Goal: Task Accomplishment & Management: Manage account settings

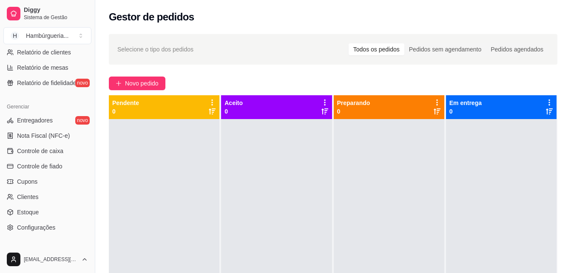
scroll to position [308, 0]
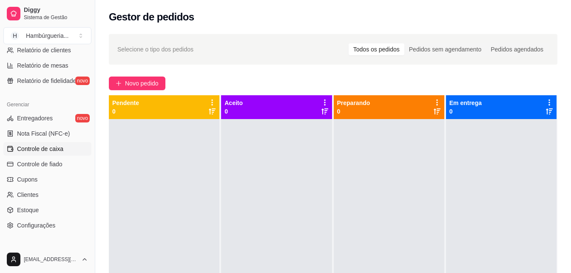
click at [35, 153] on span "Controle de caixa" at bounding box center [40, 149] width 46 height 9
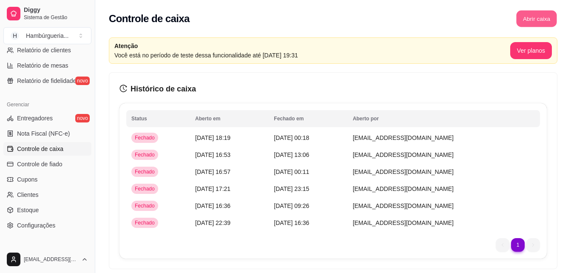
click at [534, 22] on button "Abrir caixa" at bounding box center [536, 19] width 40 height 17
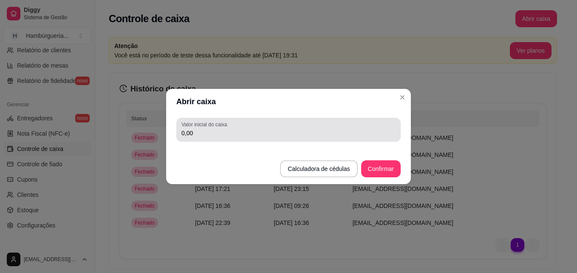
click at [248, 128] on div "0,00" at bounding box center [289, 129] width 214 height 17
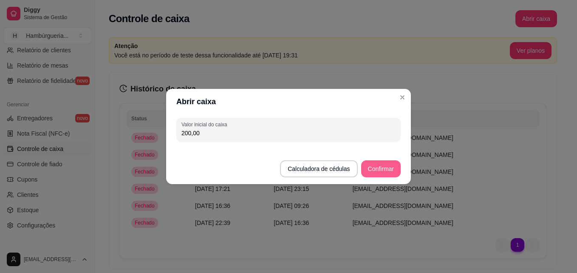
type input "200,00"
click at [378, 169] on button "Confirmar" at bounding box center [381, 169] width 39 height 17
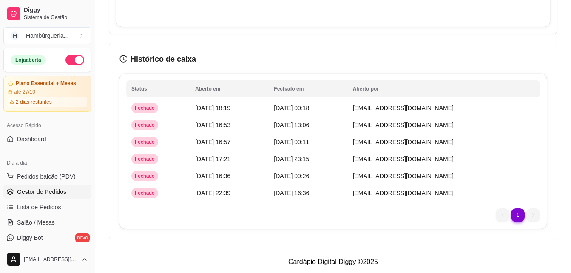
click at [59, 196] on span "Gestor de Pedidos" at bounding box center [41, 191] width 49 height 9
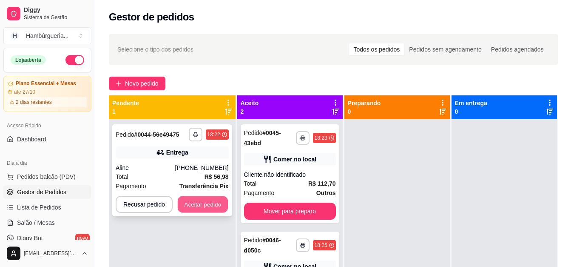
click at [224, 199] on button "Aceitar pedido" at bounding box center [203, 204] width 50 height 17
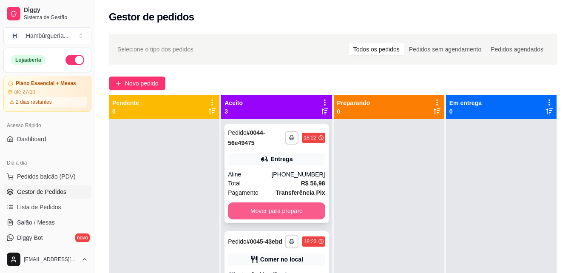
drag, startPoint x: 224, startPoint y: 199, endPoint x: 230, endPoint y: 203, distance: 6.9
click at [230, 203] on div "**********" at bounding box center [276, 173] width 104 height 99
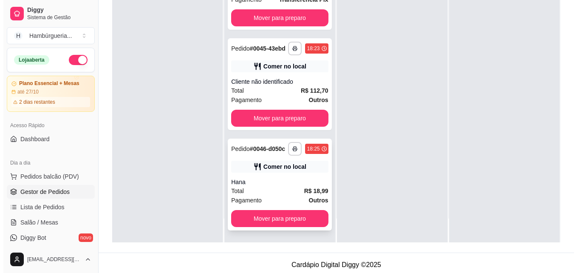
scroll to position [128, 0]
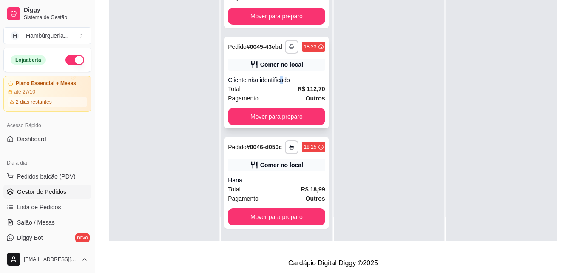
click at [283, 66] on div "**********" at bounding box center [276, 83] width 104 height 92
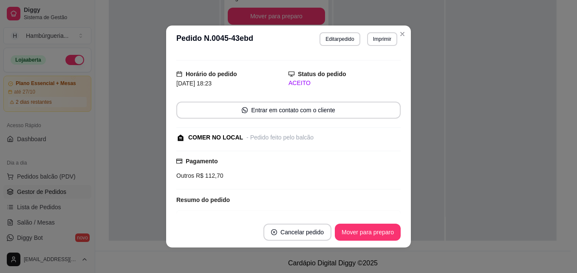
scroll to position [0, 0]
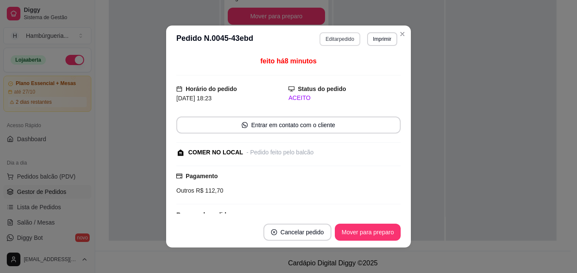
click at [343, 41] on button "Editar pedido" at bounding box center [340, 39] width 40 height 14
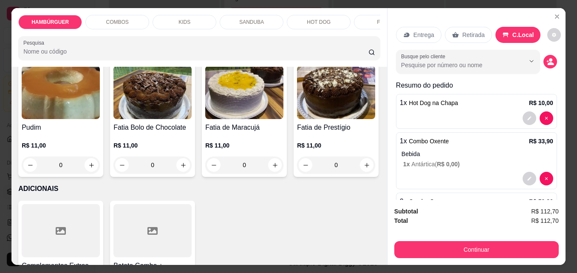
scroll to position [2211, 0]
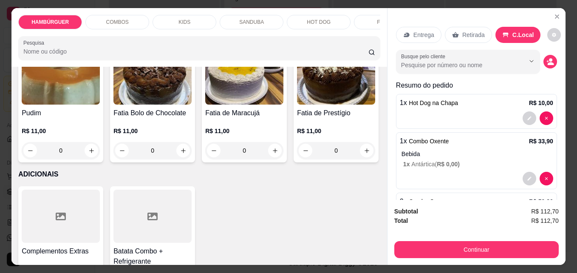
type input "1"
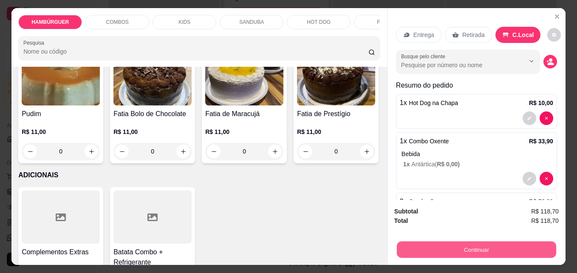
click at [483, 252] on button "Continuar" at bounding box center [476, 249] width 159 height 17
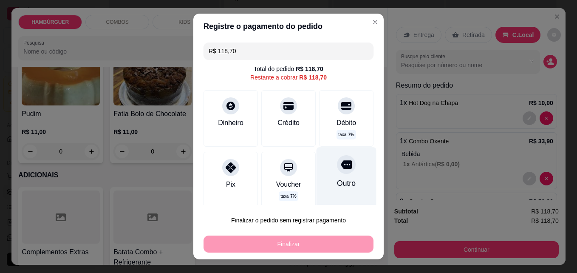
click at [321, 180] on div "Outro" at bounding box center [347, 178] width 60 height 62
type input "R$ 0,00"
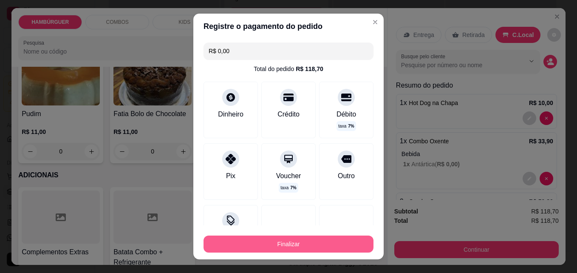
click at [305, 249] on button "Finalizar" at bounding box center [289, 244] width 170 height 17
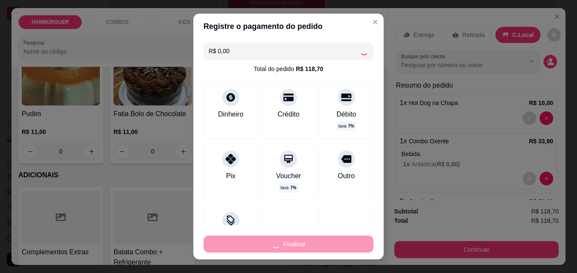
type input "0"
type input "-R$ 118,70"
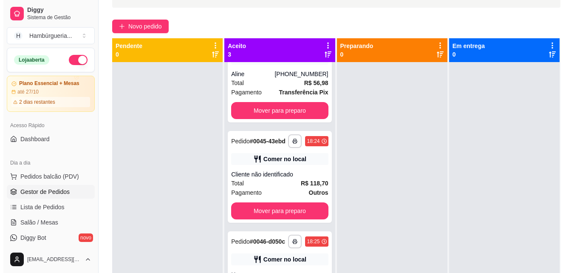
scroll to position [0, 0]
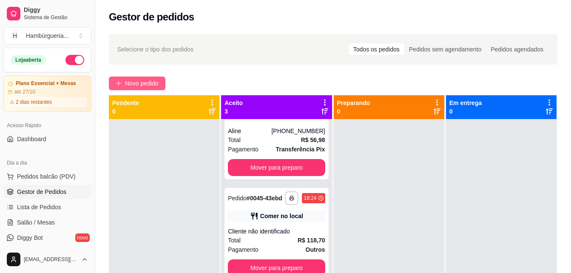
click at [155, 86] on span "Novo pedido" at bounding box center [142, 83] width 34 height 9
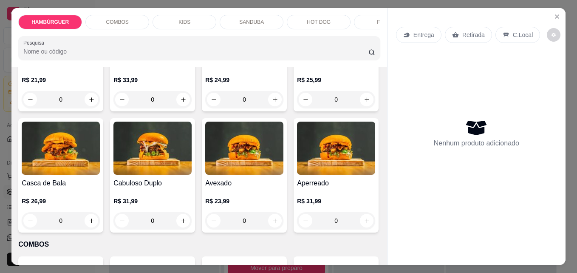
scroll to position [255, 0]
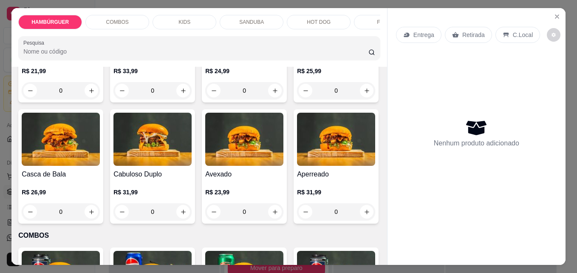
drag, startPoint x: 91, startPoint y: 244, endPoint x: 78, endPoint y: 187, distance: 58.5
click at [205, 99] on div "R$ 24,99 0" at bounding box center [244, 78] width 78 height 41
click at [205, 99] on div "0" at bounding box center [244, 90] width 78 height 17
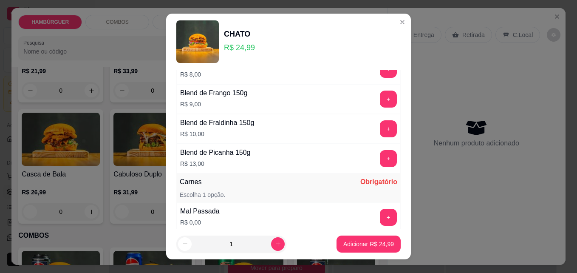
scroll to position [543, 0]
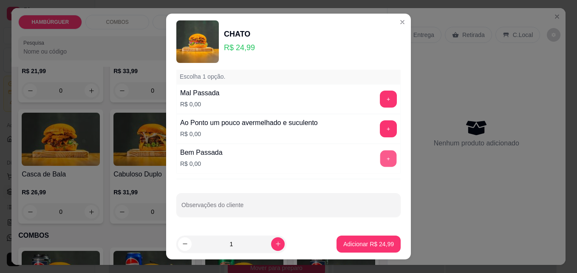
click at [380, 157] on button "+" at bounding box center [388, 158] width 17 height 17
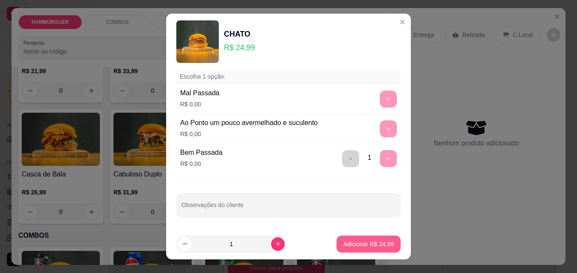
click at [366, 241] on p "Adicionar R$ 24,99" at bounding box center [368, 244] width 51 height 9
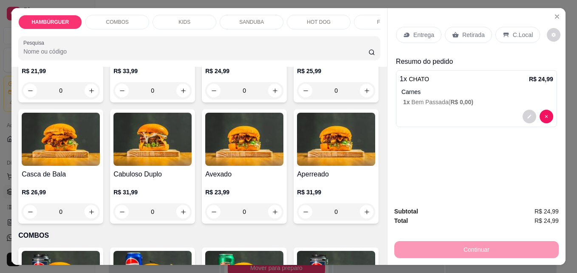
click at [205, 99] on div "0" at bounding box center [244, 90] width 78 height 17
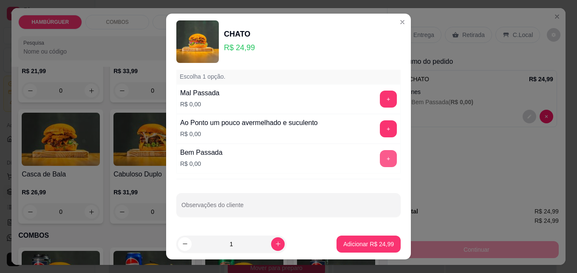
click at [380, 155] on button "+" at bounding box center [388, 158] width 17 height 17
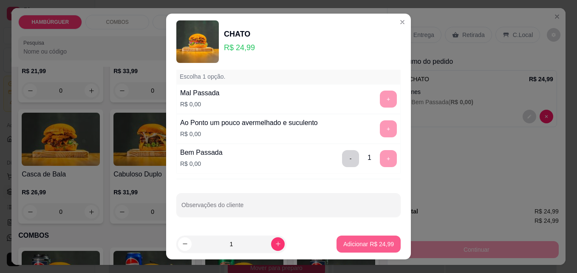
click at [352, 242] on p "Adicionar R$ 24,99" at bounding box center [368, 244] width 51 height 9
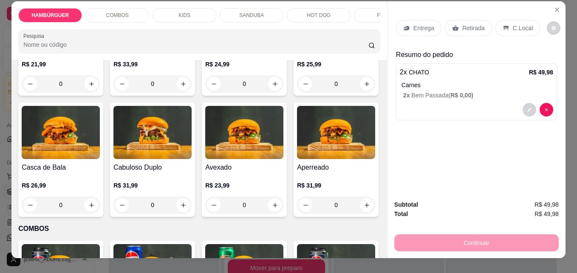
scroll to position [0, 0]
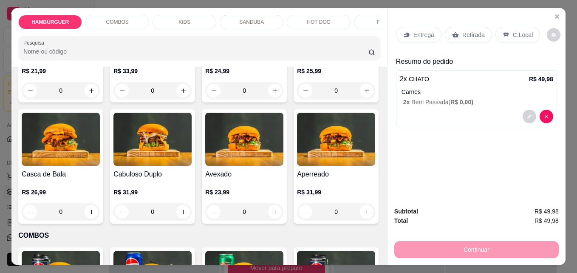
click at [517, 27] on div "C.Local" at bounding box center [518, 35] width 45 height 16
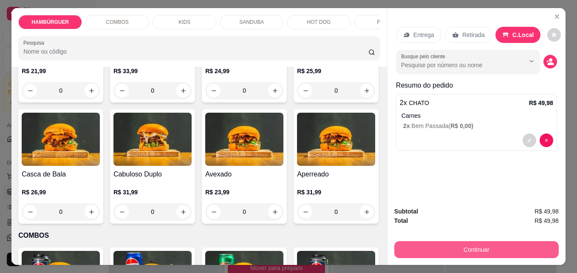
click at [468, 248] on button "Continuar" at bounding box center [476, 249] width 165 height 17
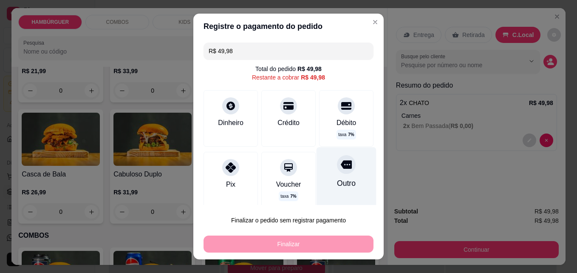
click at [359, 182] on div "Outro" at bounding box center [347, 178] width 60 height 62
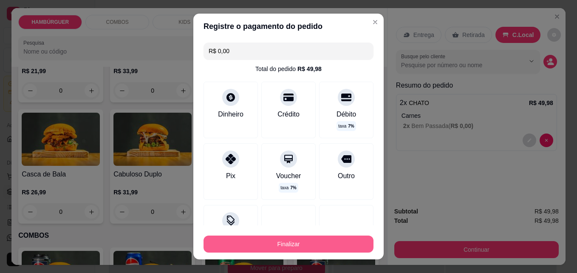
click at [290, 244] on button "Finalizar" at bounding box center [289, 244] width 170 height 17
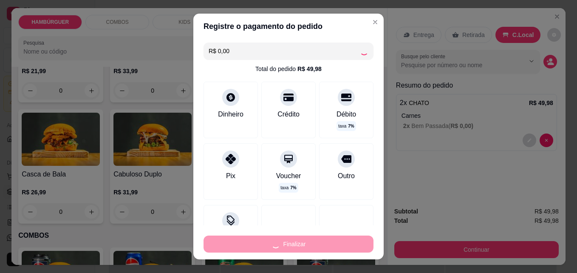
type input "-R$ 49,98"
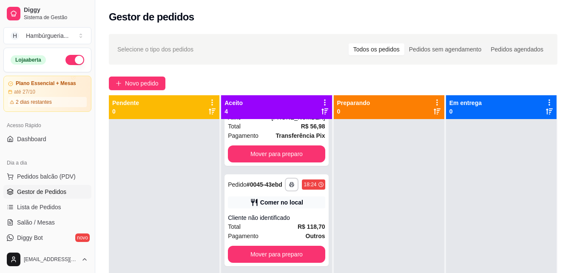
click at [290, 241] on div "Pagamento Outros" at bounding box center [276, 235] width 97 height 9
click at [145, 78] on button "Novo pedido" at bounding box center [137, 84] width 57 height 14
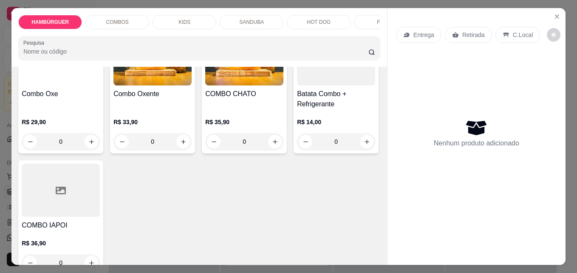
scroll to position [595, 0]
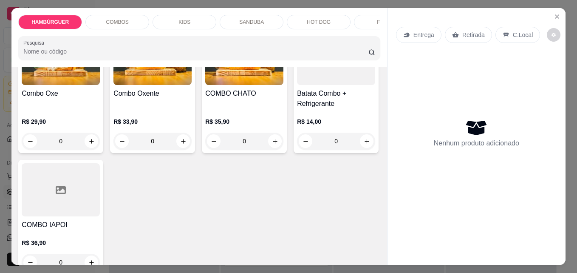
click at [88, 18] on div "0" at bounding box center [61, 9] width 78 height 17
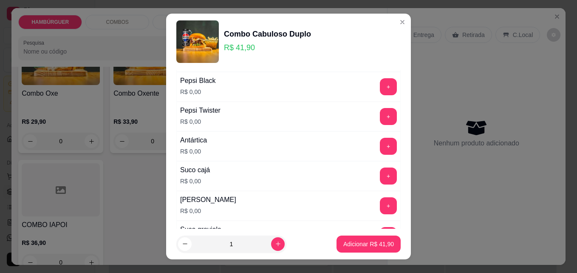
scroll to position [565, 0]
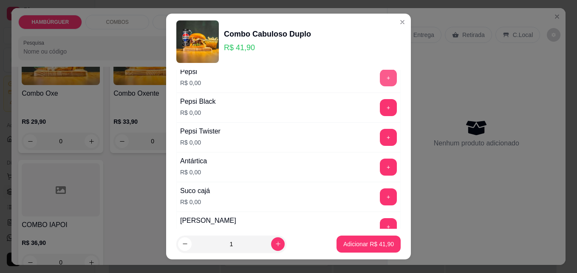
click at [380, 78] on button "+" at bounding box center [388, 77] width 17 height 17
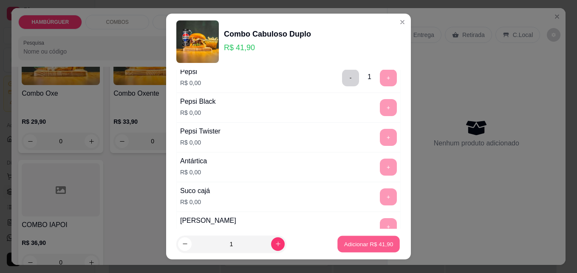
click at [360, 247] on p "Adicionar R$ 41,90" at bounding box center [368, 244] width 49 height 8
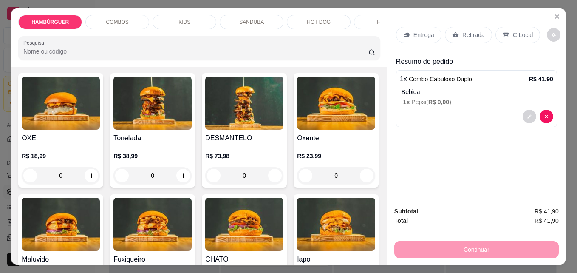
scroll to position [0, 0]
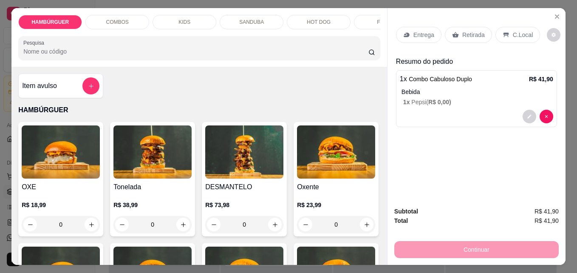
click at [187, 230] on div "0" at bounding box center [153, 224] width 78 height 17
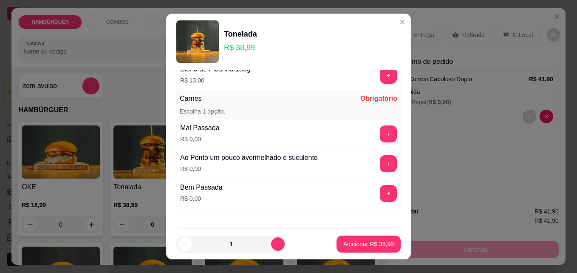
scroll to position [543, 0]
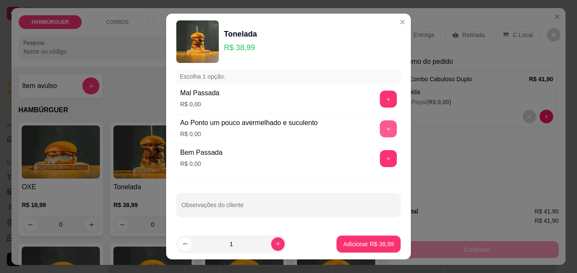
click at [380, 132] on button "+" at bounding box center [388, 128] width 17 height 17
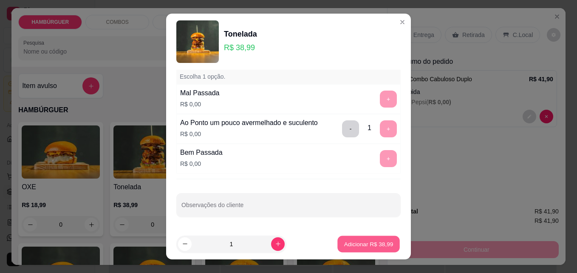
click at [380, 246] on p "Adicionar R$ 38,99" at bounding box center [368, 244] width 49 height 8
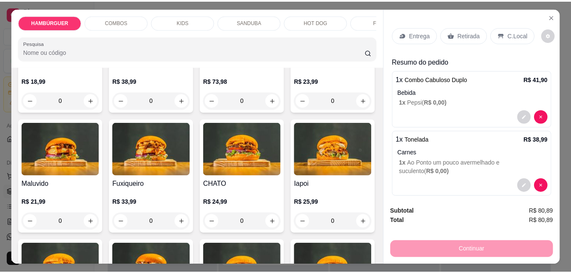
scroll to position [128, 0]
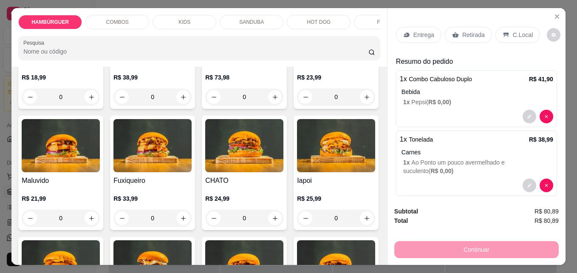
click at [514, 34] on p "C.Local" at bounding box center [523, 35] width 20 height 9
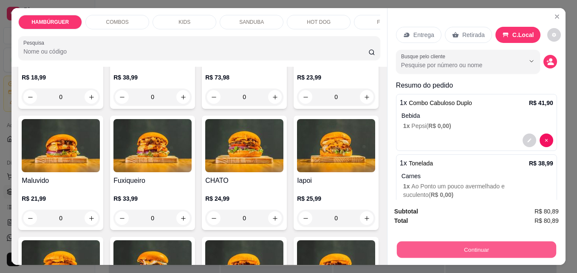
click at [427, 247] on button "Continuar" at bounding box center [476, 249] width 159 height 17
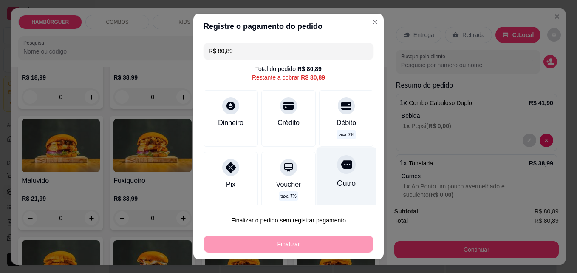
click at [339, 178] on div "Outro" at bounding box center [346, 183] width 19 height 11
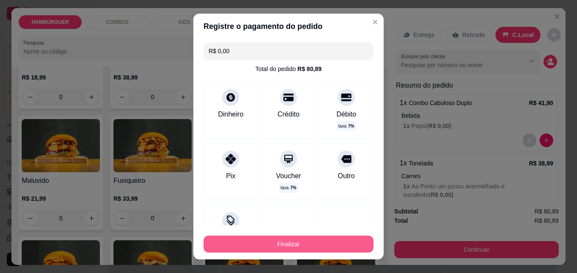
click at [311, 246] on button "Finalizar" at bounding box center [289, 244] width 170 height 17
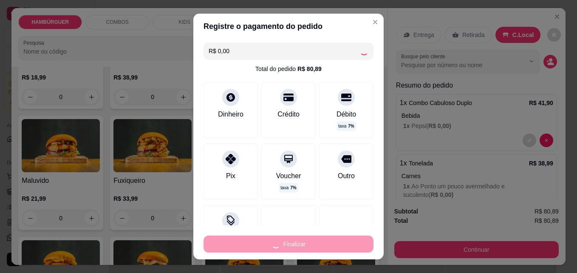
type input "-R$ 80,89"
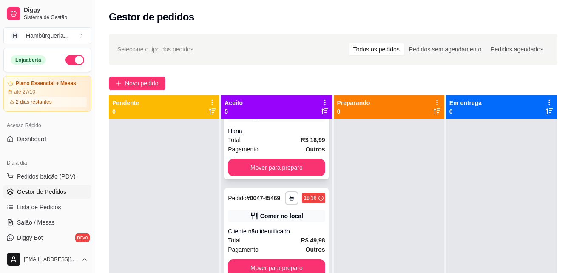
scroll to position [227, 0]
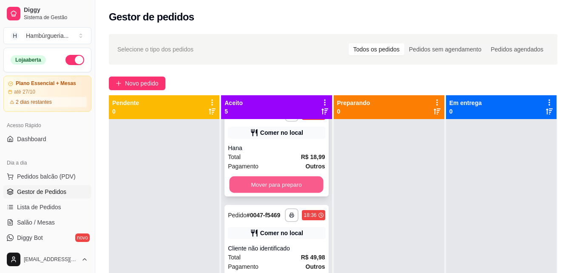
click at [279, 193] on button "Mover para preparo" at bounding box center [277, 184] width 94 height 17
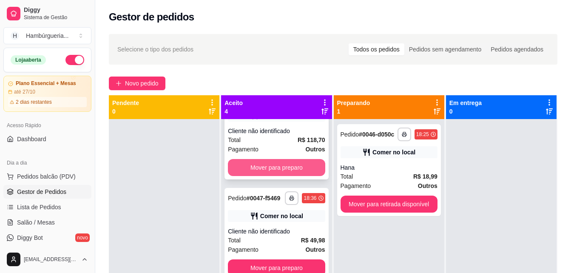
scroll to position [120, 0]
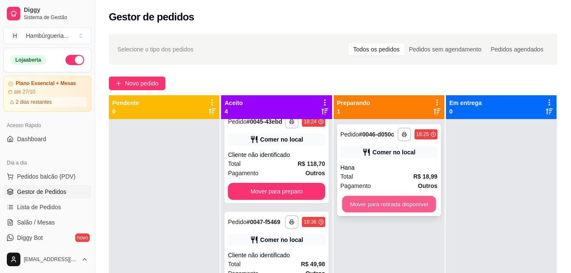
click at [391, 200] on button "Mover para retirada disponível" at bounding box center [389, 204] width 94 height 17
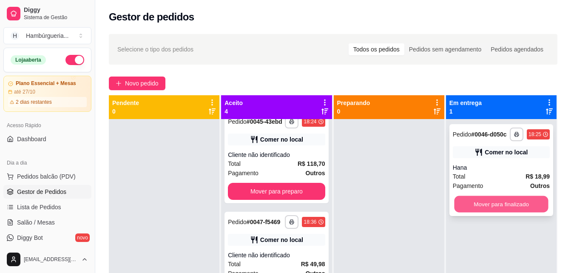
click at [511, 199] on button "Mover para finalizado" at bounding box center [501, 204] width 94 height 17
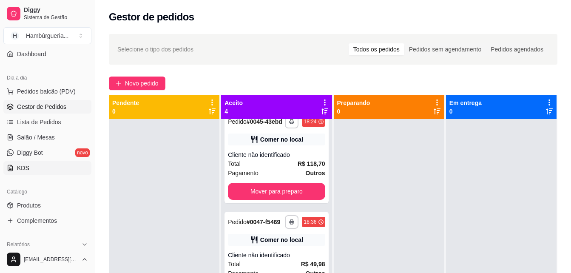
scroll to position [128, 0]
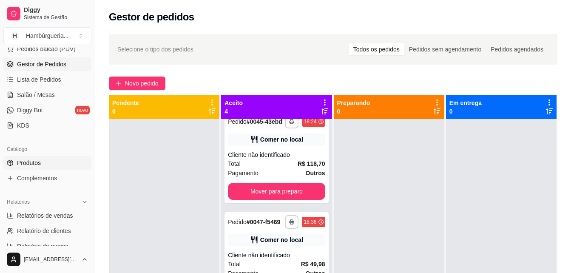
click at [39, 169] on link "Produtos" at bounding box center [47, 163] width 88 height 14
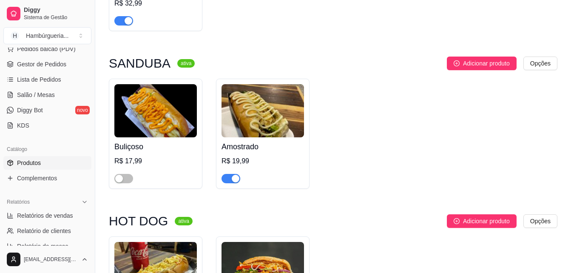
scroll to position [1318, 0]
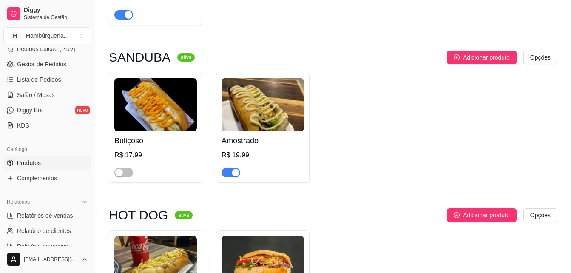
click at [226, 177] on span "button" at bounding box center [230, 172] width 19 height 9
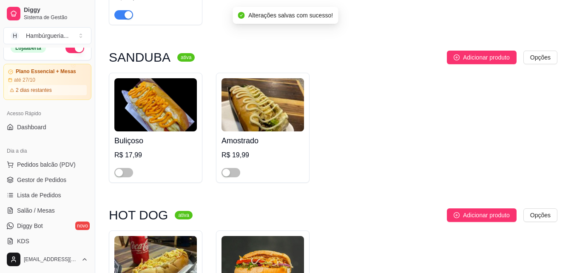
scroll to position [0, 0]
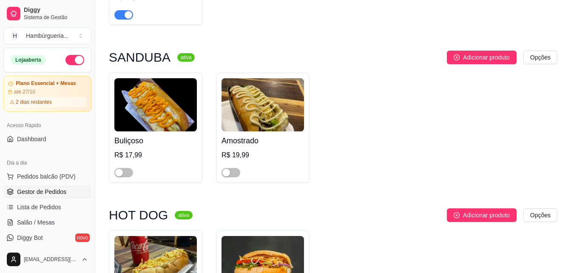
click at [50, 188] on span "Gestor de Pedidos" at bounding box center [41, 191] width 49 height 9
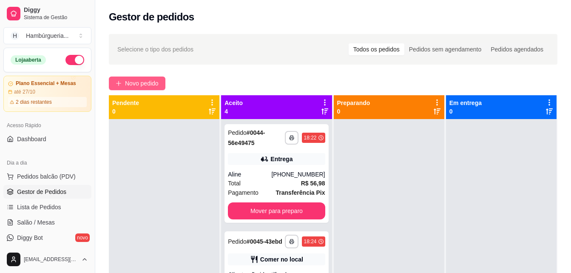
click at [135, 79] on div "**********" at bounding box center [333, 203] width 476 height 349
click at [137, 82] on span "Novo pedido" at bounding box center [142, 83] width 34 height 9
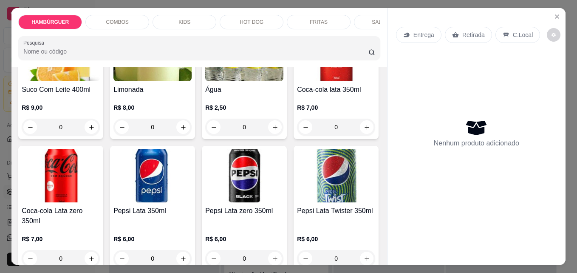
scroll to position [1488, 0]
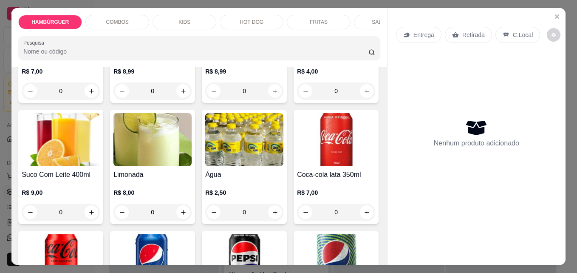
type input "1"
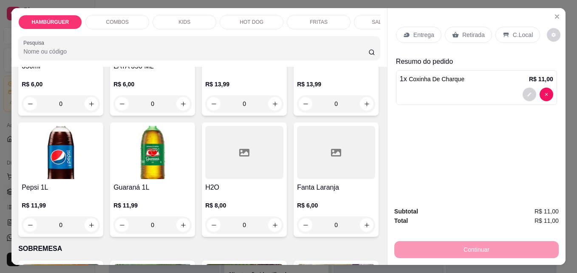
scroll to position [1998, 0]
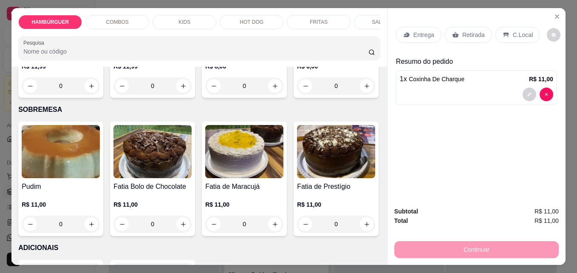
type input "1"
type input "0"
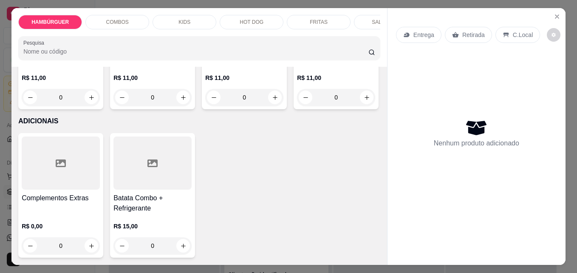
scroll to position [2296, 0]
type input "1"
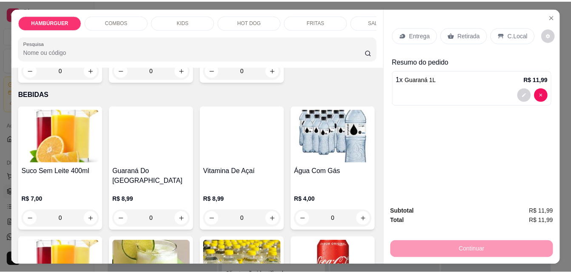
scroll to position [1488, 0]
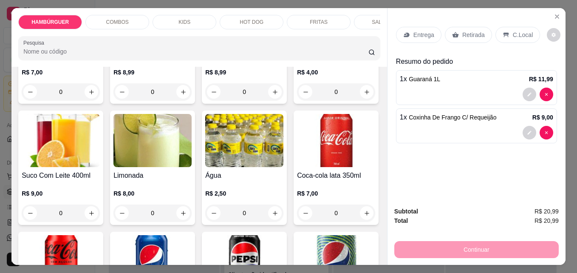
type input "3"
click at [477, 31] on p "Retirada" at bounding box center [474, 35] width 23 height 9
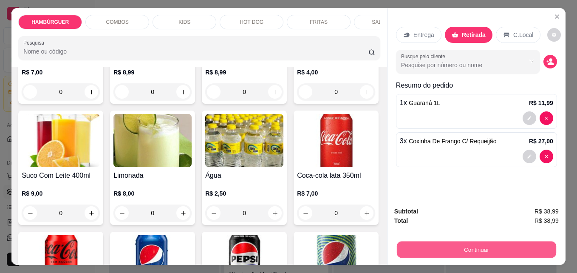
click at [523, 250] on button "Continuar" at bounding box center [476, 249] width 159 height 17
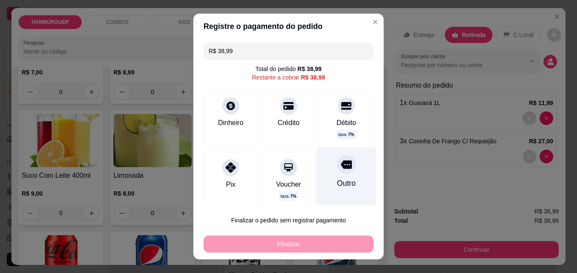
click at [347, 173] on div "Outro" at bounding box center [347, 178] width 60 height 62
type input "R$ 0,00"
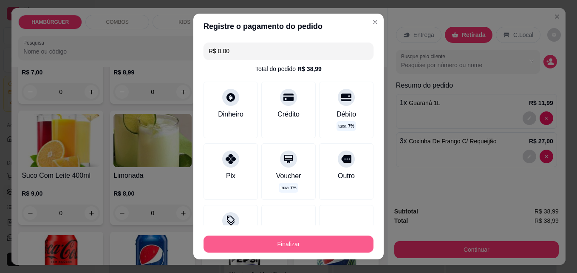
click at [340, 244] on button "Finalizar" at bounding box center [289, 244] width 170 height 17
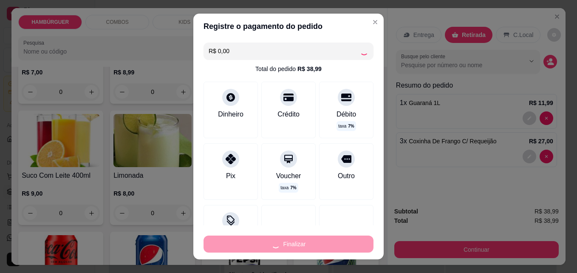
type input "0"
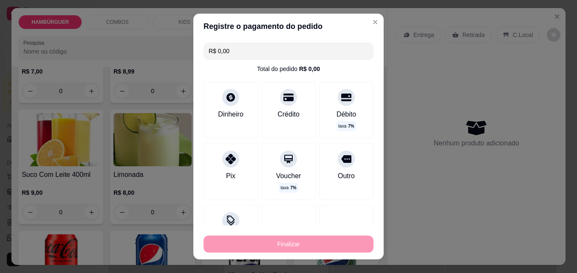
type input "-R$ 38,99"
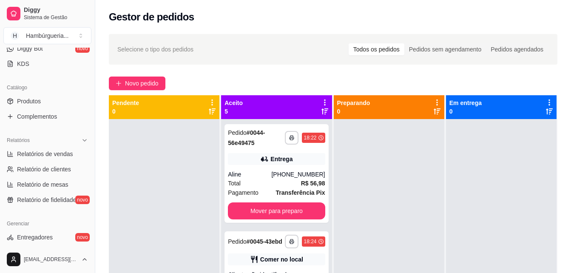
scroll to position [181, 0]
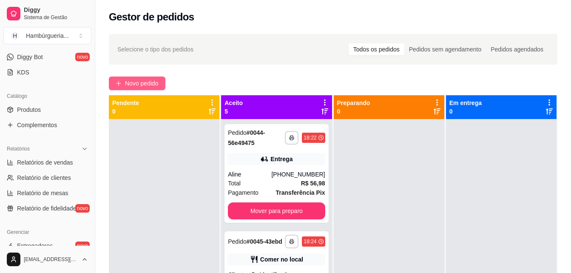
click at [133, 82] on span "Novo pedido" at bounding box center [142, 83] width 34 height 9
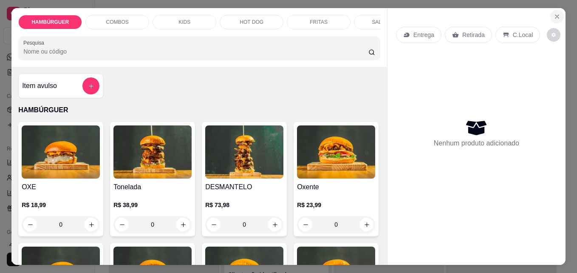
click at [554, 13] on icon "Close" at bounding box center [557, 16] width 7 height 7
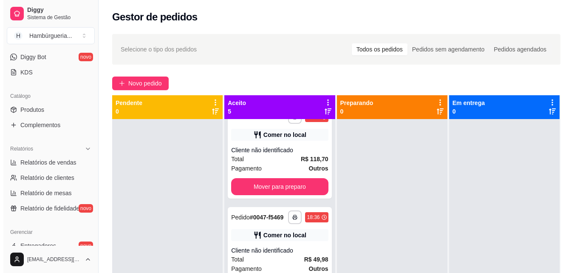
scroll to position [128, 0]
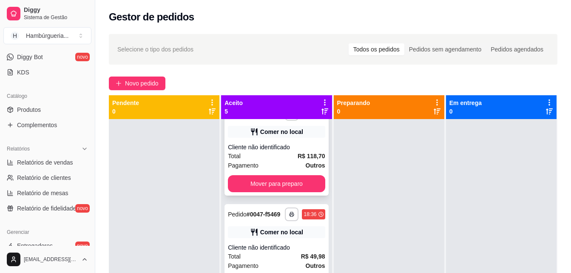
click at [266, 159] on div "Total R$ 118,70" at bounding box center [276, 155] width 97 height 9
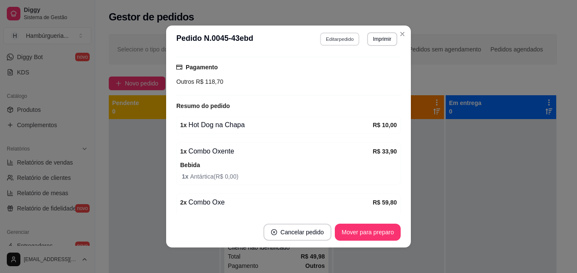
click at [343, 42] on button "Editar pedido" at bounding box center [341, 38] width 40 height 13
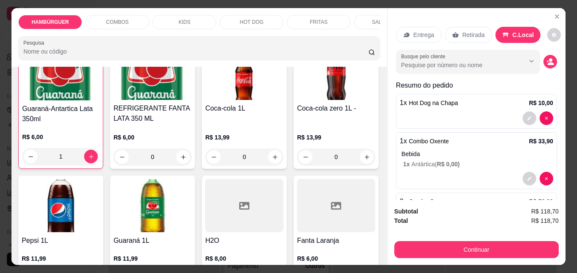
scroll to position [1828, 0]
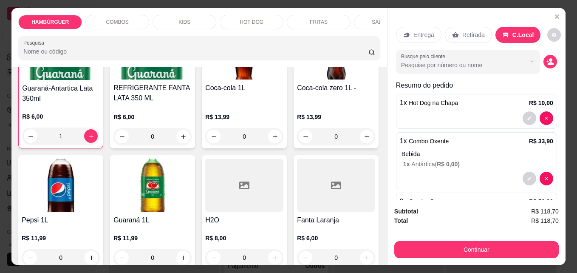
type input "1"
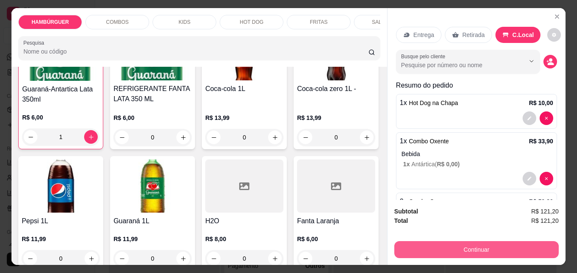
click at [405, 247] on button "Continuar" at bounding box center [476, 249] width 165 height 17
click at [521, 247] on button "Continuar" at bounding box center [476, 249] width 159 height 17
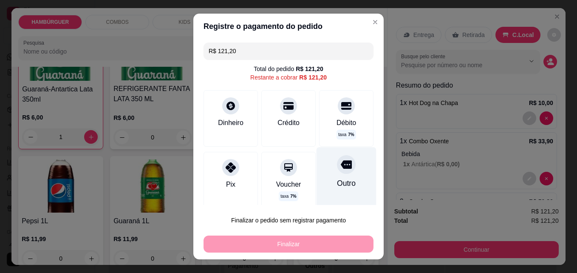
click at [319, 186] on div "Outro" at bounding box center [347, 178] width 60 height 62
type input "R$ 0,00"
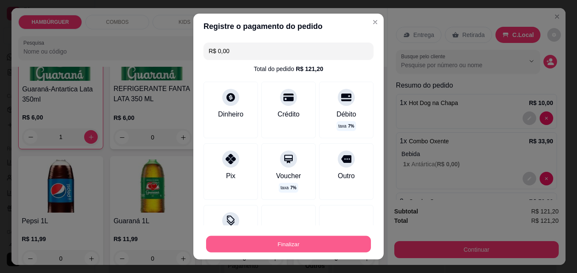
click at [324, 240] on button "Finalizar" at bounding box center [288, 244] width 165 height 17
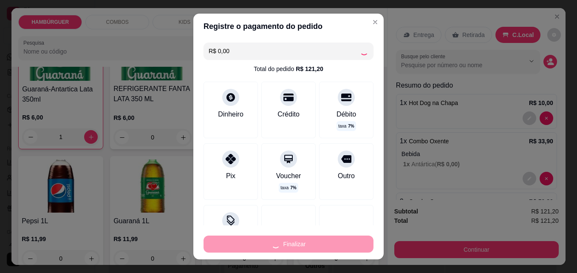
type input "0"
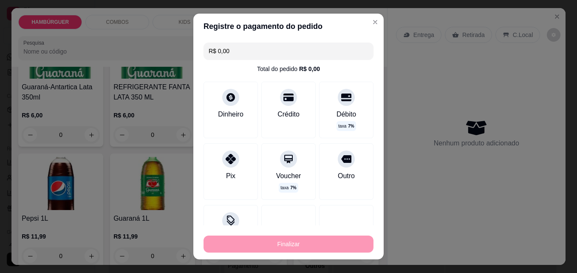
type input "-R$ 121,20"
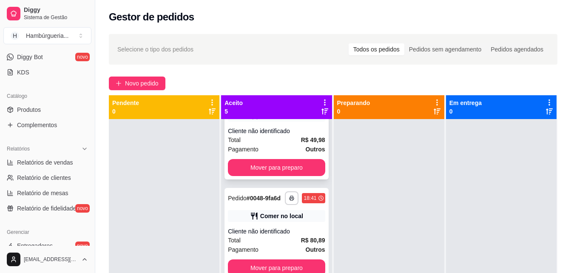
scroll to position [271, 0]
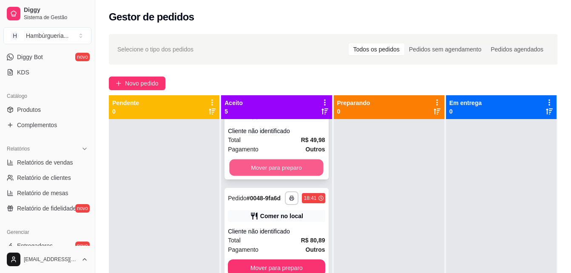
click at [291, 159] on button "Mover para preparo" at bounding box center [277, 167] width 94 height 17
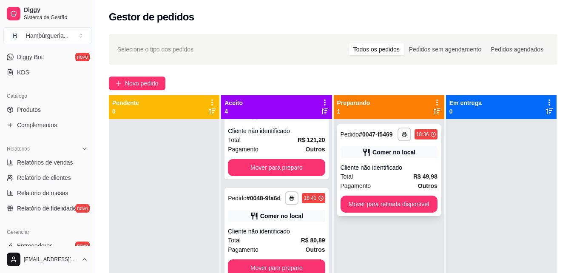
scroll to position [164, 0]
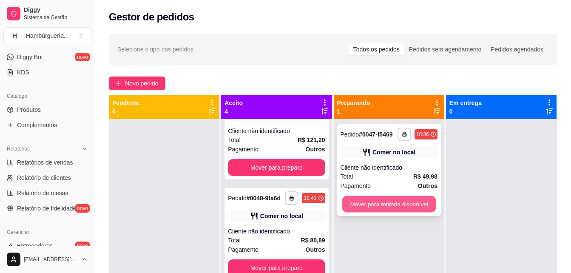
click at [400, 203] on button "Mover para retirada disponível" at bounding box center [389, 204] width 94 height 17
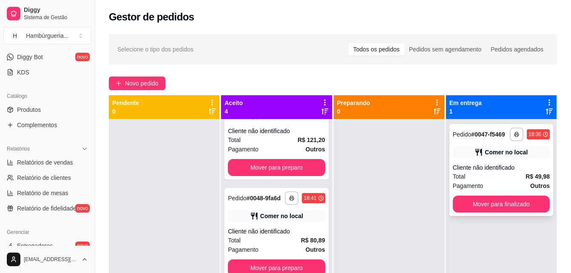
click at [480, 211] on button "Mover para finalizado" at bounding box center [501, 204] width 97 height 17
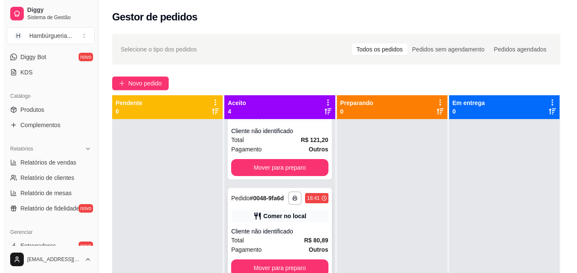
scroll to position [24, 0]
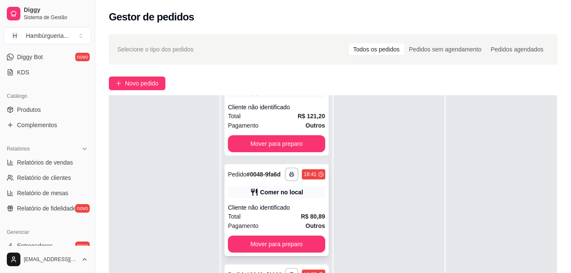
click at [292, 203] on div "Cliente não identificado" at bounding box center [276, 207] width 97 height 9
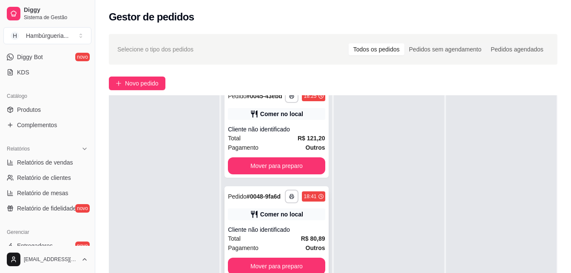
scroll to position [79, 0]
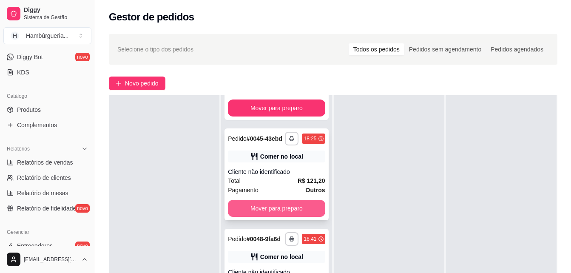
click at [307, 216] on button "Mover para preparo" at bounding box center [276, 208] width 97 height 17
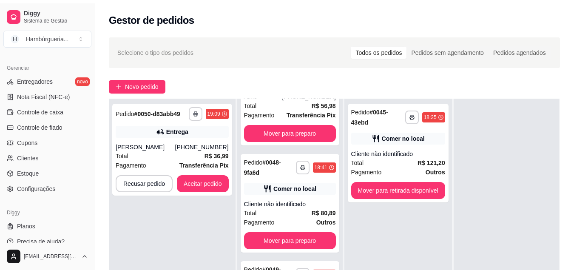
scroll to position [351, 0]
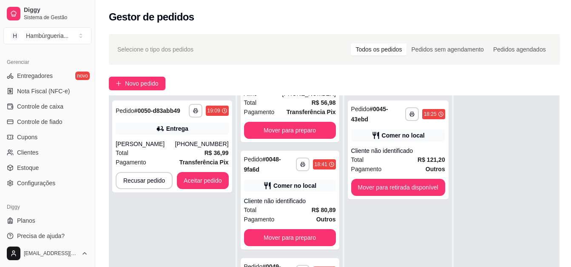
click at [54, 113] on ul "Entregadores novo Nota Fiscal (NFC-e) Controle de caixa Controle de fiado Cupon…" at bounding box center [47, 129] width 88 height 121
click at [54, 106] on span "Controle de caixa" at bounding box center [40, 106] width 46 height 9
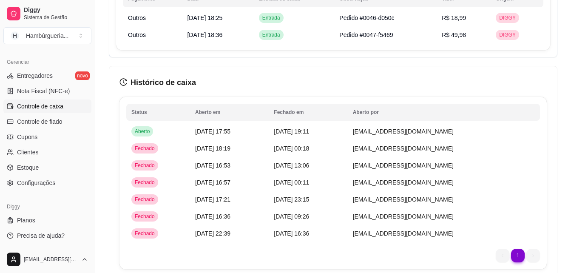
scroll to position [638, 0]
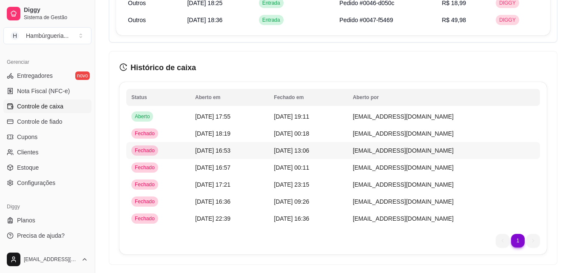
click at [195, 148] on span "[DATE] 16:53" at bounding box center [212, 150] width 35 height 7
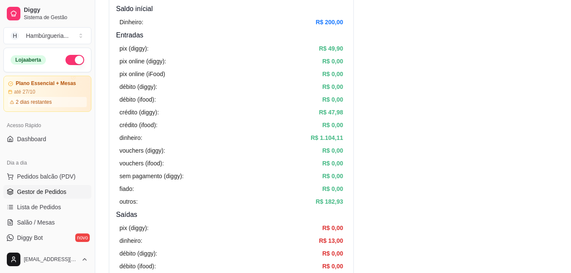
click at [60, 196] on span "Gestor de Pedidos" at bounding box center [41, 191] width 49 height 9
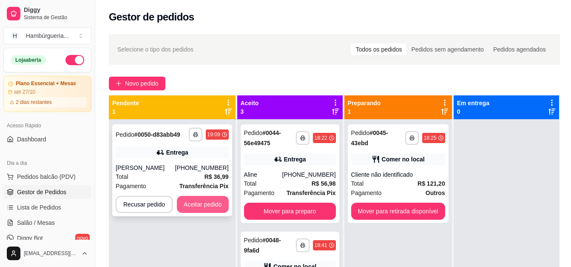
click at [207, 202] on button "Aceitar pedido" at bounding box center [203, 204] width 52 height 17
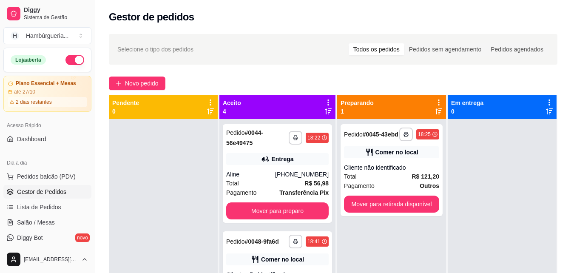
click at [124, 75] on div "**********" at bounding box center [333, 203] width 476 height 349
click at [128, 83] on span "Novo pedido" at bounding box center [142, 83] width 34 height 9
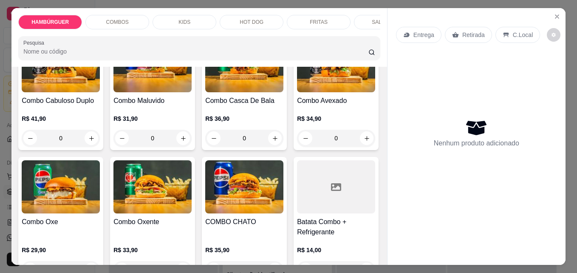
scroll to position [468, 0]
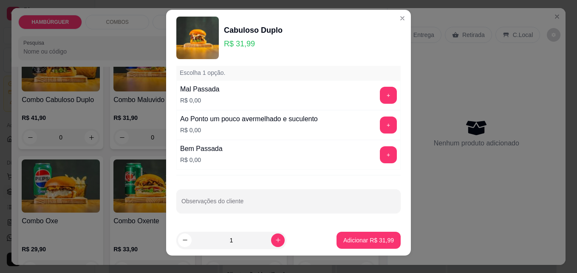
scroll to position [14, 0]
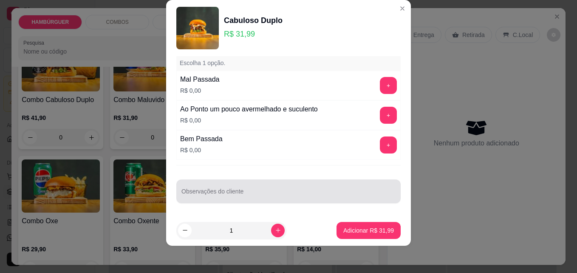
click at [218, 189] on div at bounding box center [289, 191] width 214 height 17
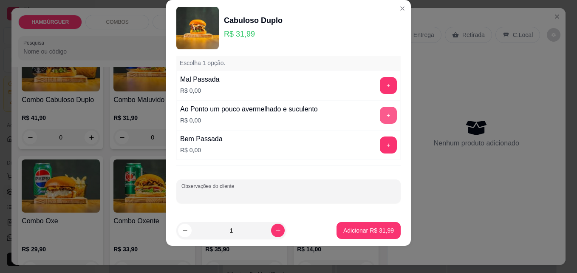
click at [380, 114] on button "+" at bounding box center [388, 115] width 17 height 17
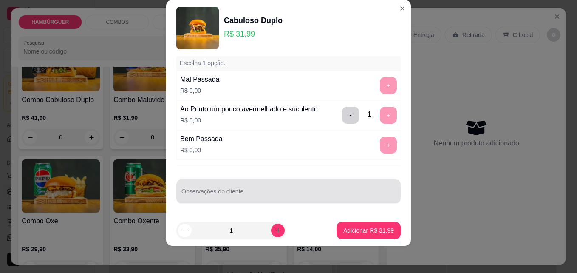
click at [251, 190] on div at bounding box center [289, 191] width 214 height 17
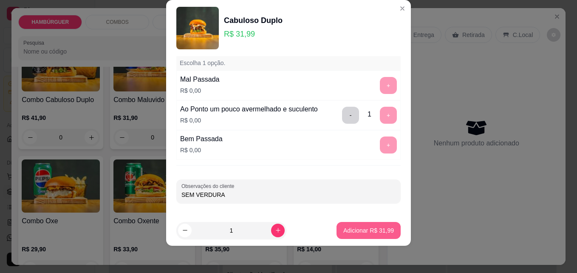
type input "SEM VERDURA"
click at [350, 228] on p "Adicionar R$ 31,99" at bounding box center [368, 230] width 51 height 9
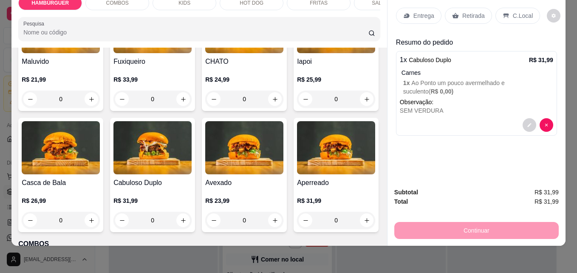
scroll to position [213, 0]
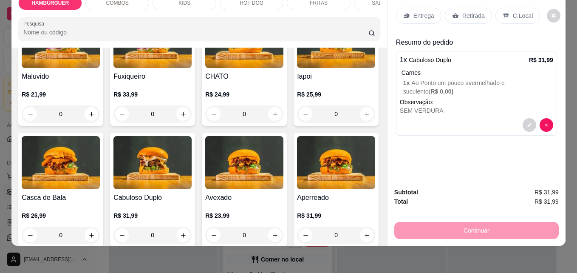
click at [100, 119] on div "0" at bounding box center [61, 113] width 78 height 17
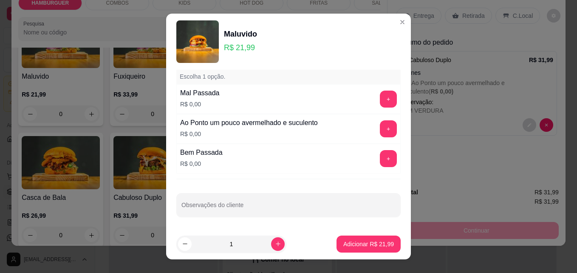
scroll to position [14, 0]
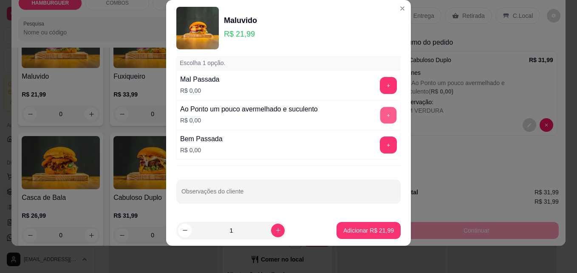
click at [380, 122] on button "+" at bounding box center [388, 115] width 17 height 17
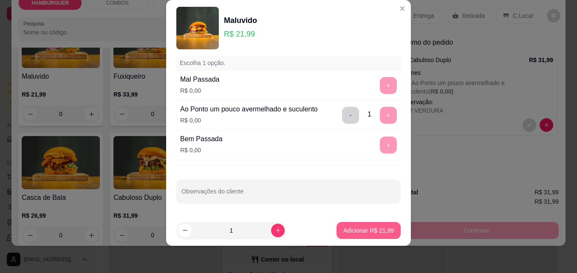
click at [370, 234] on p "Adicionar R$ 21,99" at bounding box center [368, 230] width 51 height 9
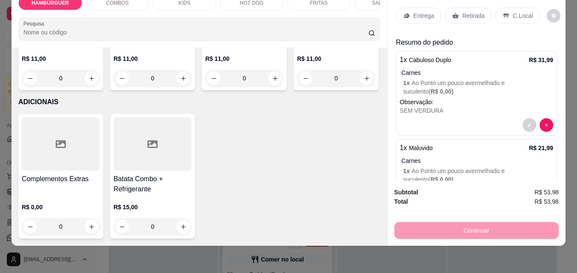
scroll to position [2126, 0]
type input "1"
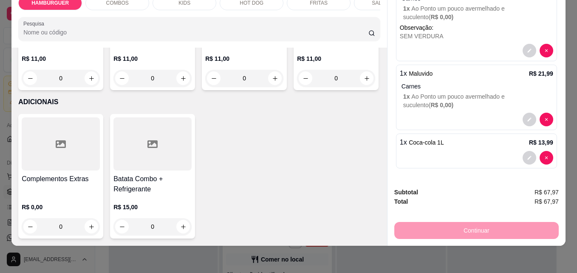
scroll to position [0, 0]
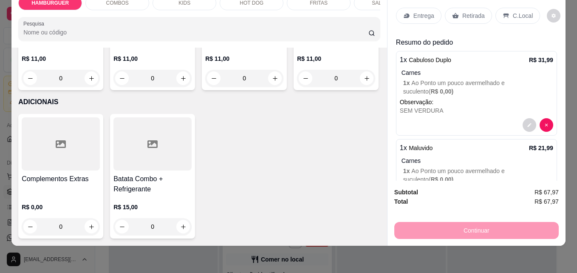
click at [515, 11] on p "C.Local" at bounding box center [523, 15] width 20 height 9
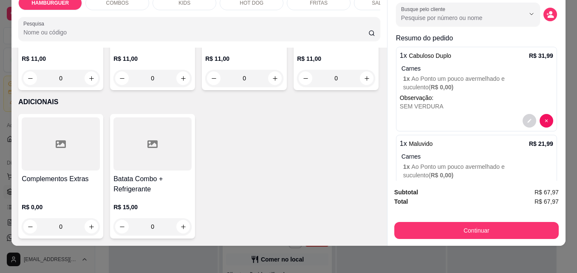
scroll to position [43, 0]
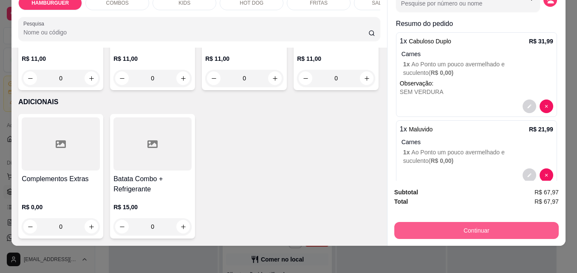
click at [515, 227] on button "Continuar" at bounding box center [476, 230] width 165 height 17
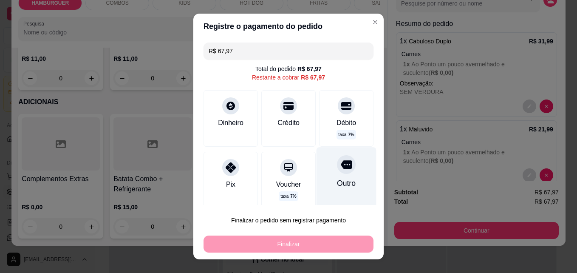
click at [337, 173] on div at bounding box center [346, 164] width 19 height 19
type input "R$ 0,00"
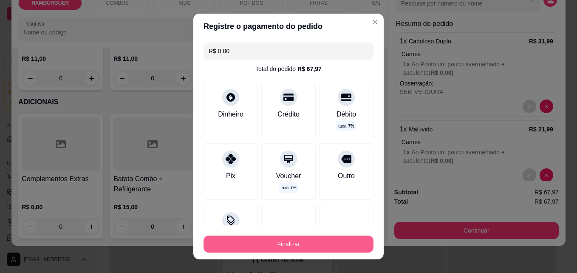
click at [320, 247] on button "Finalizar" at bounding box center [289, 244] width 170 height 17
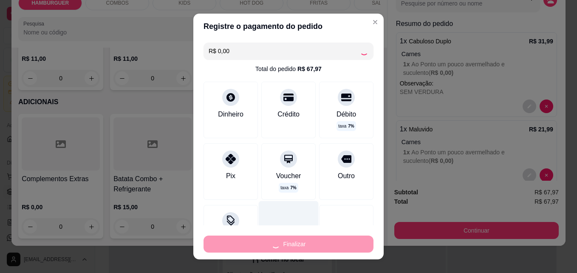
type input "0"
type input "-R$ 67,97"
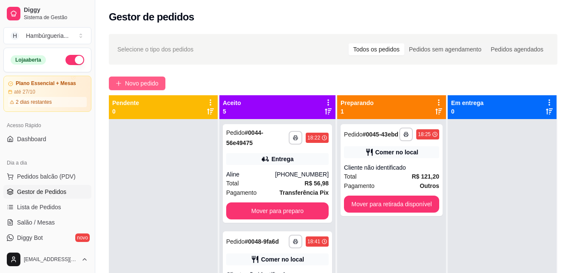
click at [117, 77] on button "Novo pedido" at bounding box center [137, 84] width 57 height 14
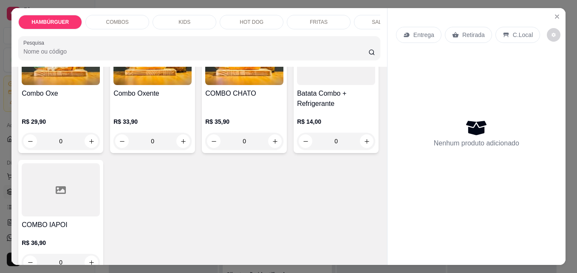
scroll to position [638, 0]
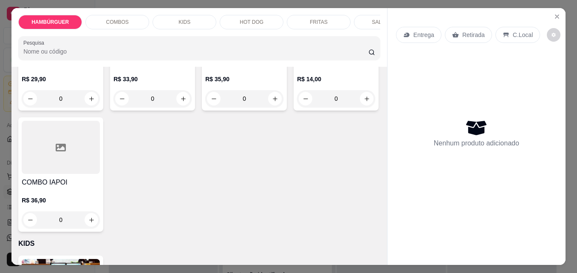
click at [192, 107] on div "0" at bounding box center [153, 98] width 78 height 17
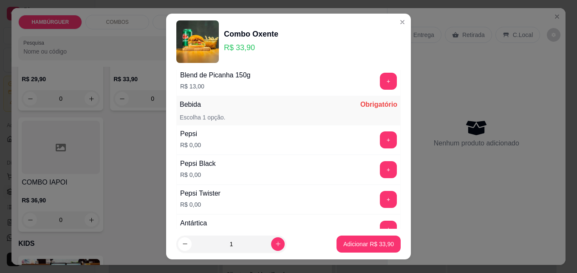
scroll to position [522, 0]
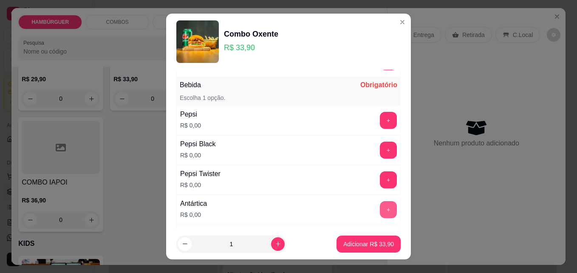
click at [380, 209] on button "+" at bounding box center [388, 209] width 17 height 17
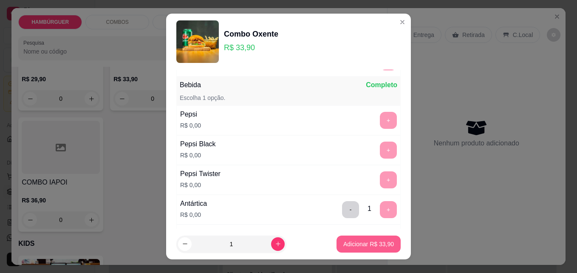
click at [368, 240] on p "Adicionar R$ 33,90" at bounding box center [368, 244] width 51 height 9
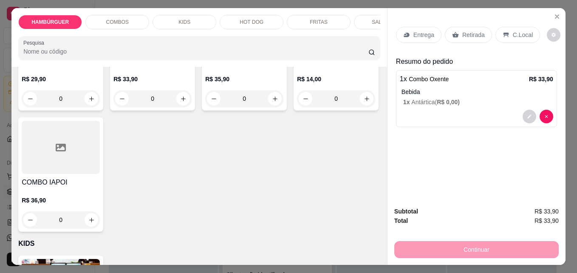
click at [192, 107] on div "0" at bounding box center [153, 98] width 78 height 17
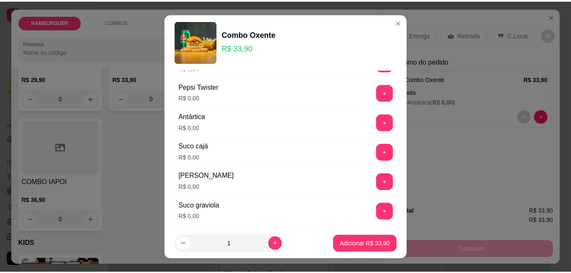
scroll to position [638, 0]
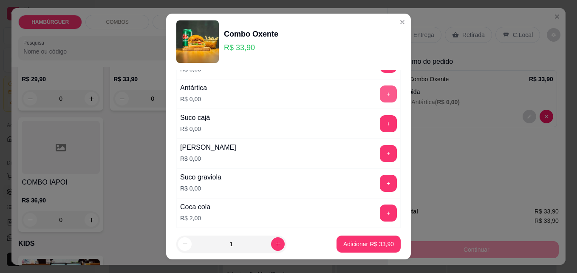
click at [380, 96] on button "+" at bounding box center [388, 93] width 17 height 17
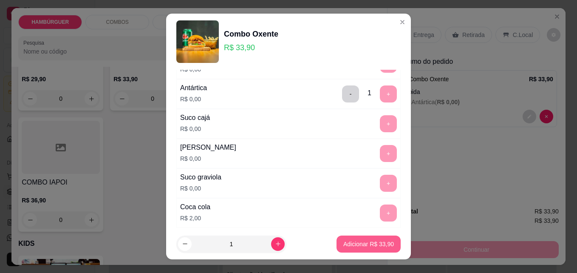
click at [360, 244] on p "Adicionar R$ 33,90" at bounding box center [368, 244] width 51 height 9
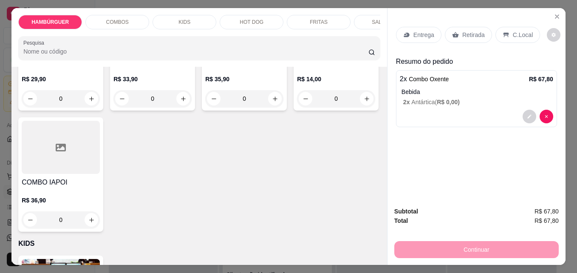
click at [522, 31] on p "C.Local" at bounding box center [523, 35] width 20 height 9
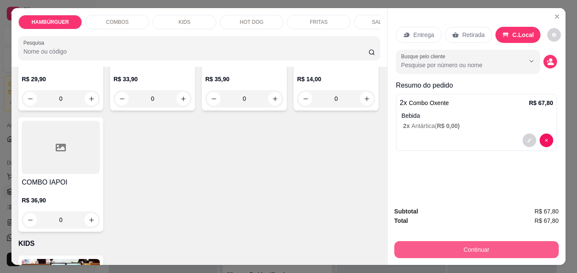
click at [506, 241] on button "Continuar" at bounding box center [476, 249] width 165 height 17
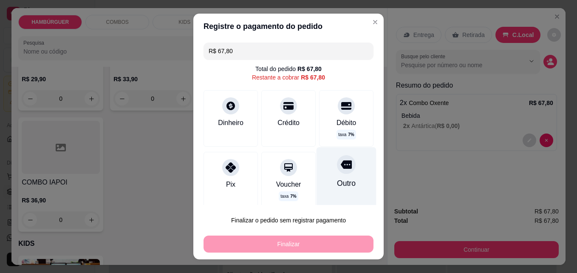
click at [326, 193] on div "Outro" at bounding box center [347, 178] width 60 height 62
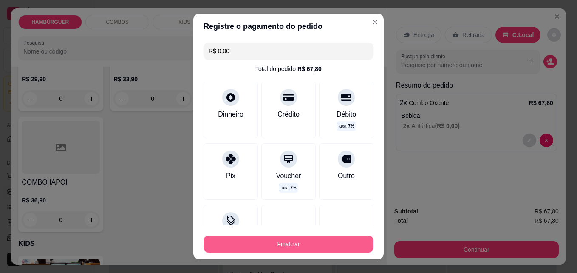
click at [322, 243] on button "Finalizar" at bounding box center [289, 244] width 170 height 17
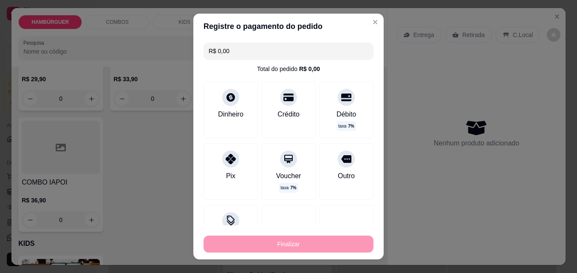
type input "-R$ 67,80"
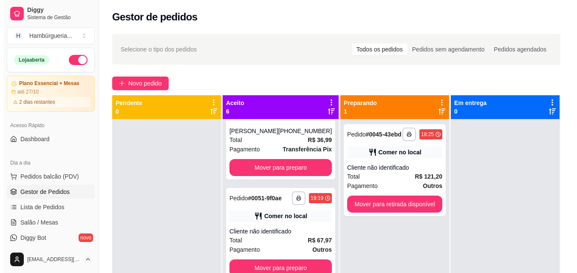
scroll to position [336, 0]
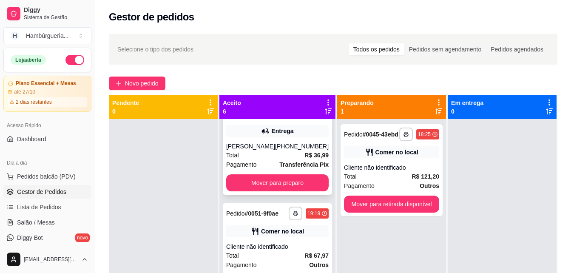
click at [259, 160] on div "Total R$ 36,99" at bounding box center [277, 154] width 102 height 9
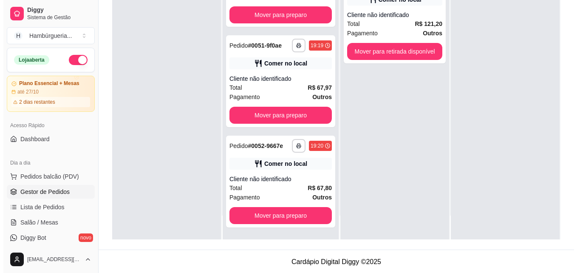
scroll to position [130, 0]
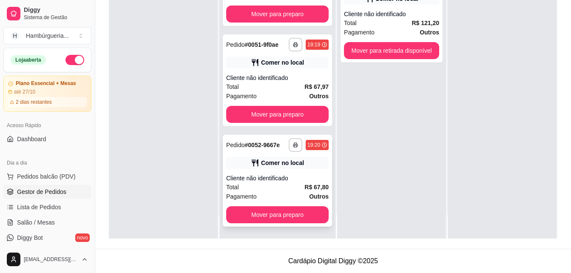
click at [295, 171] on div "**********" at bounding box center [277, 181] width 109 height 92
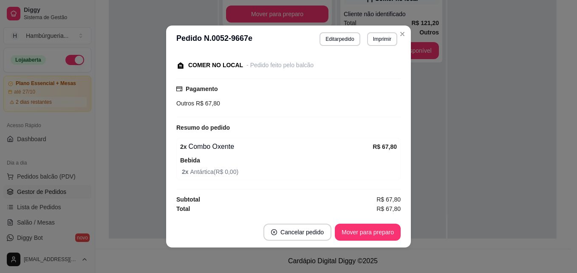
scroll to position [2, 0]
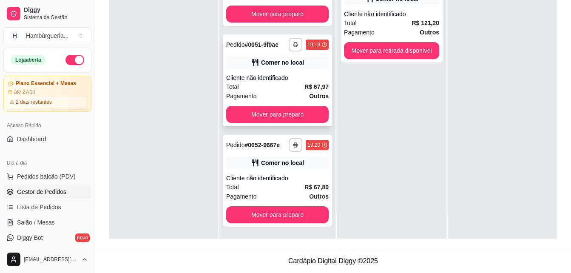
click at [313, 83] on strong "R$ 67,97" at bounding box center [316, 86] width 24 height 7
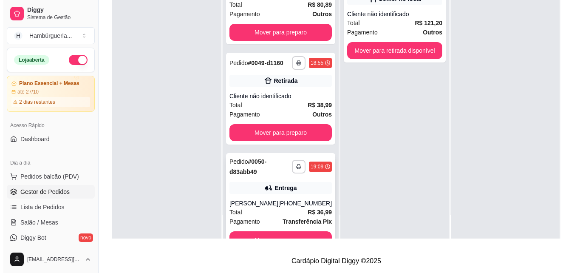
scroll to position [123, 0]
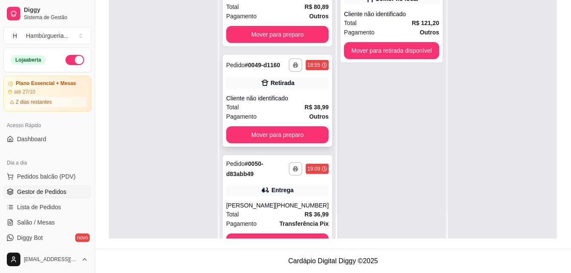
click at [290, 102] on div "Cliente não identificado" at bounding box center [277, 98] width 102 height 9
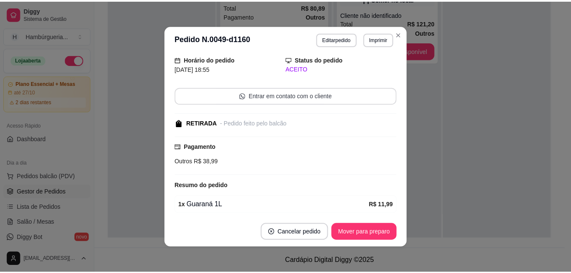
scroll to position [85, 0]
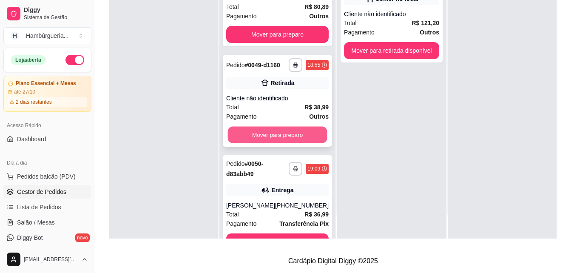
click at [289, 142] on button "Mover para preparo" at bounding box center [277, 135] width 99 height 17
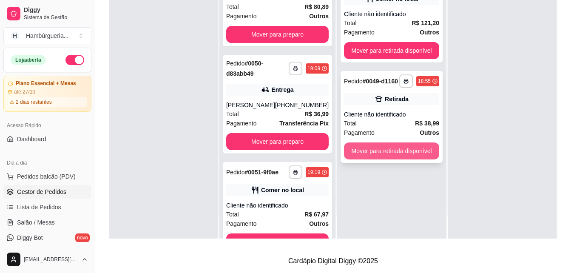
click at [374, 154] on button "Mover para retirada disponível" at bounding box center [391, 150] width 95 height 17
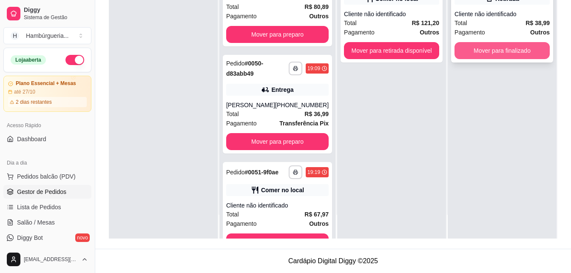
click at [510, 53] on button "Mover para finalizado" at bounding box center [501, 50] width 95 height 17
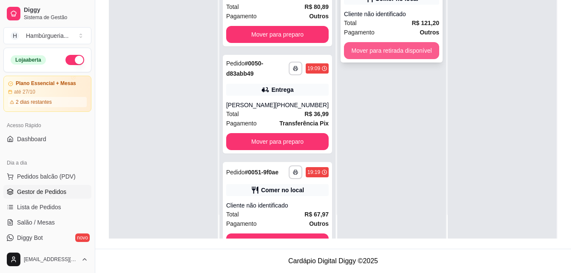
click at [403, 43] on button "Mover para retirada disponível" at bounding box center [391, 50] width 95 height 17
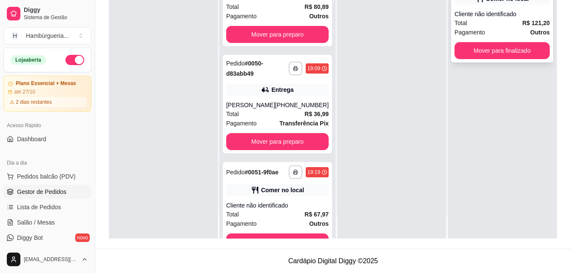
click at [511, 55] on button "Mover para finalizado" at bounding box center [501, 50] width 95 height 17
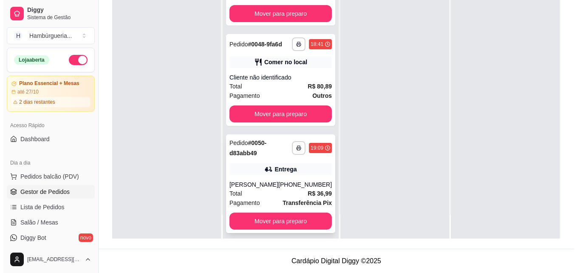
scroll to position [38, 0]
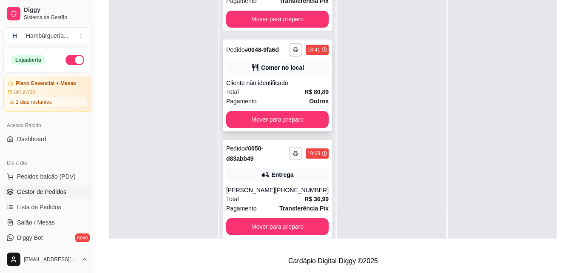
click at [263, 87] on div "Cliente não identificado" at bounding box center [277, 83] width 102 height 9
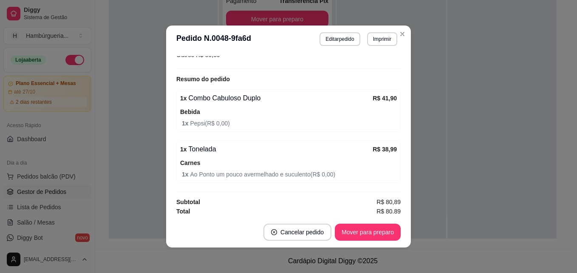
scroll to position [138, 0]
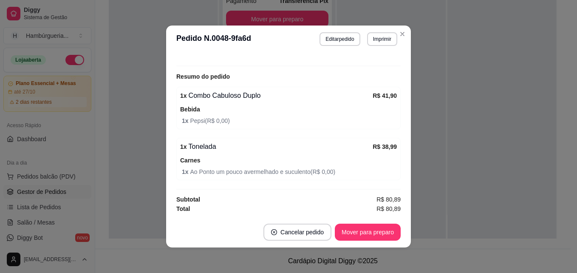
click at [370, 243] on footer "Cancelar pedido Mover para preparo" at bounding box center [288, 232] width 245 height 31
click at [372, 238] on button "Mover para preparo" at bounding box center [368, 232] width 64 height 17
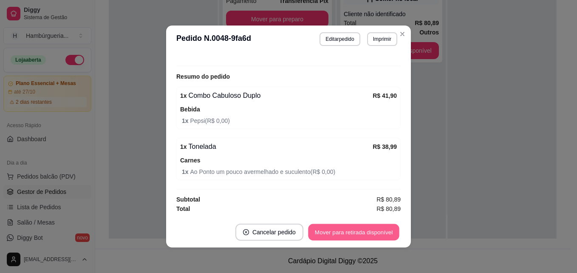
click at [387, 231] on button "Mover para retirada disponível" at bounding box center [353, 232] width 91 height 17
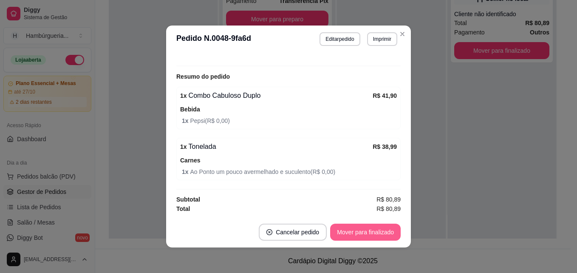
click at [386, 234] on button "Mover para finalizado" at bounding box center [365, 232] width 71 height 17
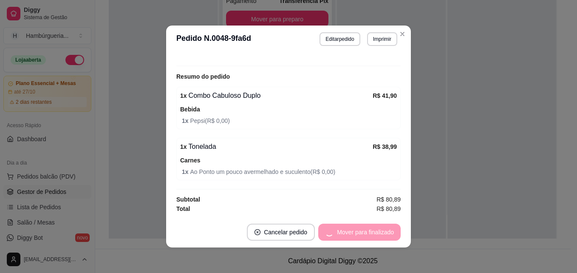
scroll to position [102, 0]
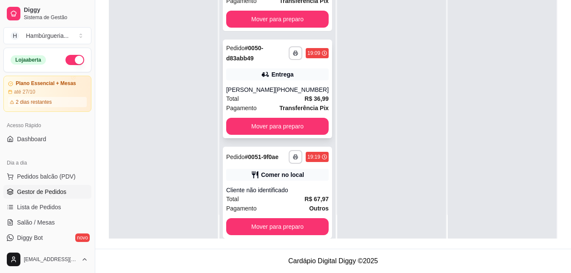
click at [295, 76] on div "Entrega" at bounding box center [277, 74] width 102 height 12
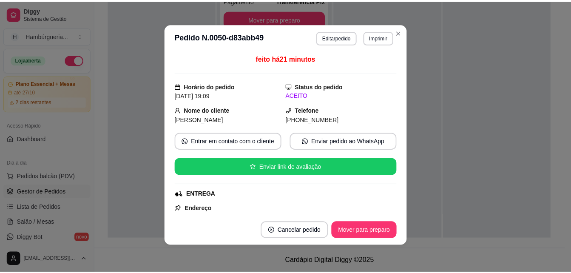
scroll to position [0, 0]
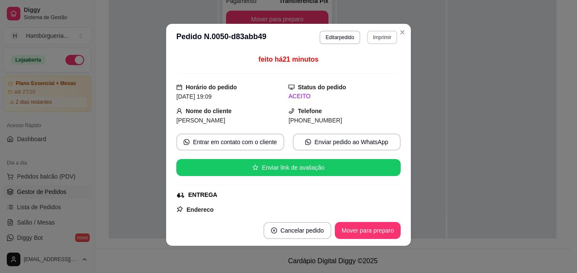
click at [392, 31] on button "Imprimir" at bounding box center [382, 38] width 30 height 14
click at [399, 32] on icon "Close" at bounding box center [402, 32] width 7 height 7
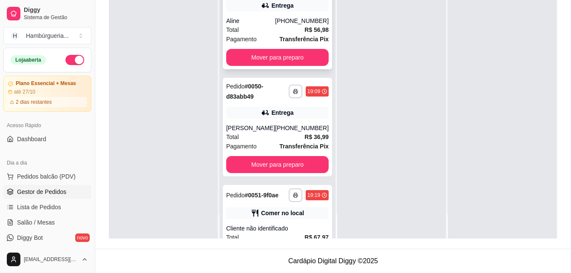
click at [264, 14] on div "**********" at bounding box center [277, 20] width 109 height 99
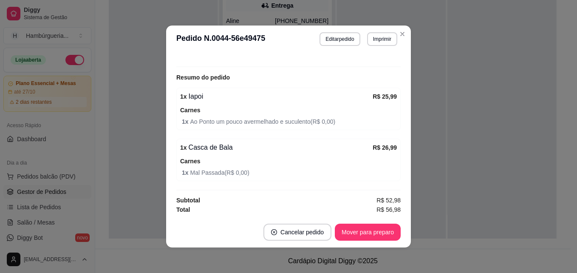
scroll to position [259, 0]
click at [377, 229] on button "Mover para preparo" at bounding box center [368, 232] width 64 height 17
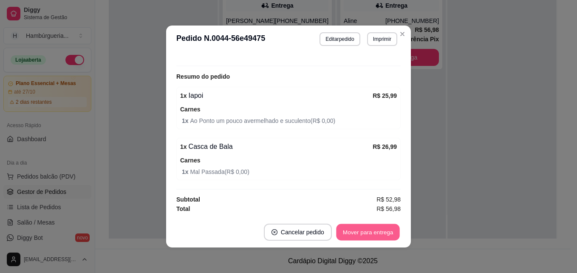
click at [381, 237] on button "Mover para entrega" at bounding box center [368, 232] width 64 height 17
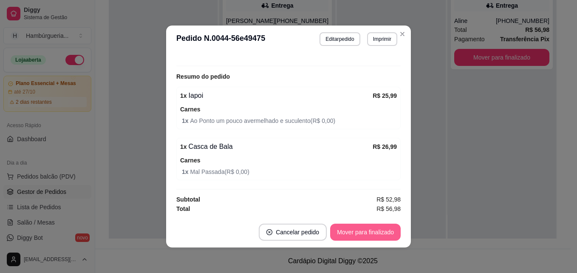
click at [380, 232] on button "Mover para finalizado" at bounding box center [365, 232] width 71 height 17
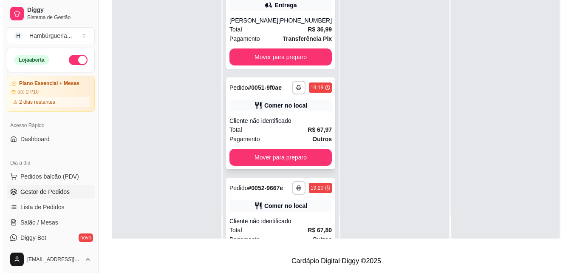
scroll to position [0, 0]
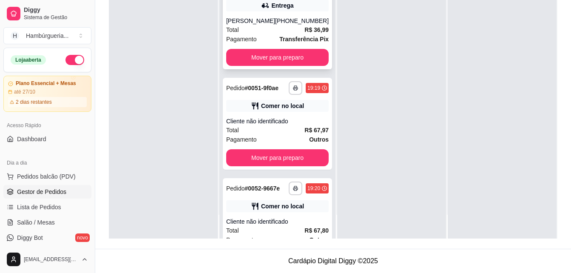
click at [304, 28] on strong "R$ 36,99" at bounding box center [316, 29] width 24 height 7
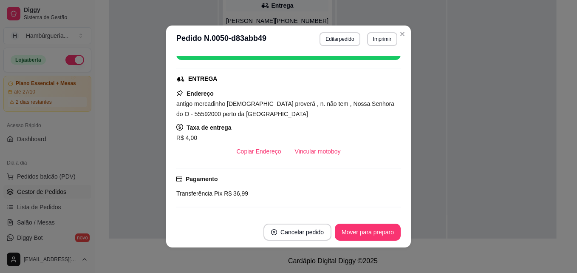
scroll to position [170, 0]
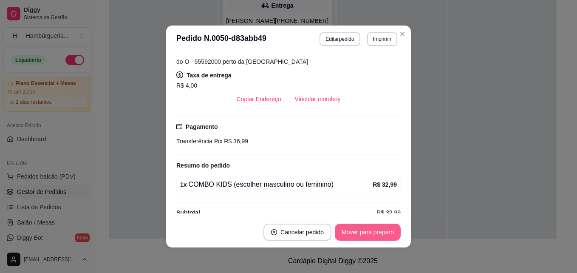
click at [346, 235] on button "Mover para preparo" at bounding box center [368, 232] width 66 height 17
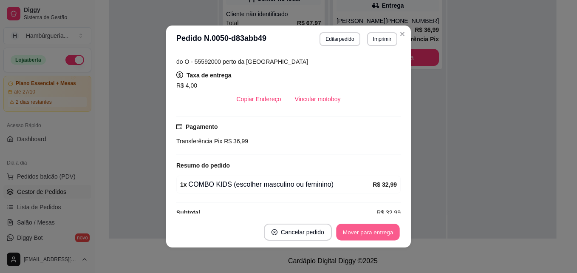
click at [372, 232] on button "Mover para entrega" at bounding box center [368, 232] width 64 height 17
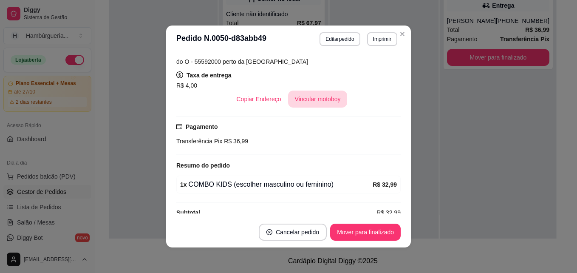
click at [332, 101] on button "Vincular motoboy" at bounding box center [318, 99] width 60 height 17
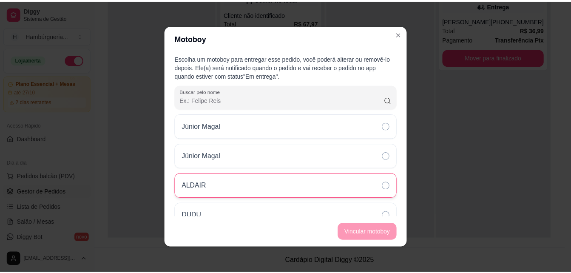
scroll to position [14, 0]
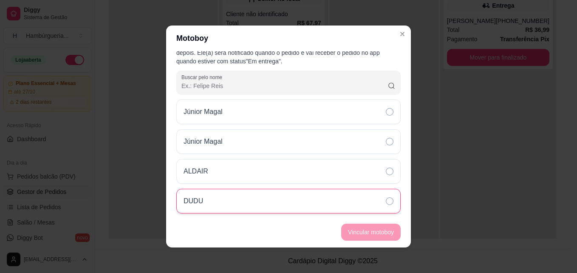
click at [386, 201] on icon at bounding box center [390, 201] width 8 height 8
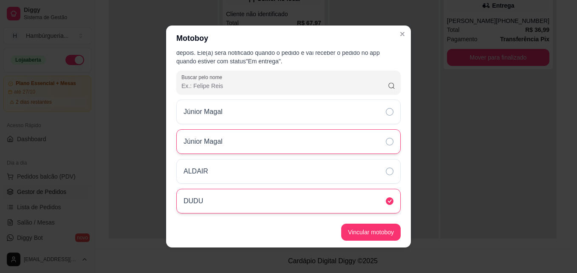
click at [386, 143] on icon at bounding box center [390, 142] width 8 height 8
click at [379, 236] on button "Vincular motoboy" at bounding box center [371, 232] width 60 height 17
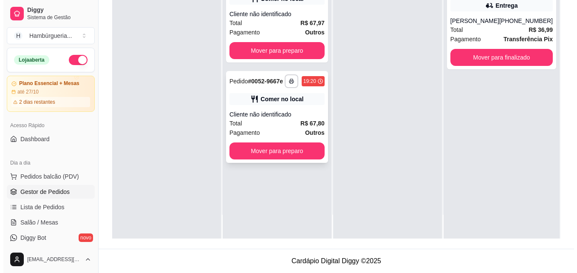
scroll to position [0, 0]
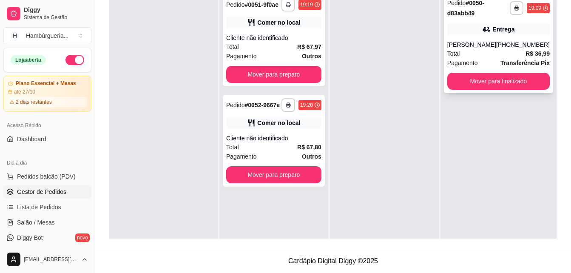
click at [505, 37] on div "**********" at bounding box center [498, 43] width 109 height 99
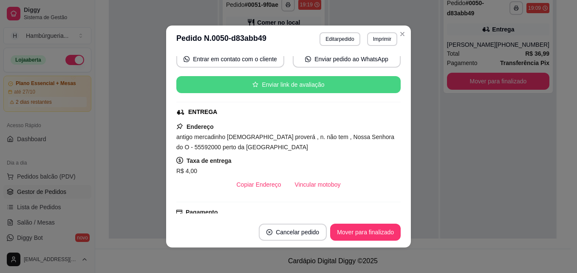
scroll to position [85, 0]
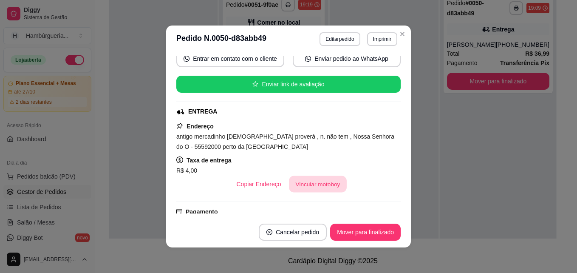
click at [319, 190] on button "Vincular motoboy" at bounding box center [318, 184] width 58 height 17
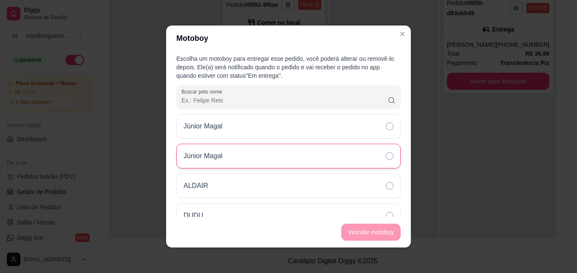
click at [386, 155] on icon at bounding box center [390, 156] width 8 height 8
click at [366, 237] on button "Vincular motoboy" at bounding box center [371, 232] width 58 height 17
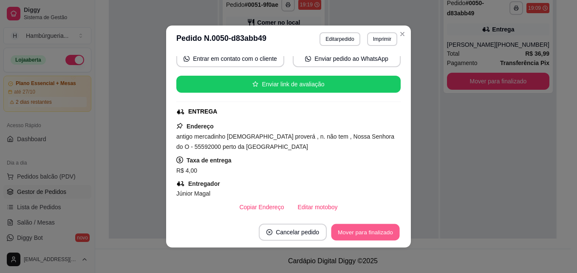
click at [366, 237] on button "Mover para finalizado" at bounding box center [366, 232] width 68 height 17
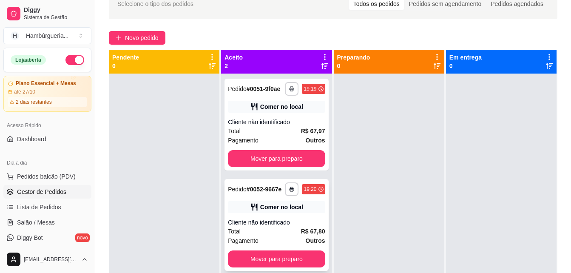
scroll to position [45, 0]
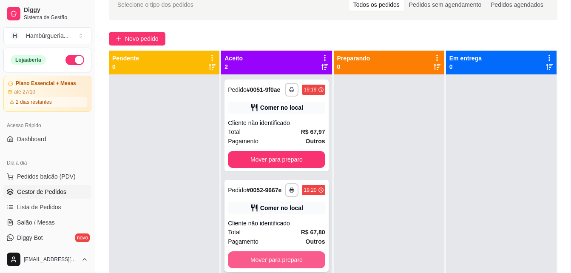
click at [277, 251] on button "Mover para preparo" at bounding box center [276, 259] width 97 height 17
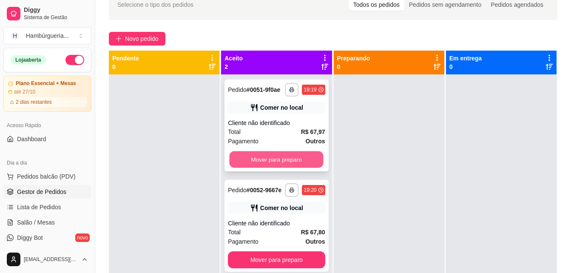
click at [273, 160] on button "Mover para preparo" at bounding box center [277, 159] width 94 height 17
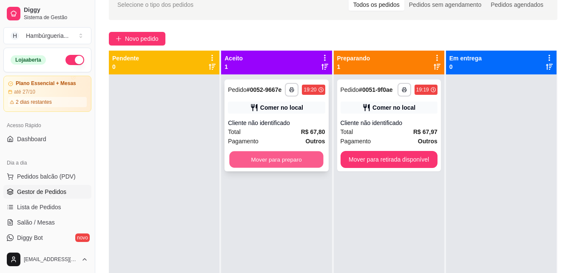
click at [268, 162] on button "Mover para preparo" at bounding box center [277, 159] width 94 height 17
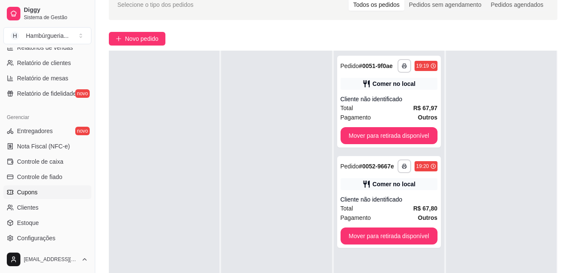
scroll to position [298, 0]
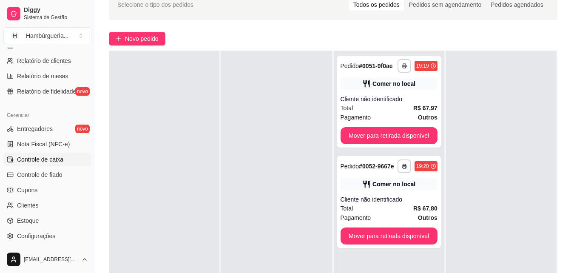
click at [61, 163] on span "Controle de caixa" at bounding box center [40, 159] width 46 height 9
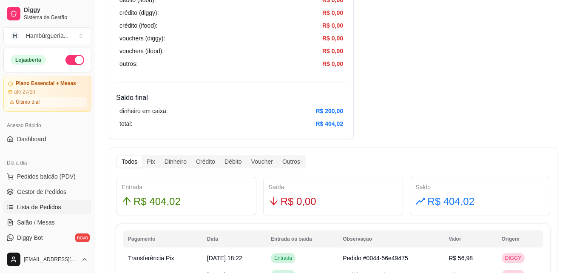
click at [53, 203] on span "Lista de Pedidos" at bounding box center [39, 207] width 44 height 9
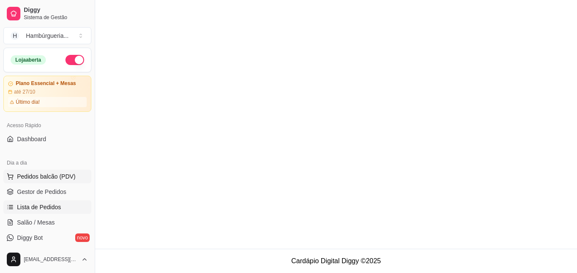
click at [59, 183] on button "Pedidos balcão (PDV)" at bounding box center [47, 177] width 88 height 14
click at [59, 193] on h4 "OXE" at bounding box center [56, 188] width 79 height 10
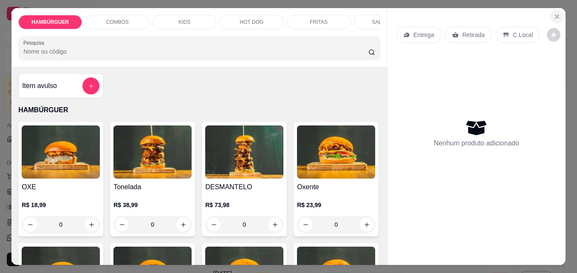
click at [557, 12] on button "Close" at bounding box center [558, 17] width 14 height 14
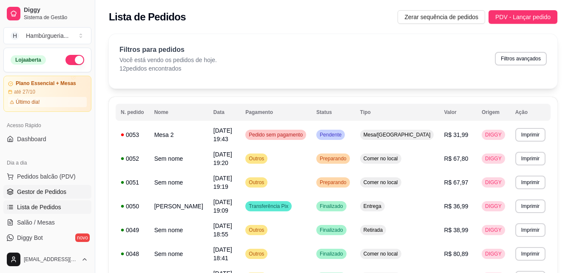
click at [55, 192] on span "Gestor de Pedidos" at bounding box center [41, 191] width 49 height 9
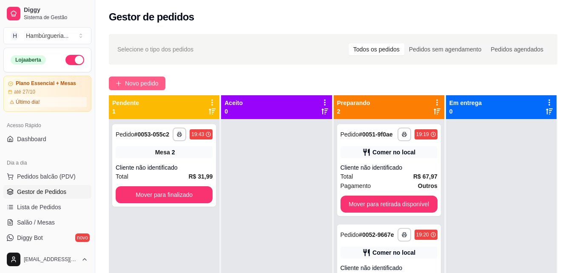
click at [126, 82] on span "Novo pedido" at bounding box center [142, 83] width 34 height 9
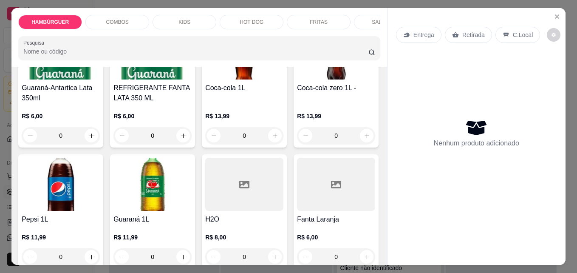
scroll to position [1828, 0]
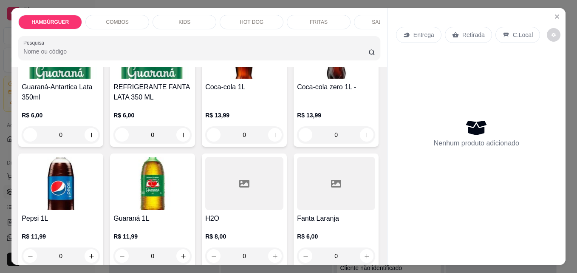
drag, startPoint x: 87, startPoint y: 212, endPoint x: 87, endPoint y: 223, distance: 11.1
type input "1"
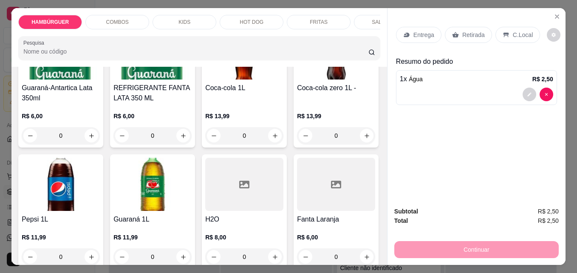
type input "1"
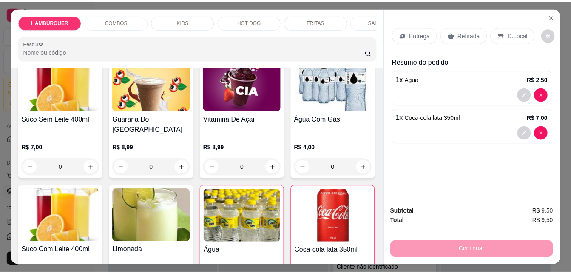
scroll to position [1403, 0]
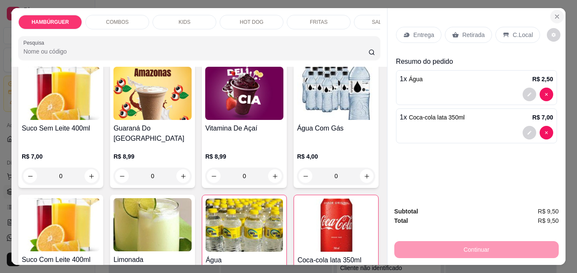
click at [556, 17] on icon "Close" at bounding box center [557, 16] width 7 height 7
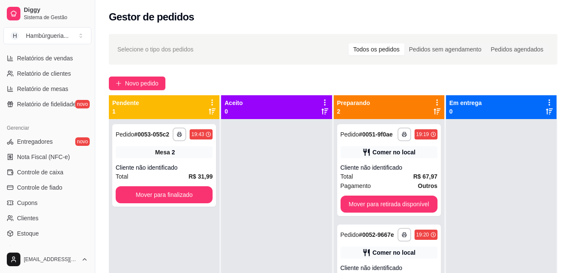
scroll to position [298, 0]
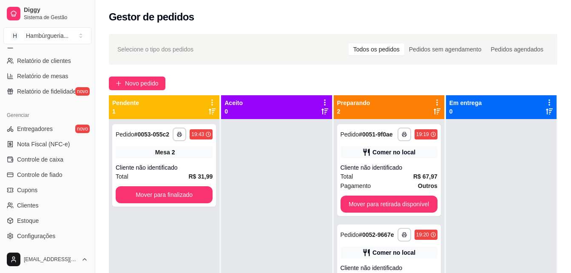
click at [49, 166] on ul "Entregadores novo Nota Fiscal (NFC-e) Controle de caixa Controle de fiado Cupon…" at bounding box center [47, 182] width 88 height 121
click at [50, 163] on span "Controle de caixa" at bounding box center [40, 159] width 46 height 9
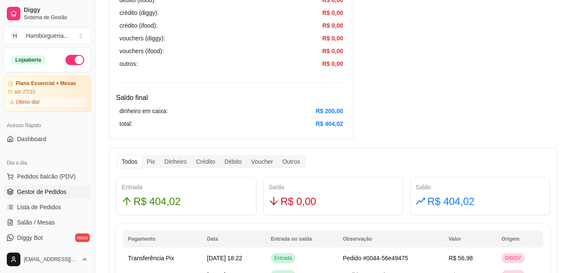
click at [62, 195] on span "Gestor de Pedidos" at bounding box center [41, 191] width 49 height 9
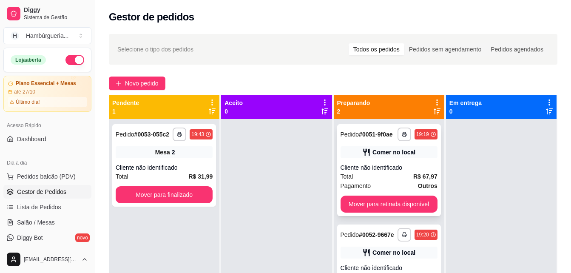
click at [380, 161] on div "**********" at bounding box center [389, 170] width 104 height 92
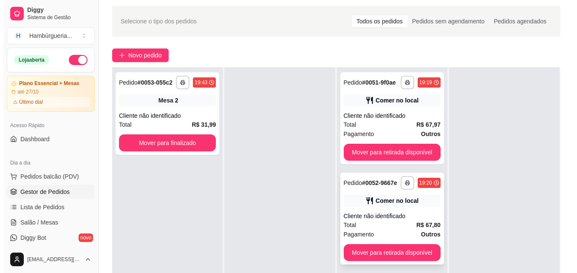
scroll to position [43, 0]
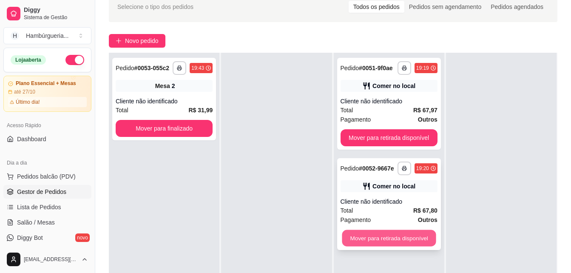
click at [397, 237] on button "Mover para retirada disponível" at bounding box center [389, 238] width 94 height 17
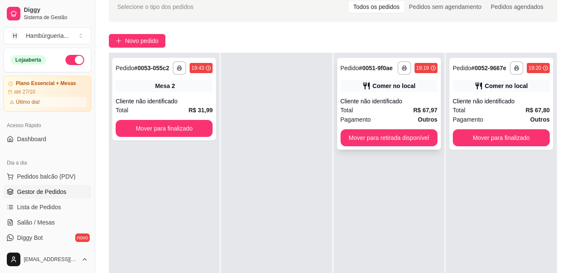
click at [395, 115] on div "Pagamento Outros" at bounding box center [389, 119] width 97 height 9
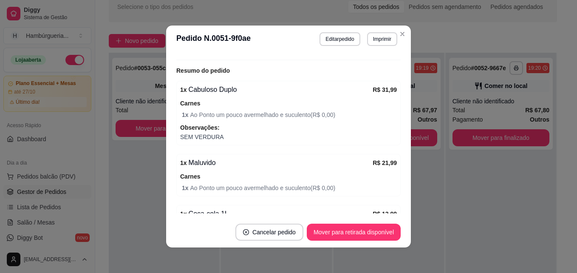
scroll to position [102, 0]
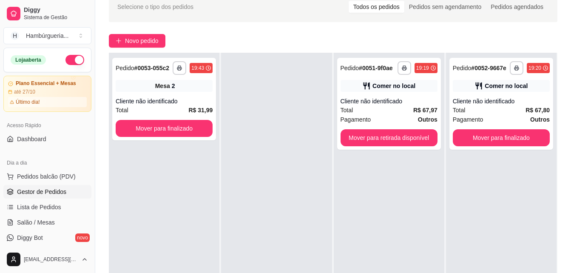
click at [334, 95] on div "**********" at bounding box center [389, 189] width 111 height 273
click at [397, 113] on div "Total R$ 67,97" at bounding box center [389, 109] width 97 height 9
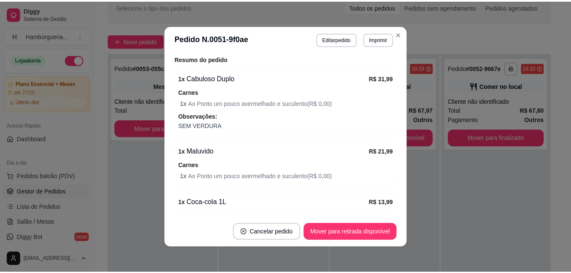
scroll to position [170, 0]
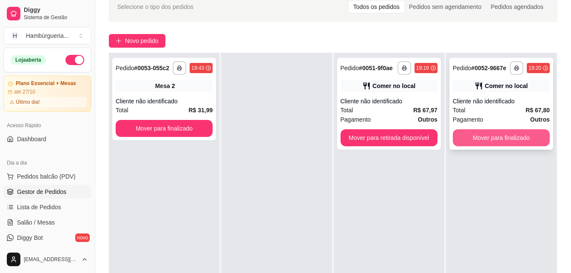
click at [501, 133] on button "Mover para finalizado" at bounding box center [501, 137] width 97 height 17
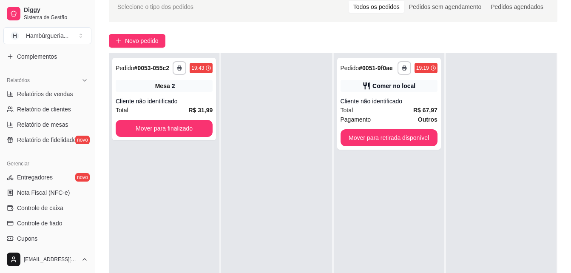
scroll to position [255, 0]
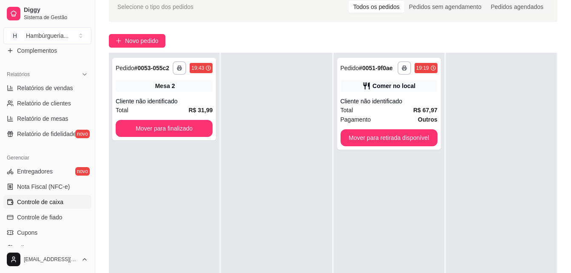
click at [43, 196] on link "Controle de caixa" at bounding box center [47, 202] width 88 height 14
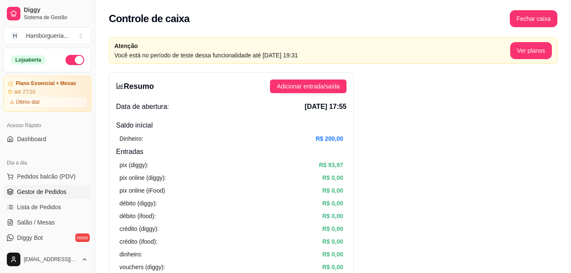
click at [60, 196] on link "Gestor de Pedidos" at bounding box center [47, 192] width 88 height 14
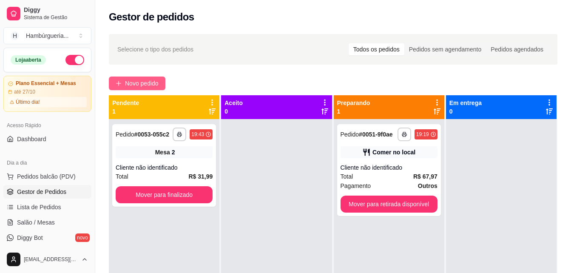
click at [131, 85] on span "Novo pedido" at bounding box center [142, 83] width 34 height 9
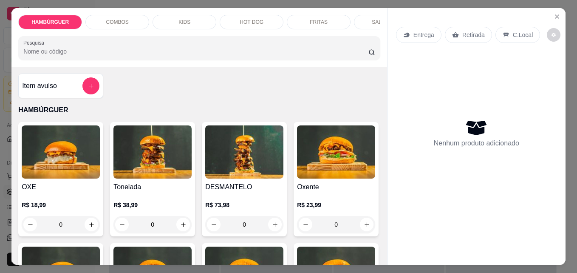
click at [88, 228] on div "0" at bounding box center [61, 224] width 78 height 17
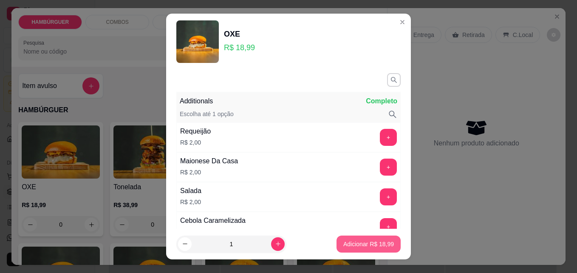
click at [352, 243] on p "Adicionar R$ 18,99" at bounding box center [368, 244] width 51 height 9
type input "1"
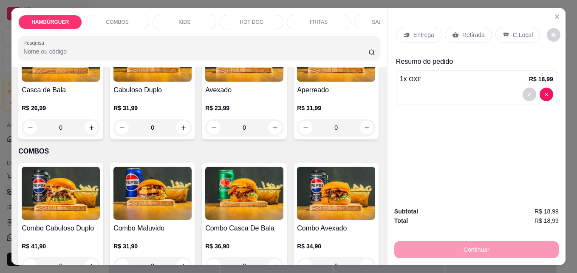
scroll to position [383, 0]
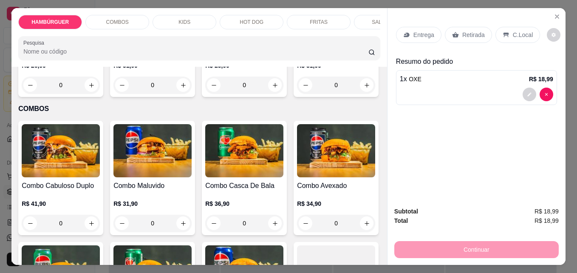
click at [205, 94] on div "0" at bounding box center [244, 85] width 78 height 17
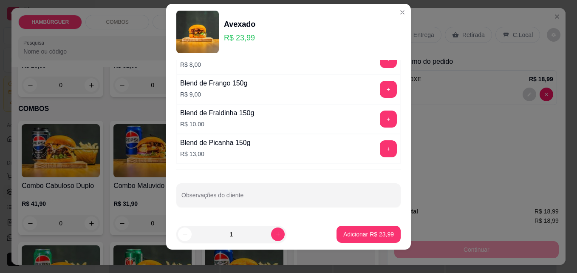
scroll to position [14, 0]
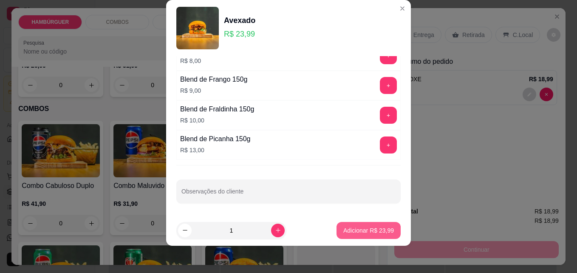
click at [366, 236] on button "Adicionar R$ 23,99" at bounding box center [369, 230] width 64 height 17
type input "1"
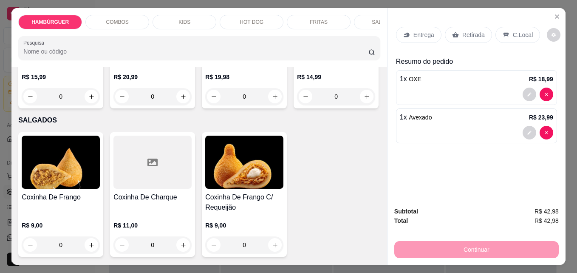
scroll to position [1190, 0]
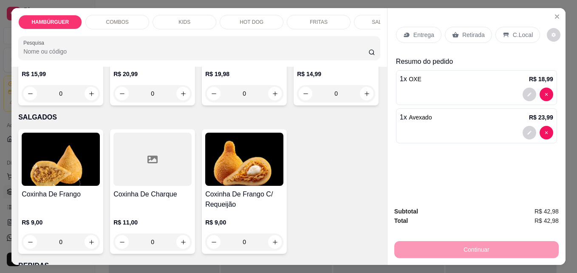
click at [87, 102] on div "0" at bounding box center [61, 93] width 78 height 17
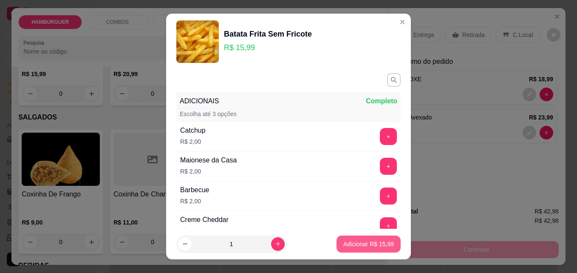
click at [338, 238] on button "Adicionar R$ 15,99" at bounding box center [369, 244] width 64 height 17
type input "1"
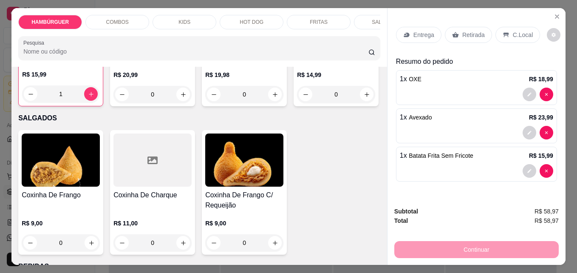
click at [515, 31] on p "C.Local" at bounding box center [523, 35] width 20 height 9
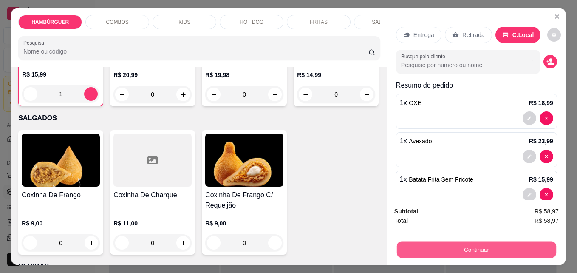
click at [476, 246] on button "Continuar" at bounding box center [476, 249] width 159 height 17
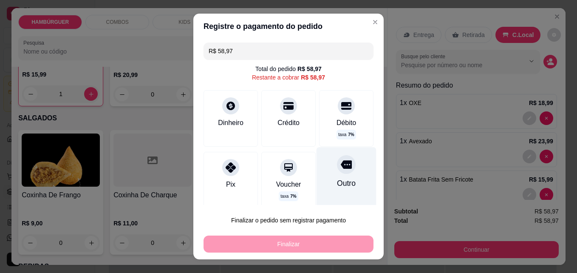
click at [337, 173] on div at bounding box center [346, 164] width 19 height 19
type input "R$ 0,00"
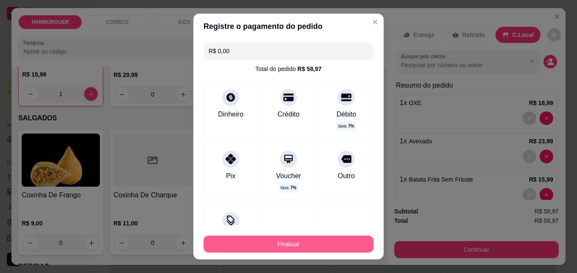
click at [320, 243] on button "Finalizar" at bounding box center [289, 244] width 170 height 17
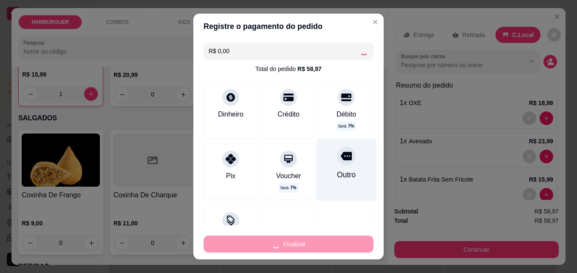
type input "0"
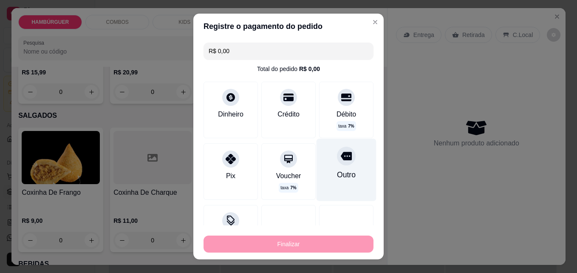
type input "-R$ 58,97"
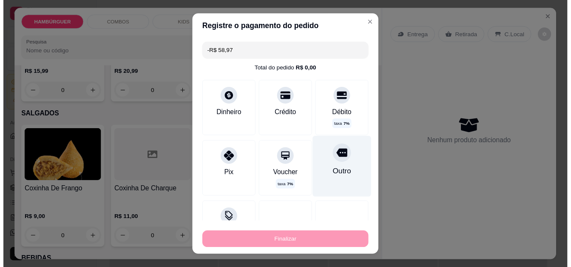
scroll to position [1189, 0]
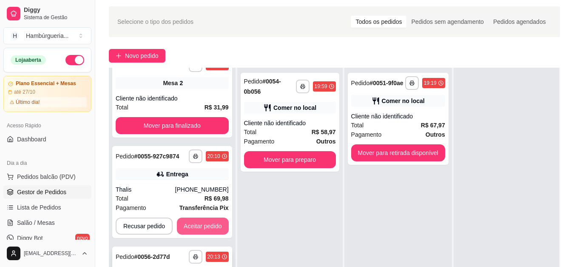
scroll to position [43, 0]
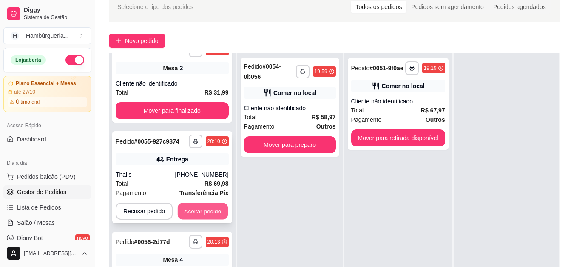
click at [201, 210] on button "Aceitar pedido" at bounding box center [203, 211] width 50 height 17
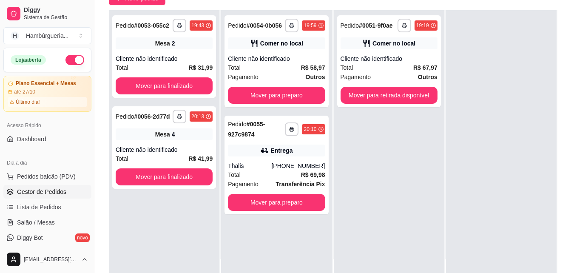
scroll to position [0, 0]
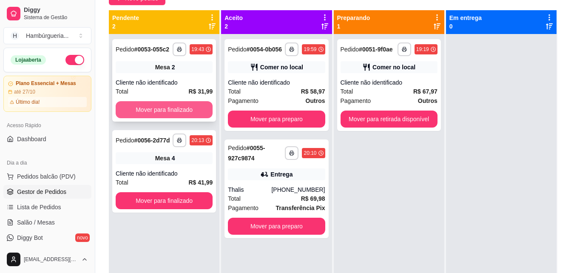
click at [173, 105] on button "Mover para finalizado" at bounding box center [164, 109] width 97 height 17
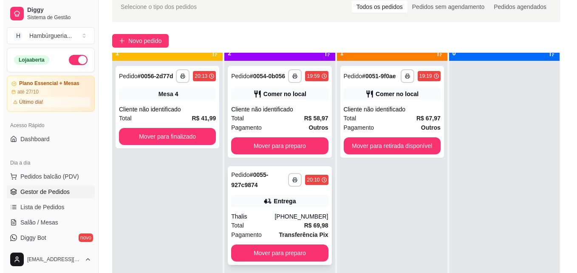
scroll to position [24, 0]
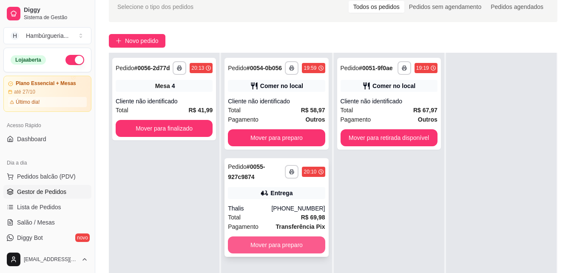
click at [297, 248] on button "Mover para preparo" at bounding box center [276, 244] width 97 height 17
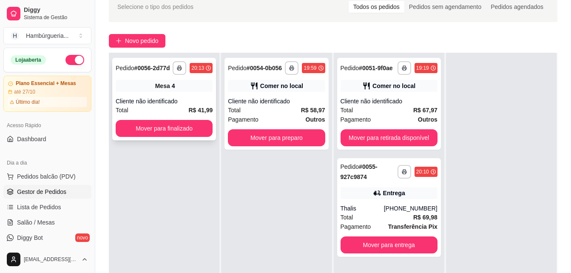
click at [162, 97] on div "Cliente não identificado" at bounding box center [164, 101] width 97 height 9
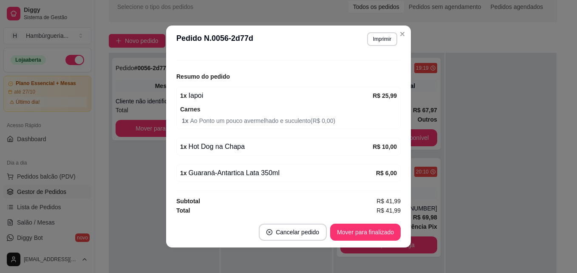
scroll to position [94, 0]
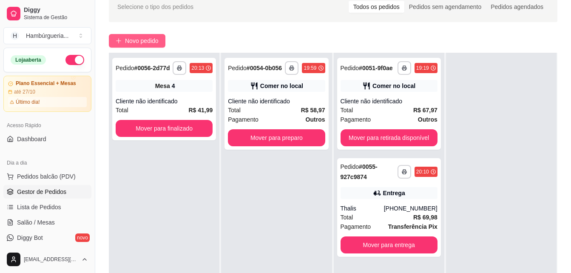
click at [152, 42] on span "Novo pedido" at bounding box center [142, 40] width 34 height 9
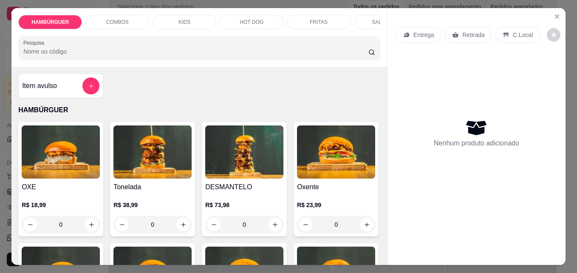
click at [93, 230] on div "0" at bounding box center [61, 224] width 78 height 17
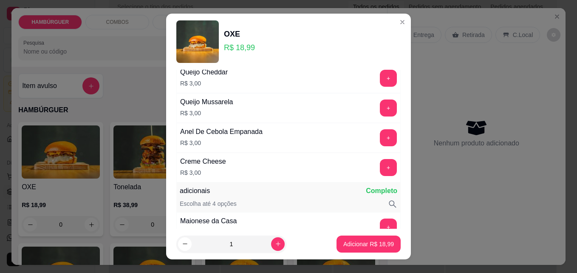
scroll to position [298, 0]
click at [372, 241] on p "Adicionar R$ 18,99" at bounding box center [368, 244] width 51 height 9
type input "1"
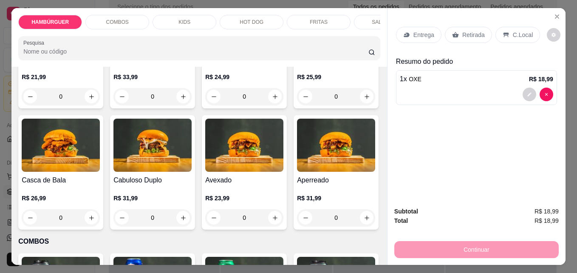
scroll to position [255, 0]
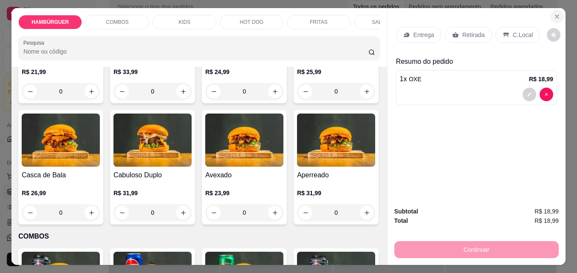
click at [554, 15] on icon "Close" at bounding box center [557, 16] width 7 height 7
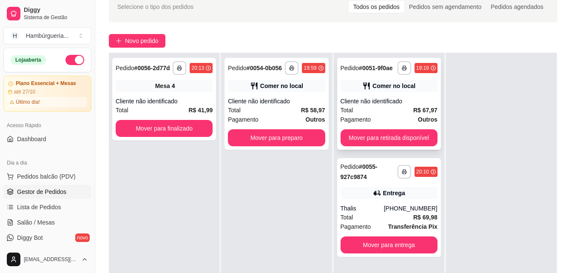
click at [365, 111] on div "Total R$ 67,97" at bounding box center [389, 109] width 97 height 9
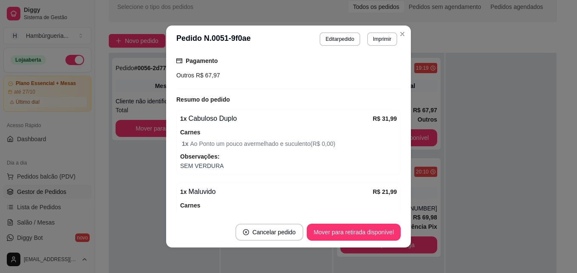
scroll to position [128, 0]
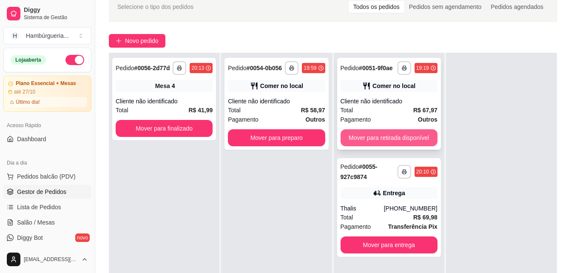
click at [368, 134] on button "Mover para retirada disponível" at bounding box center [389, 137] width 97 height 17
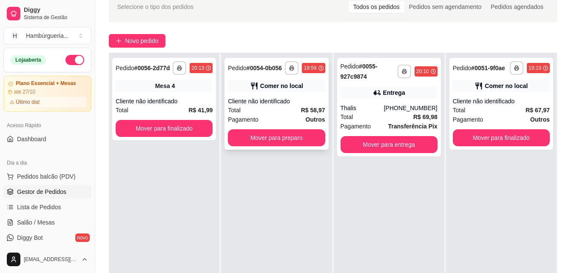
click at [277, 114] on div "Total R$ 58,97" at bounding box center [276, 109] width 97 height 9
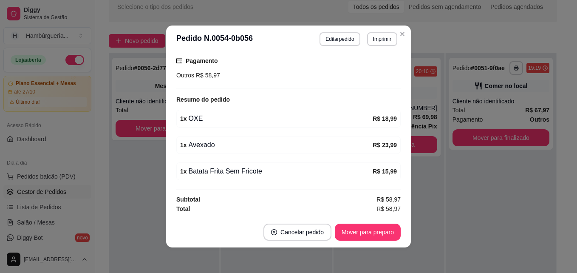
scroll to position [2, 0]
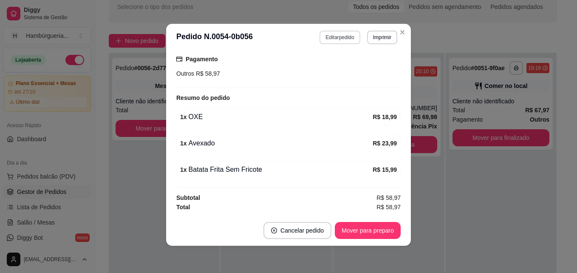
click at [335, 36] on button "Editar pedido" at bounding box center [340, 38] width 40 height 14
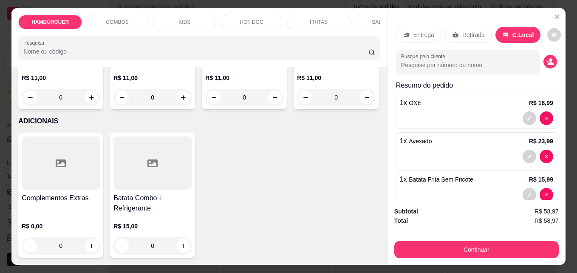
scroll to position [2253, 0]
type input "1"
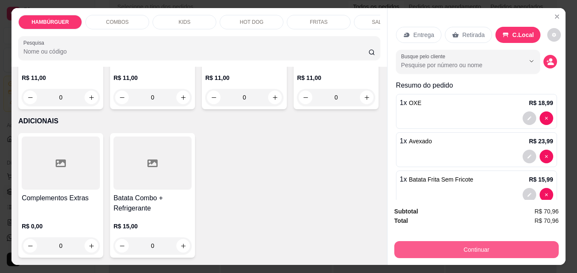
click at [458, 245] on button "Continuar" at bounding box center [476, 249] width 165 height 17
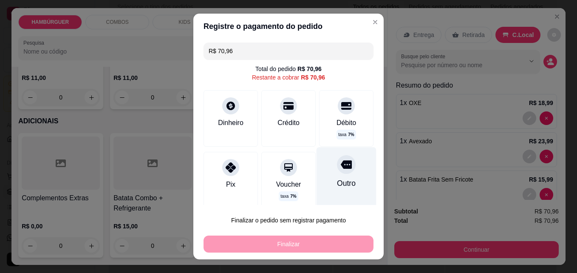
click at [348, 170] on div "Outro" at bounding box center [347, 178] width 60 height 62
type input "R$ 0,00"
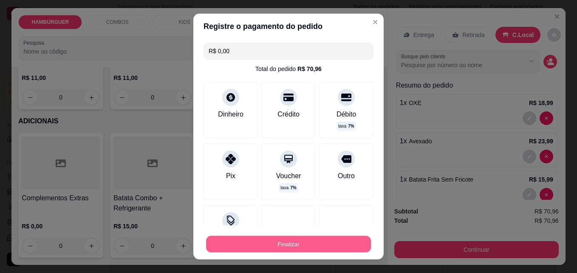
click at [318, 247] on button "Finalizar" at bounding box center [288, 244] width 165 height 17
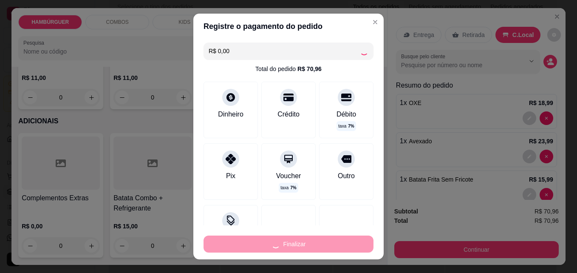
type input "0"
type input "-R$ 70,96"
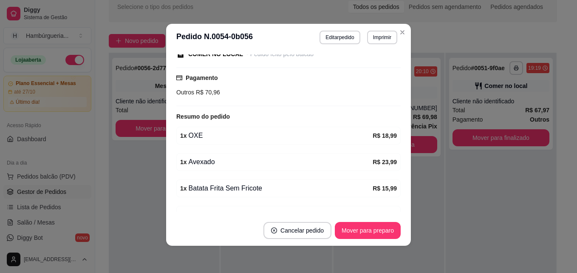
scroll to position [134, 0]
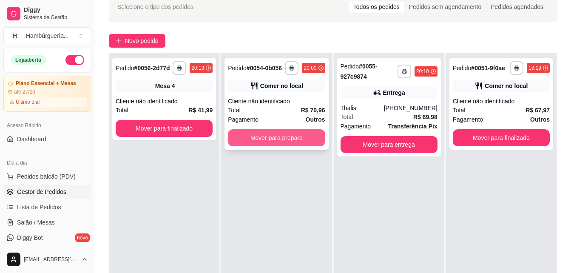
click at [262, 141] on button "Mover para preparo" at bounding box center [276, 137] width 97 height 17
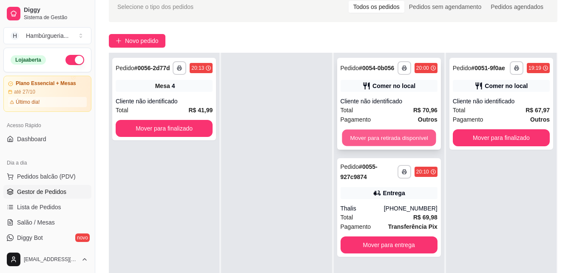
click at [406, 144] on button "Mover para retirada disponível" at bounding box center [389, 138] width 94 height 17
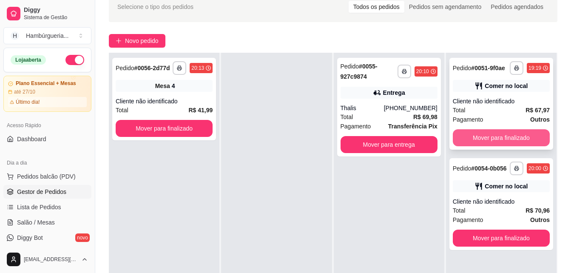
click at [524, 140] on button "Mover para finalizado" at bounding box center [501, 137] width 97 height 17
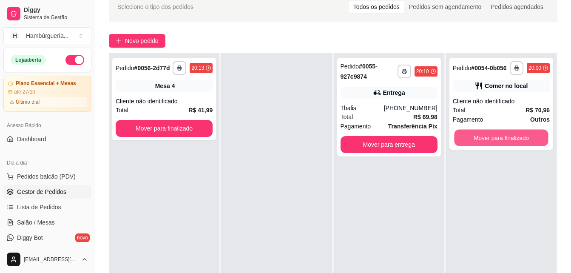
click at [524, 140] on button "Mover para finalizado" at bounding box center [501, 138] width 94 height 17
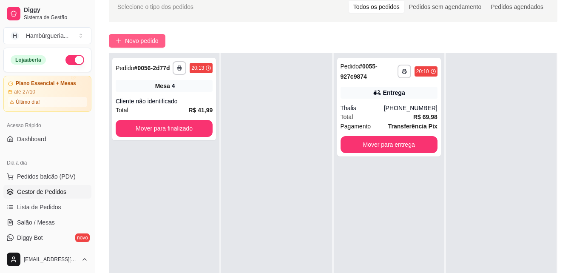
click at [125, 37] on button "Novo pedido" at bounding box center [137, 41] width 57 height 14
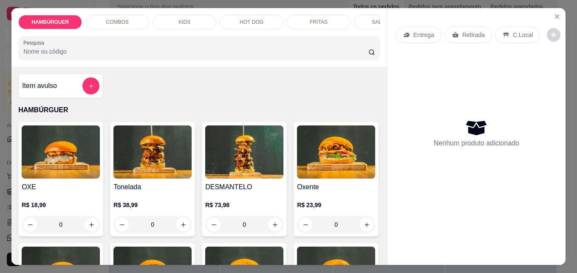
click at [404, 33] on icon at bounding box center [407, 35] width 6 height 5
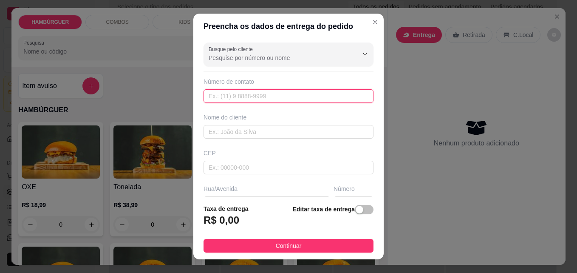
click at [222, 96] on input "text" at bounding box center [289, 96] width 170 height 14
type input "[PHONE_NUMBER]"
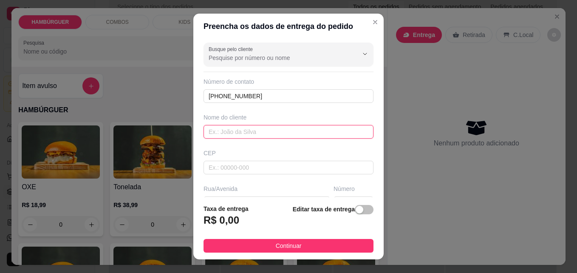
click at [245, 135] on input "text" at bounding box center [289, 132] width 170 height 14
type input "[PERSON_NAME]"
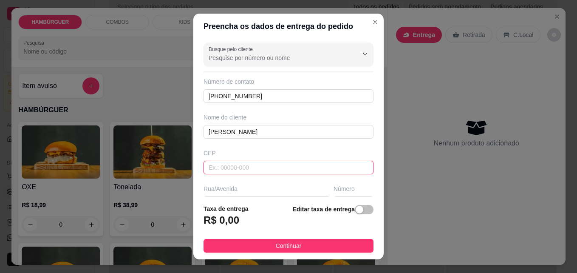
click at [255, 161] on input "text" at bounding box center [289, 168] width 170 height 14
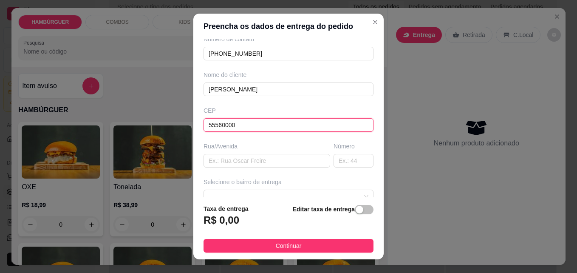
type input "55560000"
click at [255, 161] on input "text" at bounding box center [267, 161] width 127 height 14
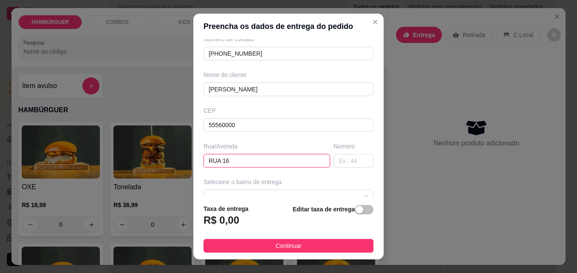
scroll to position [85, 0]
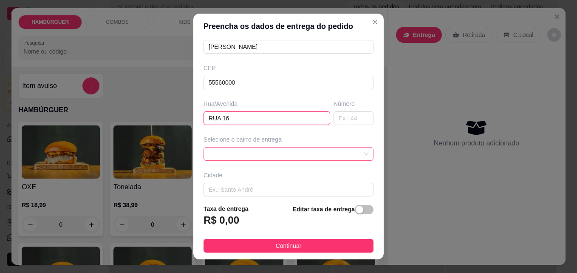
click at [306, 154] on span at bounding box center [289, 154] width 160 height 13
type input "RUA 16"
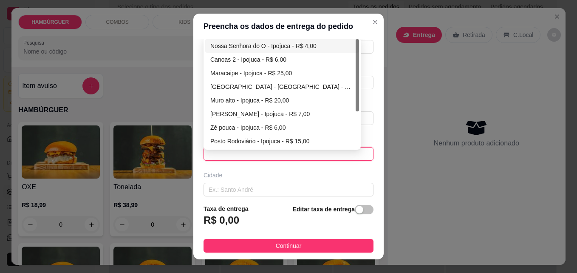
click at [249, 48] on div "Nossa Senhora do O - Ipojuca - R$ 4,00" at bounding box center [282, 45] width 144 height 9
type input "Ipojuca"
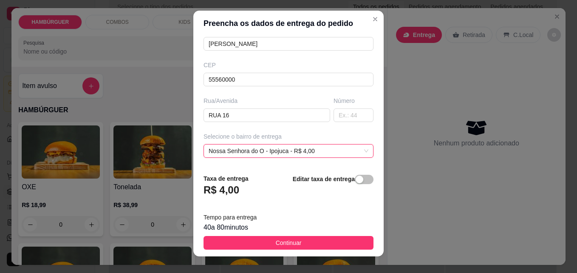
scroll to position [0, 0]
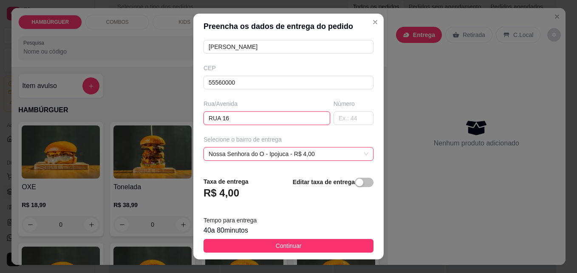
click at [259, 119] on input "RUA 16" at bounding box center [267, 118] width 127 height 14
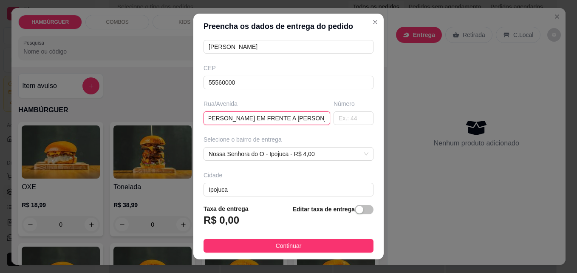
scroll to position [0, 91]
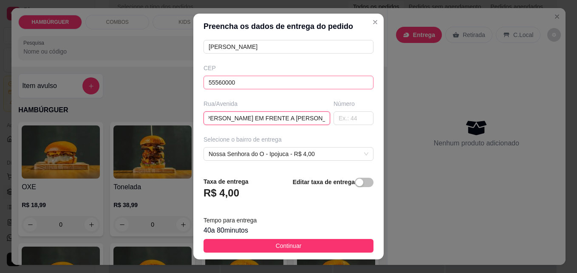
type input "RUA 16 5 TRAVESSA CASA DE [PERSON_NAME] EM FRENTE A [PERSON_NAME] DA [PERSON_NA…"
click at [266, 87] on input "55560000" at bounding box center [289, 83] width 170 height 14
type input "55592000"
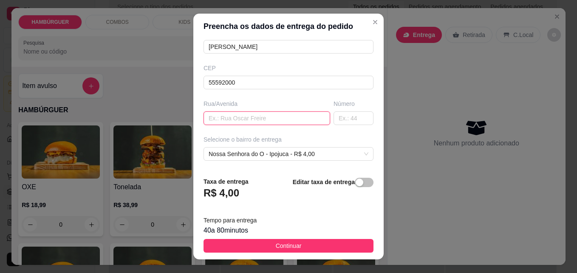
click at [266, 117] on input "text" at bounding box center [267, 118] width 127 height 14
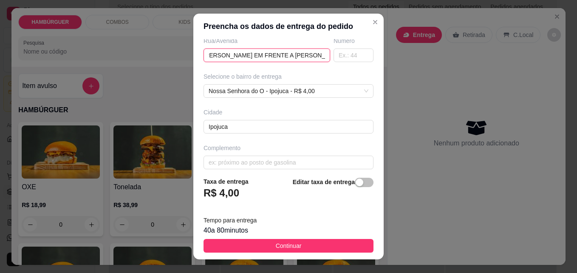
scroll to position [156, 0]
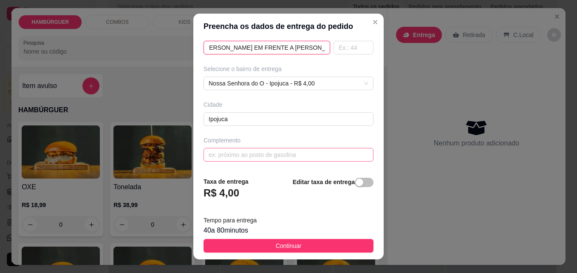
type input "RUA 16 5 TRAVESSA CASA DE [PERSON_NAME] EM FRENTE A [PERSON_NAME]"
click at [274, 154] on input "text" at bounding box center [289, 155] width 170 height 14
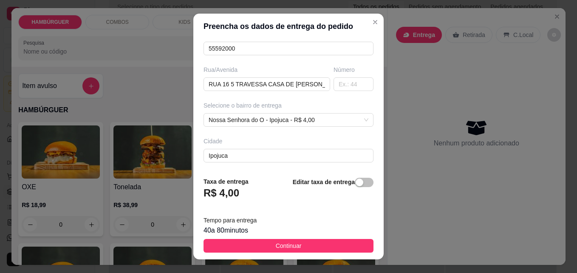
scroll to position [156, 0]
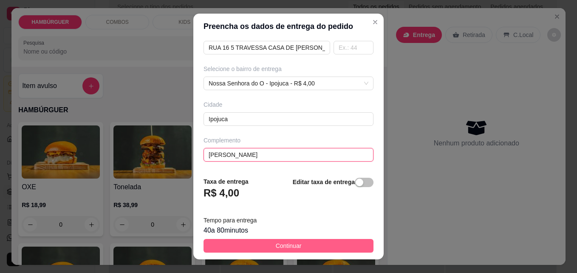
type input "[PERSON_NAME]"
click at [315, 243] on button "Continuar" at bounding box center [289, 246] width 170 height 14
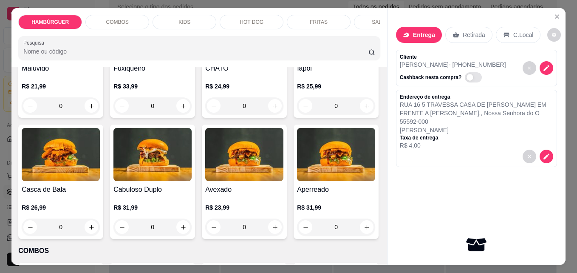
scroll to position [255, 0]
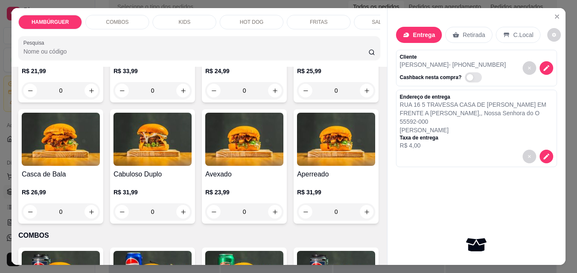
click at [100, 213] on div "0" at bounding box center [61, 211] width 78 height 17
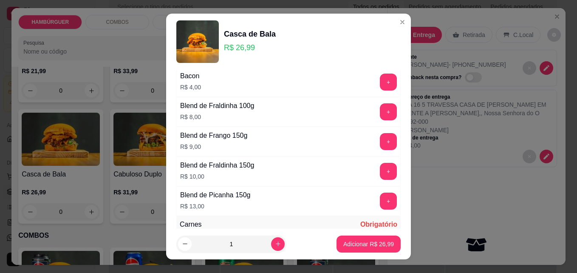
scroll to position [543, 0]
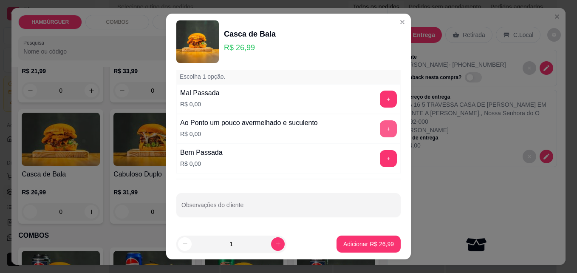
click at [380, 126] on button "+" at bounding box center [388, 128] width 17 height 17
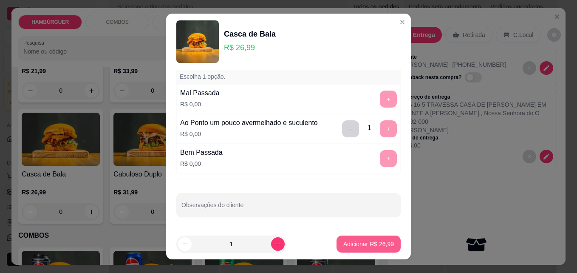
click at [352, 246] on p "Adicionar R$ 26,99" at bounding box center [368, 244] width 51 height 9
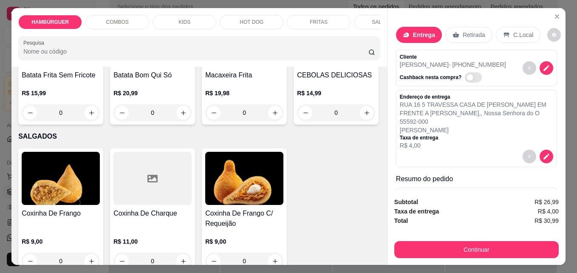
scroll to position [1190, 0]
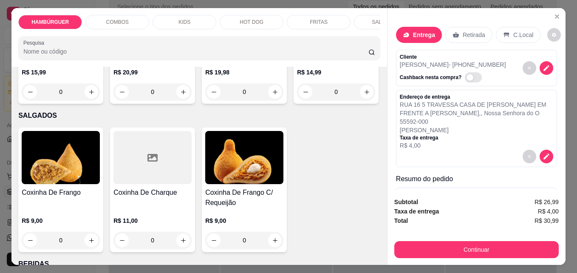
click at [175, 100] on div "0" at bounding box center [153, 91] width 78 height 17
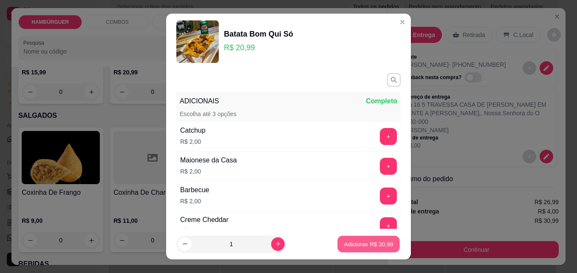
click at [375, 247] on p "Adicionar R$ 20,99" at bounding box center [368, 244] width 49 height 8
type input "1"
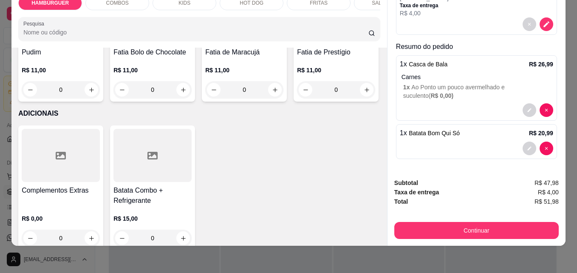
scroll to position [2126, 0]
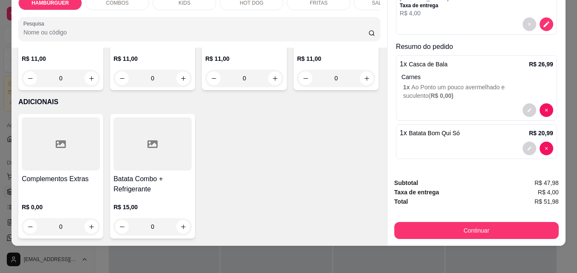
type input "1"
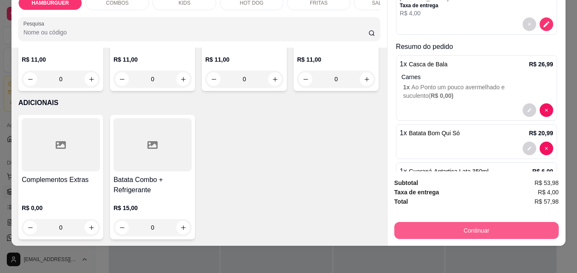
click at [499, 222] on button "Continuar" at bounding box center [476, 230] width 165 height 17
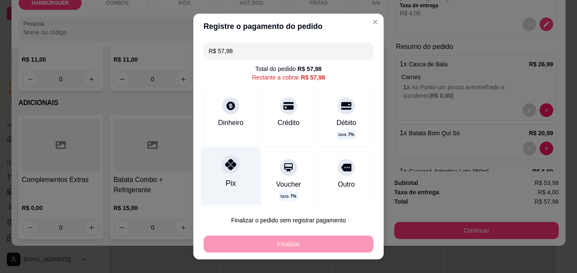
click at [216, 187] on div "Pix" at bounding box center [231, 178] width 60 height 62
type input "R$ 0,00"
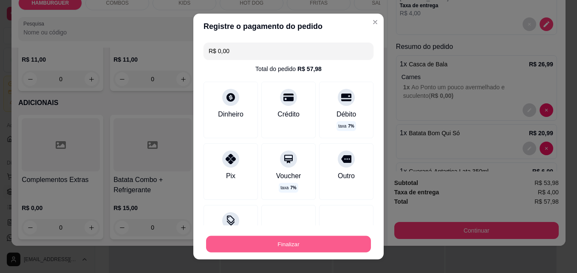
click at [274, 242] on button "Finalizar" at bounding box center [288, 244] width 165 height 17
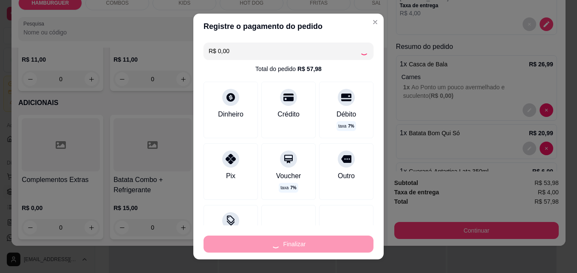
type input "0"
type input "-R$ 57,98"
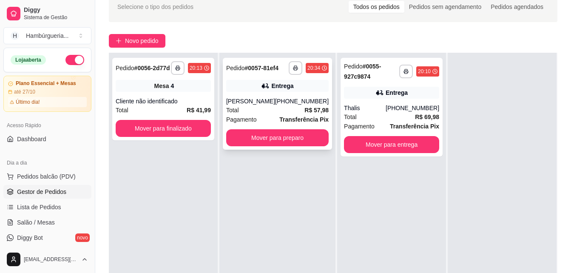
click at [262, 94] on div "**********" at bounding box center [277, 104] width 109 height 92
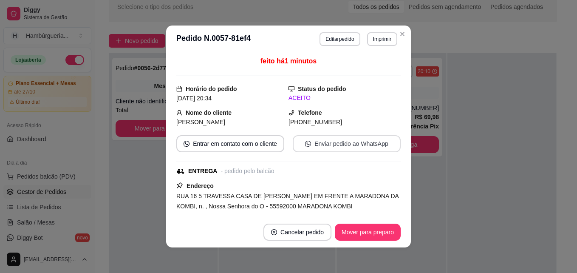
click at [324, 146] on button "Enviar pedido ao WhatsApp" at bounding box center [347, 143] width 108 height 17
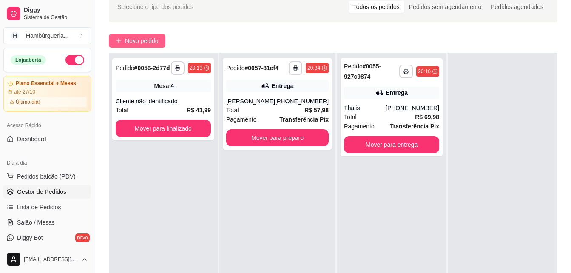
click at [124, 40] on button "Novo pedido" at bounding box center [137, 41] width 57 height 14
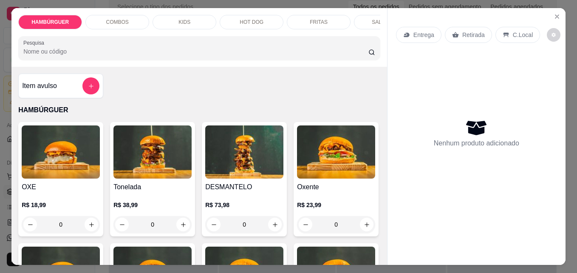
scroll to position [43, 0]
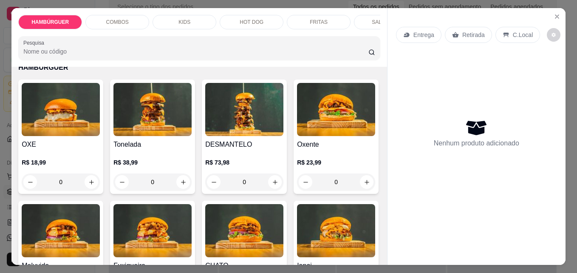
click at [184, 183] on div "0" at bounding box center [153, 181] width 78 height 17
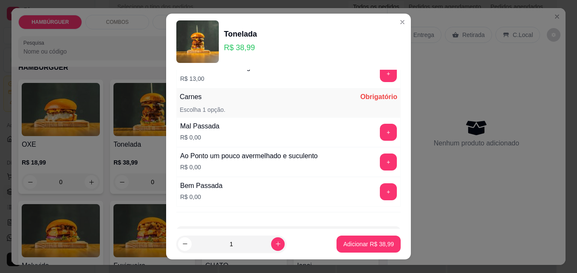
scroll to position [543, 0]
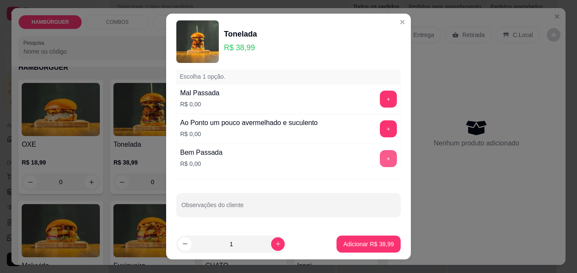
click at [380, 155] on button "+" at bounding box center [388, 158] width 17 height 17
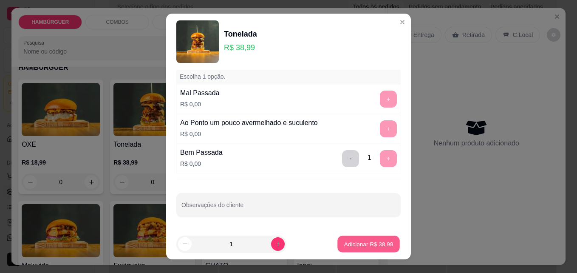
click at [349, 239] on button "Adicionar R$ 38,99" at bounding box center [369, 244] width 62 height 17
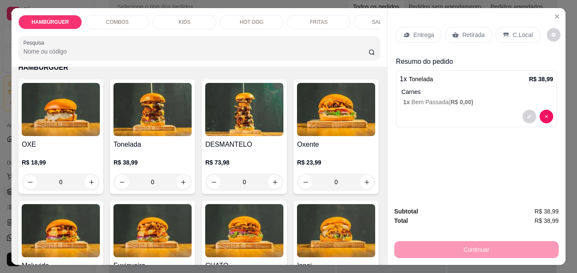
click at [479, 31] on p "Retirada" at bounding box center [474, 35] width 23 height 9
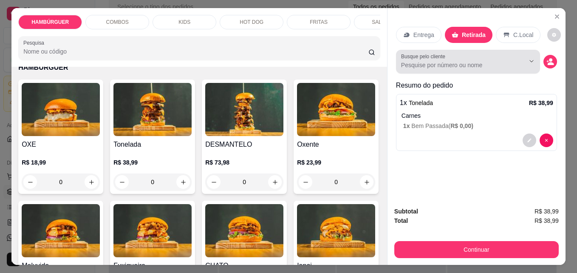
click at [465, 62] on input "Busque pelo cliente" at bounding box center [456, 65] width 110 height 9
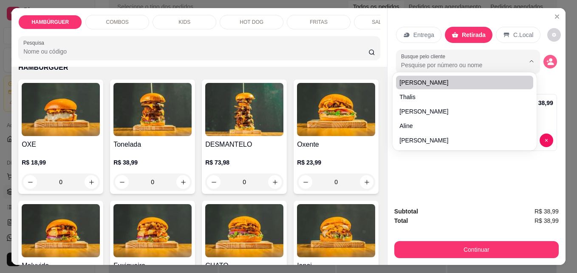
click at [550, 58] on icon "decrease-product-quantity" at bounding box center [551, 62] width 8 height 8
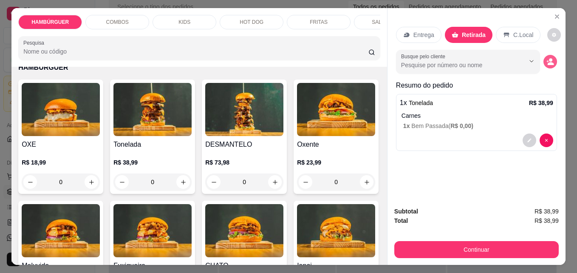
click at [548, 62] on icon "decrease-product-quantity" at bounding box center [551, 63] width 6 height 3
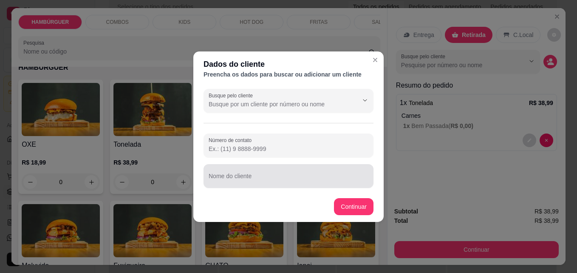
click at [262, 176] on input "Nome do cliente" at bounding box center [289, 179] width 160 height 9
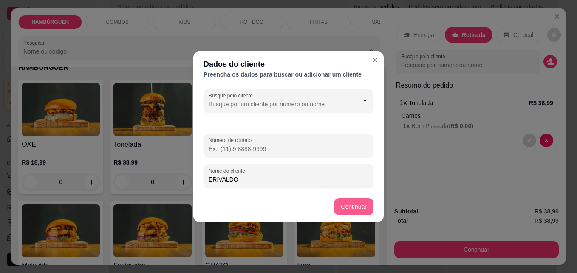
type input "ERIVALDO"
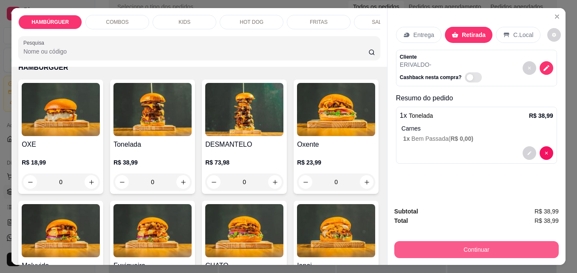
click at [473, 247] on button "Continuar" at bounding box center [476, 249] width 165 height 17
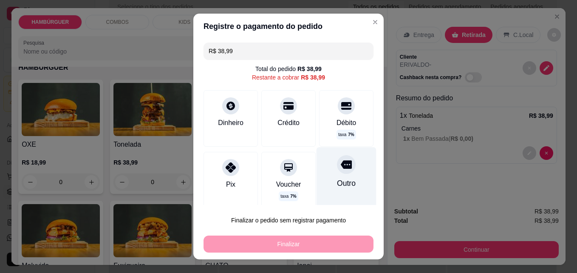
click at [321, 188] on div "Outro" at bounding box center [347, 178] width 60 height 62
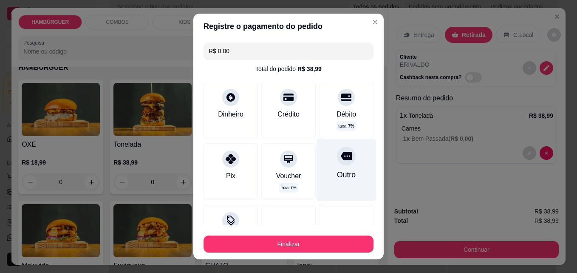
click at [337, 177] on div "Outro" at bounding box center [346, 174] width 19 height 11
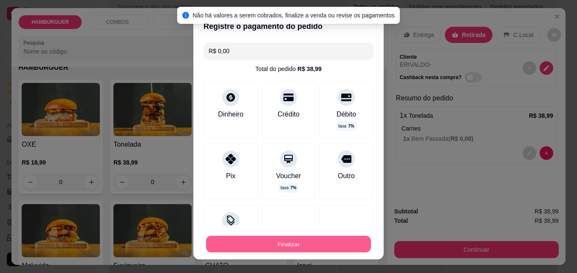
click at [312, 252] on button "Finalizar" at bounding box center [288, 244] width 165 height 17
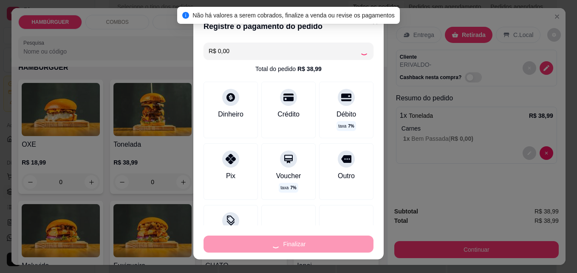
type input "-R$ 38,99"
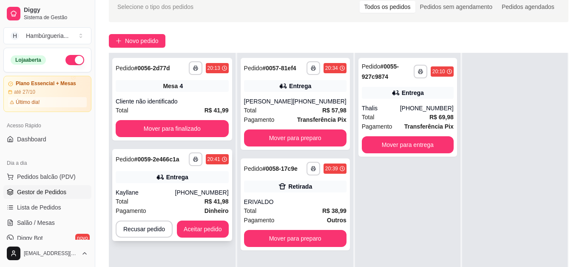
click at [168, 194] on div "Kayllane" at bounding box center [146, 192] width 60 height 9
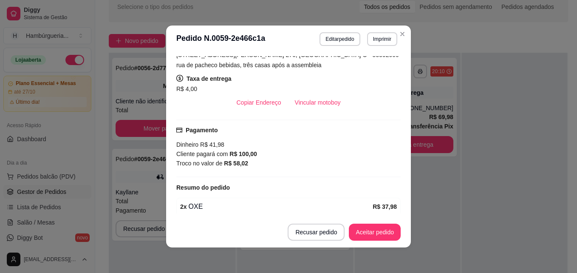
scroll to position [170, 0]
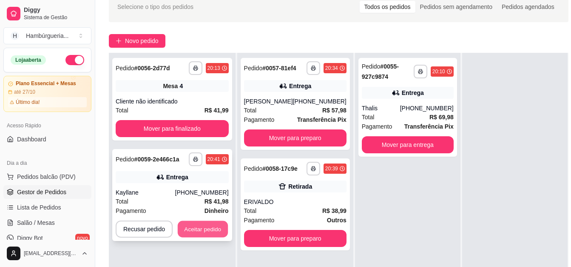
click at [193, 227] on button "Aceitar pedido" at bounding box center [203, 229] width 50 height 17
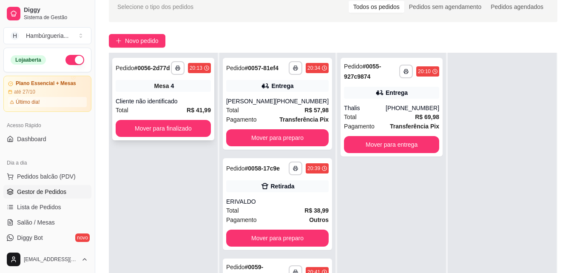
click at [138, 85] on div "Mesa 4" at bounding box center [163, 86] width 95 height 12
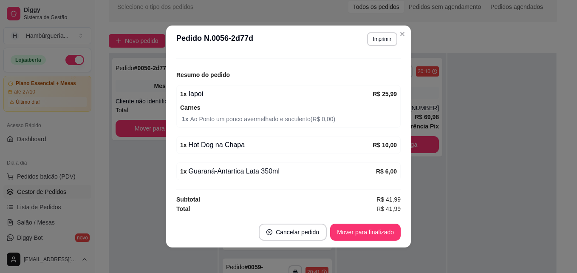
scroll to position [2, 0]
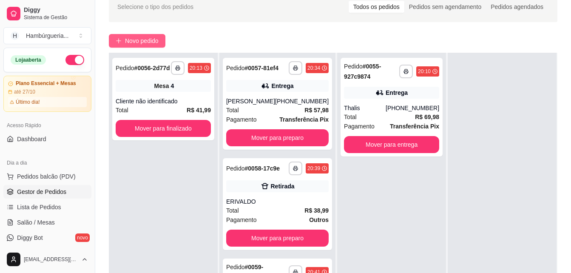
click at [121, 46] on button "Novo pedido" at bounding box center [137, 41] width 57 height 14
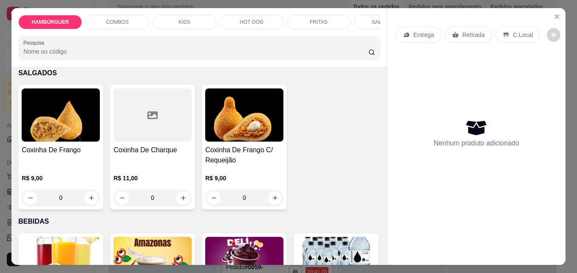
scroll to position [1148, 0]
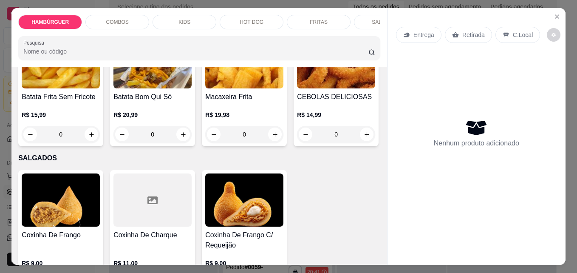
type input "1"
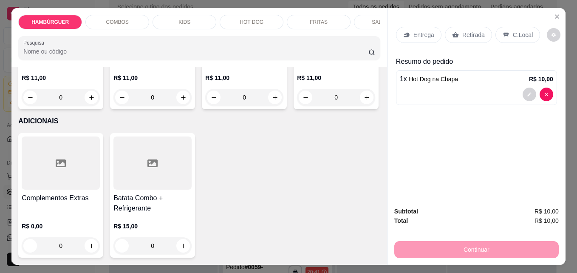
scroll to position [2727, 0]
click at [90, 245] on div "0" at bounding box center [61, 245] width 78 height 17
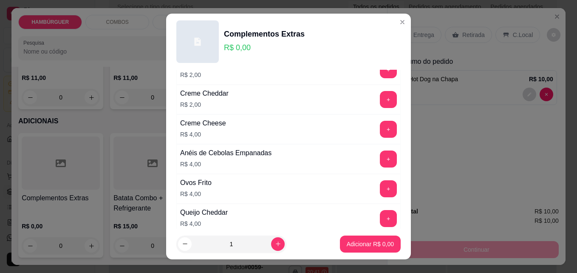
scroll to position [213, 0]
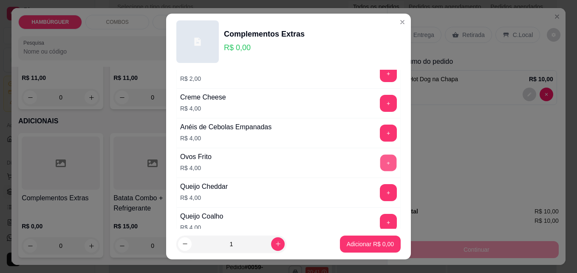
click at [380, 156] on button "+" at bounding box center [388, 163] width 17 height 17
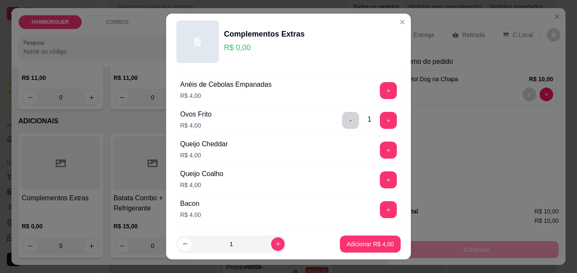
scroll to position [298, 0]
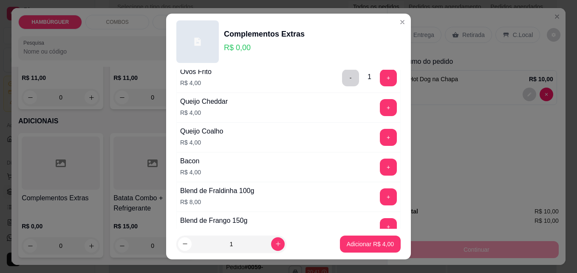
click at [382, 168] on div "+" at bounding box center [389, 167] width 24 height 17
click at [377, 168] on div "+" at bounding box center [389, 167] width 24 height 17
click at [377, 166] on div "+" at bounding box center [389, 167] width 24 height 17
click at [380, 166] on button "+" at bounding box center [388, 167] width 17 height 17
click at [359, 246] on p "Adicionar R$ 8,00" at bounding box center [370, 244] width 46 height 8
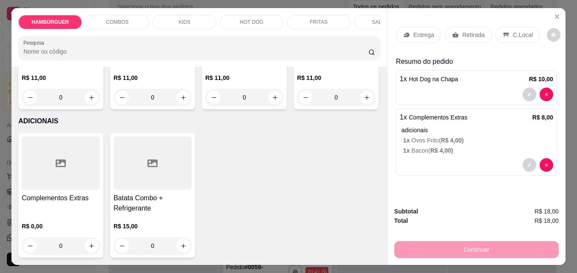
click at [492, 246] on div "Continuar" at bounding box center [476, 248] width 165 height 19
click at [472, 35] on p "Retirada" at bounding box center [474, 35] width 23 height 9
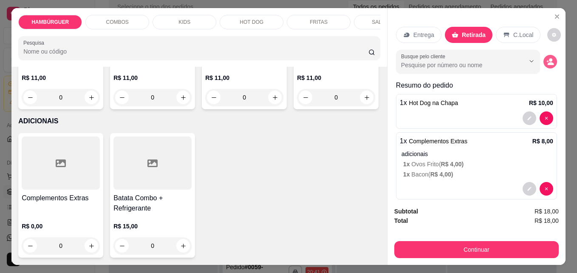
click at [547, 58] on icon "decrease-product-quantity" at bounding box center [551, 62] width 8 height 8
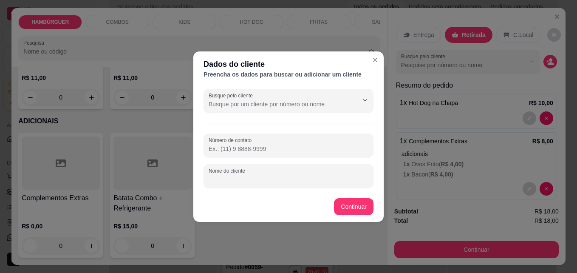
click at [307, 179] on input "Nome do cliente" at bounding box center [289, 179] width 160 height 9
type input "VINCENTE"
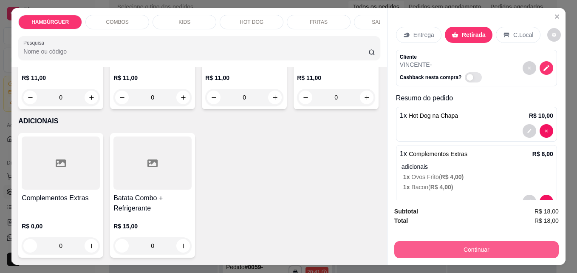
click at [440, 246] on button "Continuar" at bounding box center [476, 249] width 165 height 17
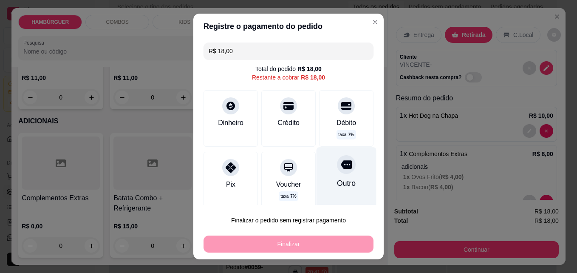
click at [317, 173] on div "Outro" at bounding box center [347, 178] width 60 height 62
type input "R$ 0,00"
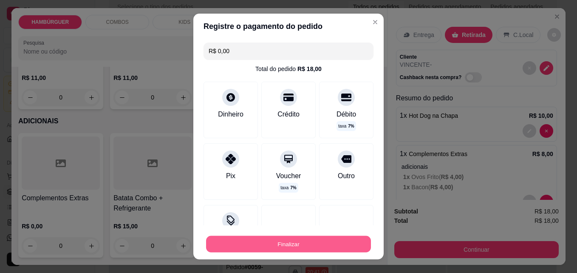
click at [293, 239] on button "Finalizar" at bounding box center [288, 244] width 165 height 17
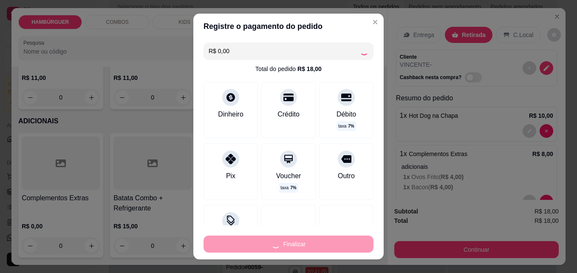
type input "0"
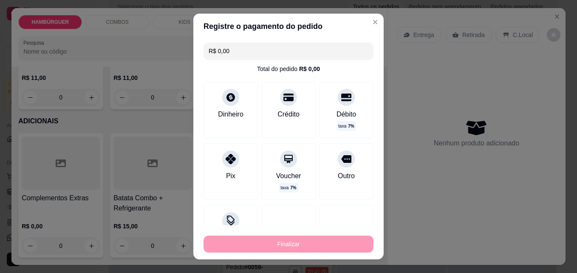
type input "-R$ 18,00"
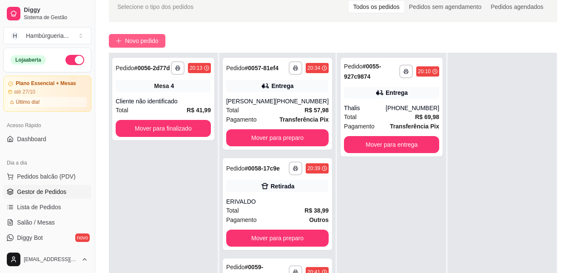
click at [140, 35] on button "Novo pedido" at bounding box center [137, 41] width 57 height 14
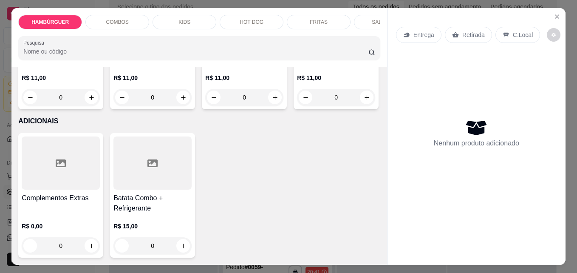
scroll to position [2727, 0]
click at [90, 241] on div "0" at bounding box center [61, 245] width 78 height 17
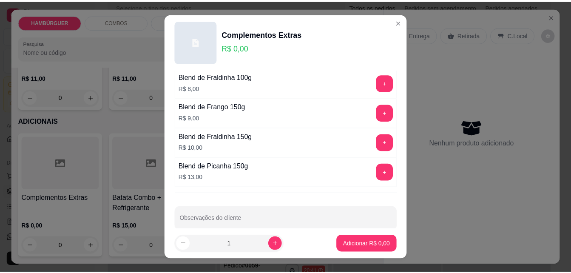
scroll to position [425, 0]
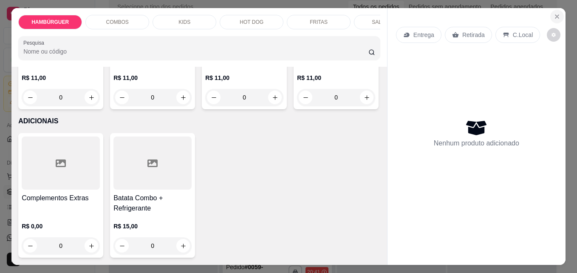
click at [558, 12] on button "Close" at bounding box center [558, 17] width 14 height 14
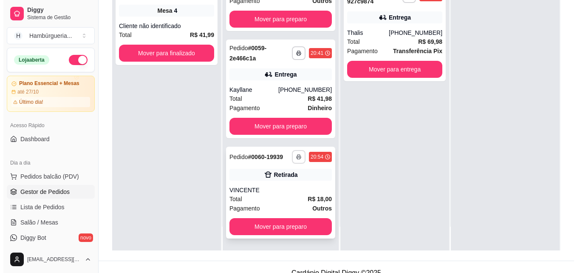
scroll to position [128, 0]
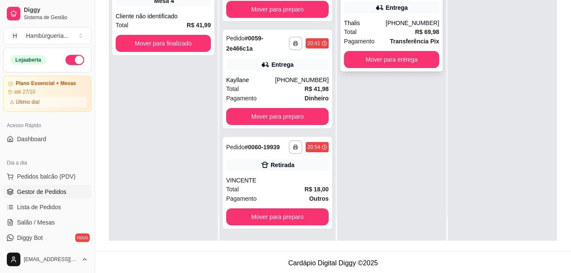
click at [391, 41] on strong "Transferência Pix" at bounding box center [414, 41] width 49 height 7
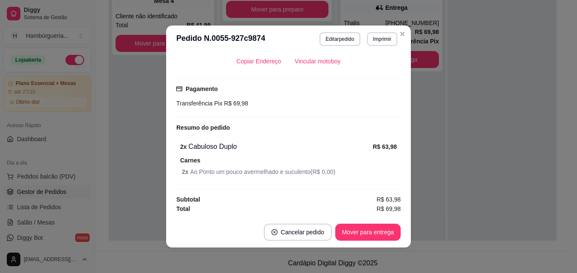
scroll to position [2, 0]
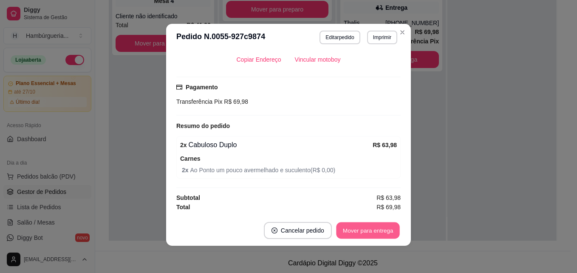
click at [365, 231] on button "Mover para entrega" at bounding box center [368, 230] width 64 height 17
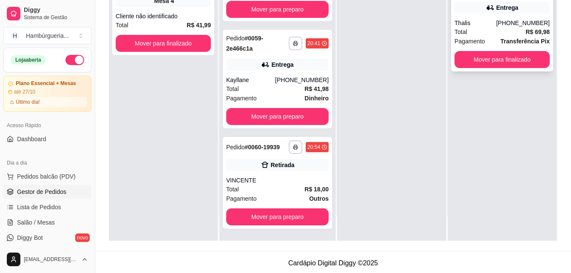
click at [511, 17] on div "**********" at bounding box center [502, 22] width 102 height 99
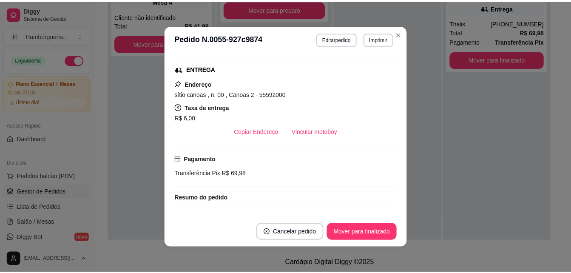
scroll to position [170, 0]
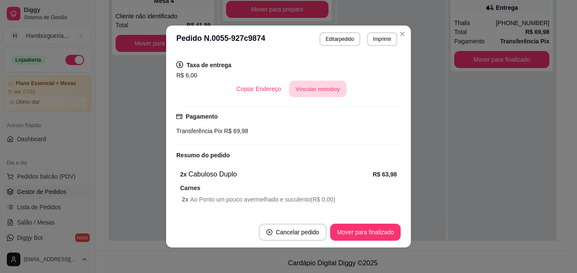
click at [323, 90] on button "Vincular motoboy" at bounding box center [318, 89] width 58 height 17
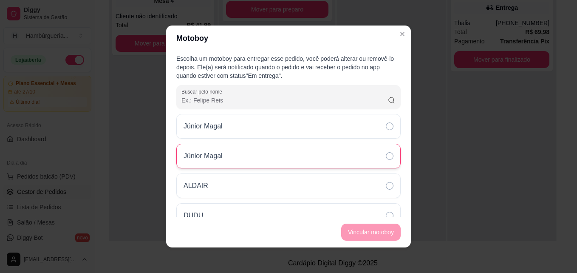
click at [384, 157] on div "Júnior Magal" at bounding box center [288, 156] width 224 height 25
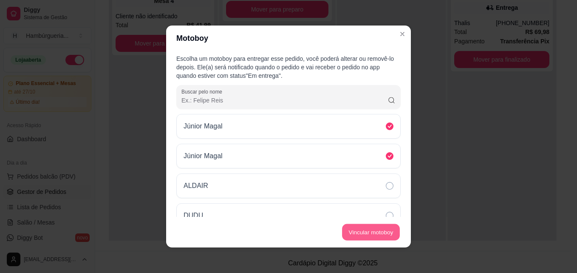
click at [380, 231] on button "Vincular motoboy" at bounding box center [371, 232] width 58 height 17
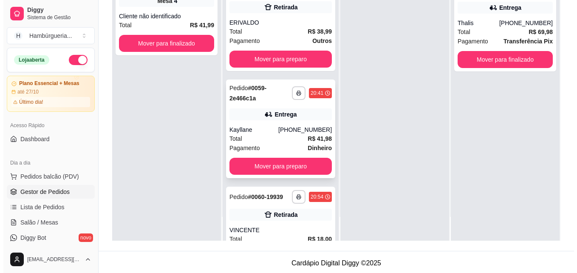
scroll to position [79, 0]
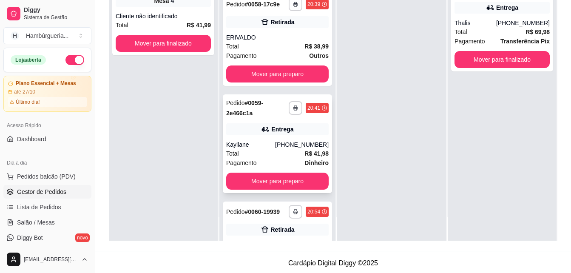
click at [280, 149] on div "**********" at bounding box center [277, 143] width 109 height 99
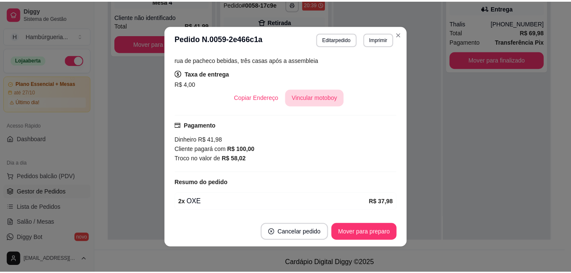
scroll to position [159, 0]
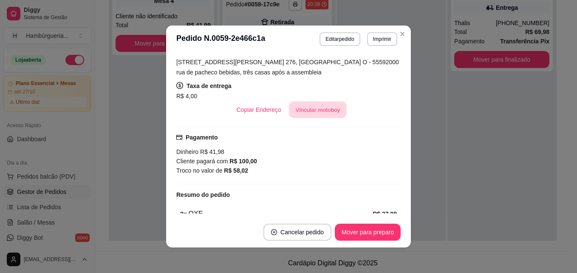
click at [311, 104] on button "Vincular motoboy" at bounding box center [318, 110] width 58 height 17
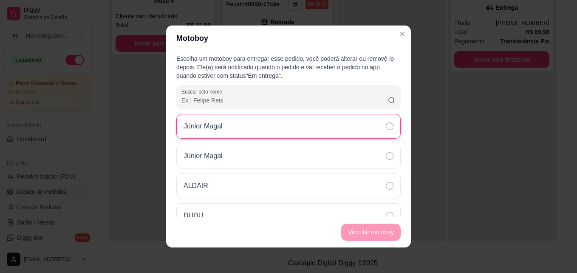
click at [372, 125] on div "Júnior Magal" at bounding box center [288, 126] width 224 height 25
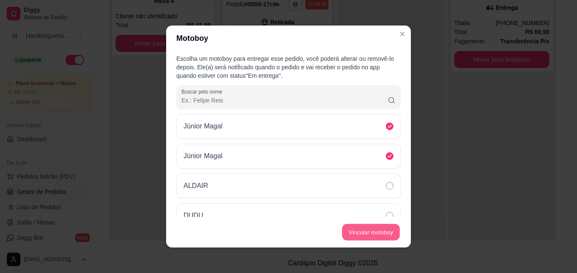
click at [371, 236] on button "Vincular motoboy" at bounding box center [371, 232] width 58 height 17
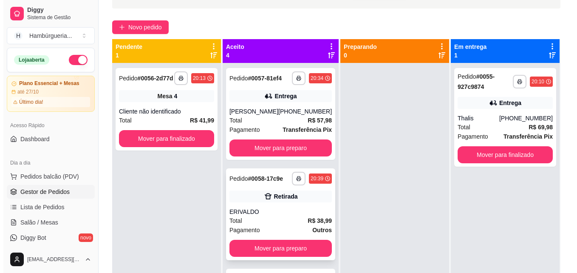
scroll to position [43, 0]
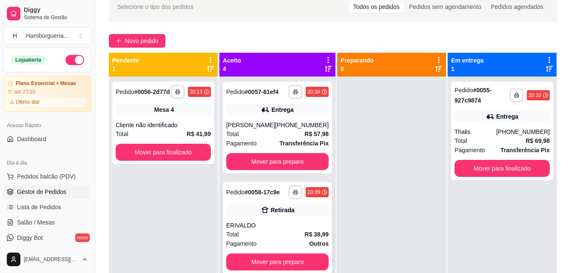
click at [275, 129] on div "[PHONE_NUMBER]" at bounding box center [302, 125] width 54 height 9
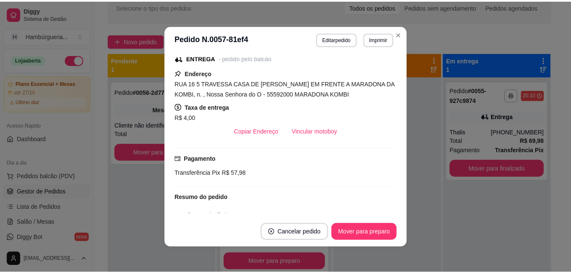
scroll to position [128, 0]
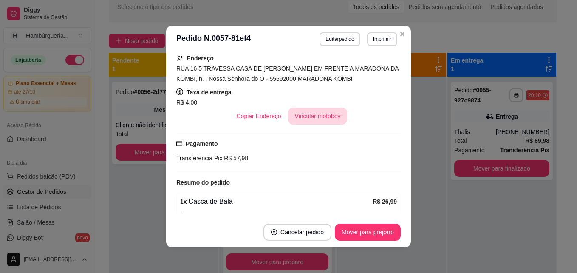
click at [312, 121] on button "Vincular motoboy" at bounding box center [318, 116] width 60 height 17
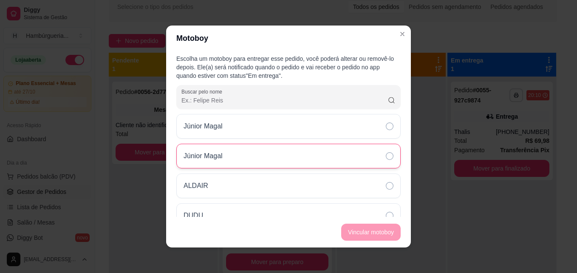
click at [370, 159] on div "Júnior Magal" at bounding box center [288, 156] width 224 height 25
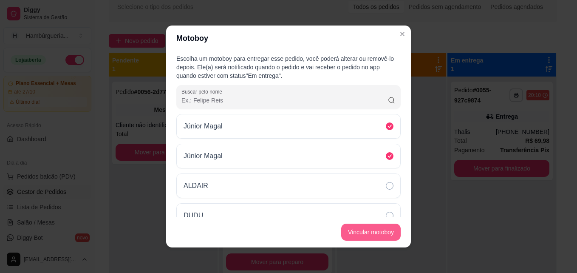
click at [376, 224] on button "Vincular motoboy" at bounding box center [371, 232] width 60 height 17
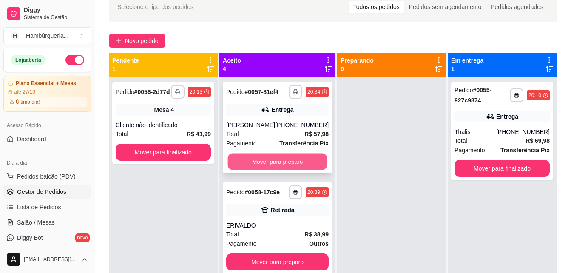
click at [270, 170] on button "Mover para preparo" at bounding box center [277, 161] width 99 height 17
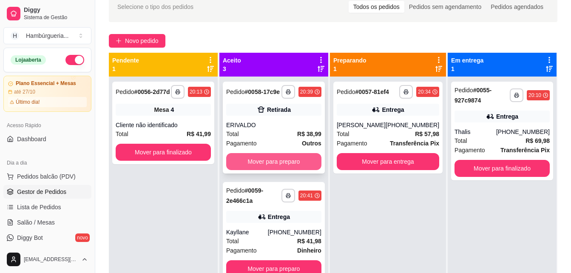
click at [284, 170] on button "Mover para preparo" at bounding box center [273, 161] width 95 height 17
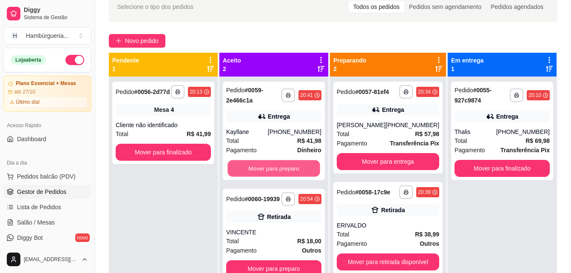
click at [284, 173] on button "Mover para preparo" at bounding box center [273, 168] width 92 height 17
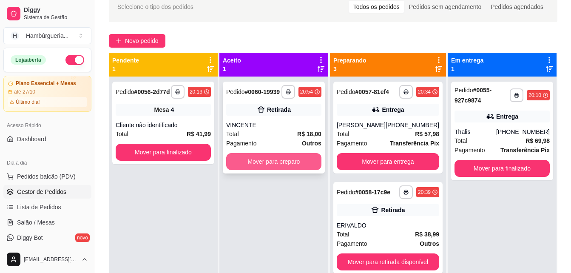
click at [282, 170] on button "Mover para preparo" at bounding box center [273, 161] width 95 height 17
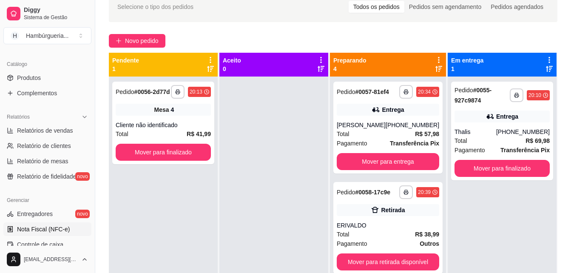
scroll to position [255, 0]
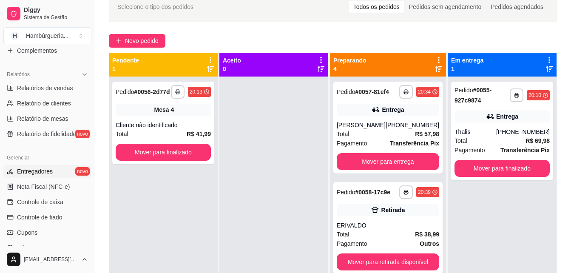
click at [42, 176] on link "Entregadores novo" at bounding box center [47, 172] width 88 height 14
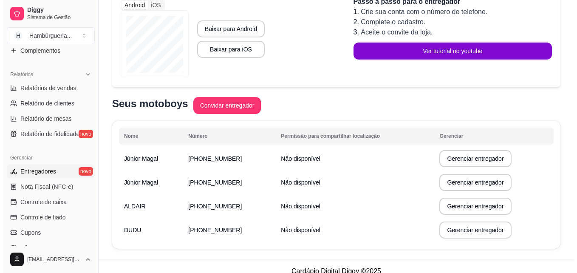
scroll to position [150, 0]
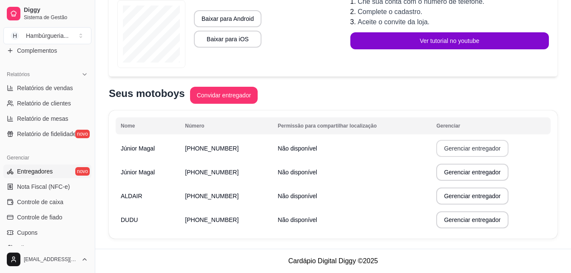
click at [491, 149] on button "Gerenciar entregador" at bounding box center [472, 148] width 72 height 17
select select "30"
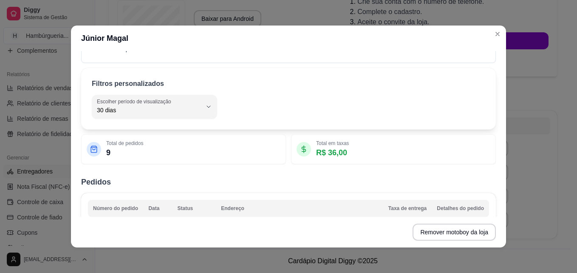
scroll to position [128, 0]
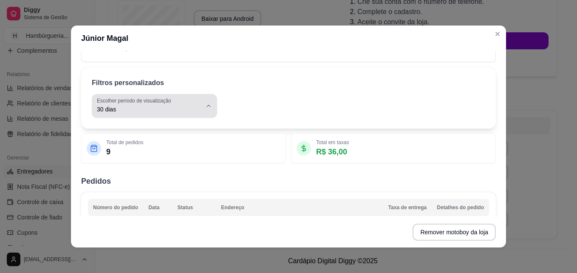
click at [193, 111] on span "30 dias" at bounding box center [149, 109] width 105 height 9
click at [162, 128] on span "Hoje" at bounding box center [146, 130] width 97 height 8
type input "0"
select select "0"
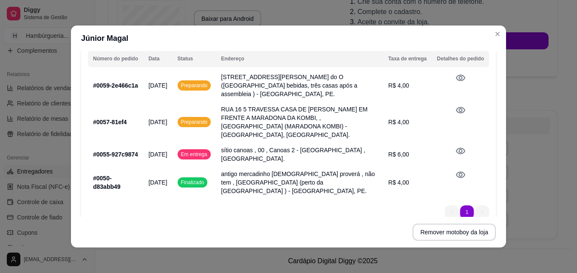
scroll to position [280, 0]
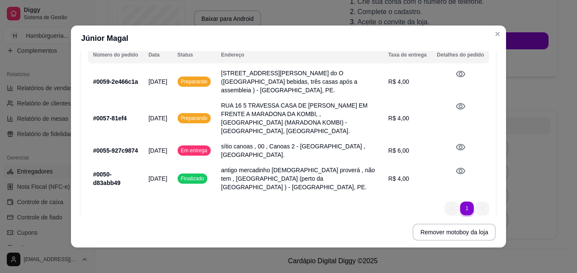
click at [456, 168] on icon at bounding box center [460, 171] width 9 height 6
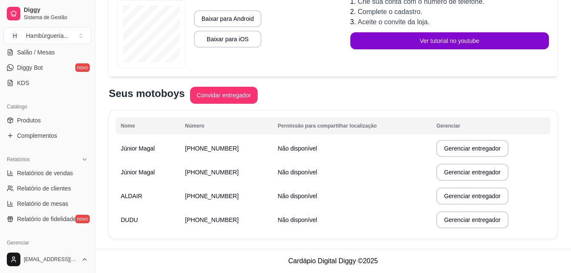
scroll to position [128, 0]
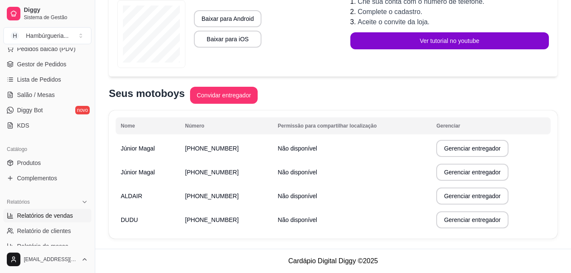
click at [50, 217] on span "Relatórios de vendas" at bounding box center [45, 215] width 56 height 9
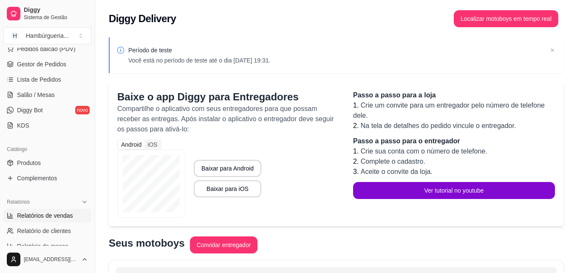
select select "ALL"
select select "0"
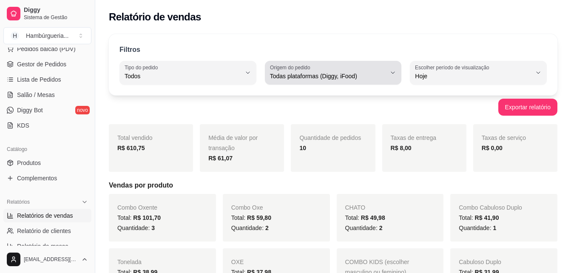
click at [329, 82] on button "Origem do pedido Todas plataformas (Diggy, iFood)" at bounding box center [333, 73] width 137 height 24
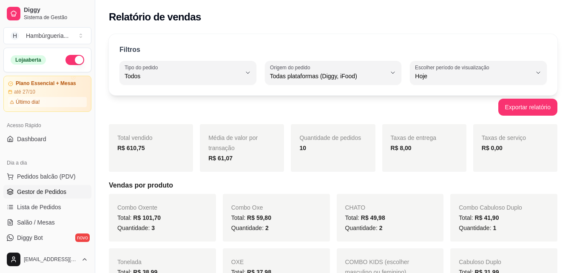
click at [51, 187] on link "Gestor de Pedidos" at bounding box center [47, 192] width 88 height 14
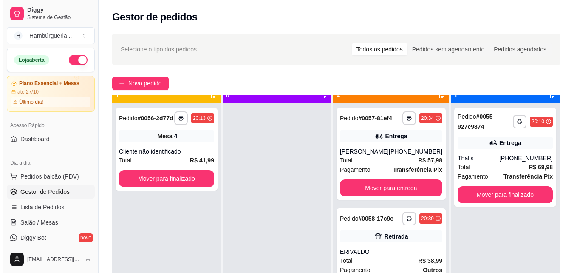
scroll to position [24, 0]
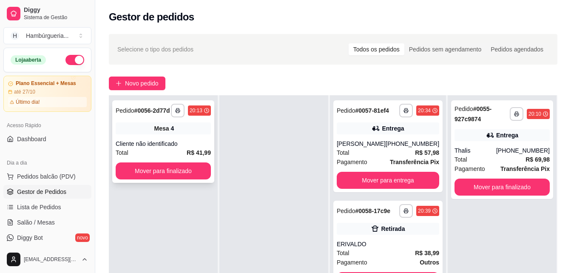
click at [192, 147] on div "Cliente não identificado" at bounding box center [163, 143] width 95 height 9
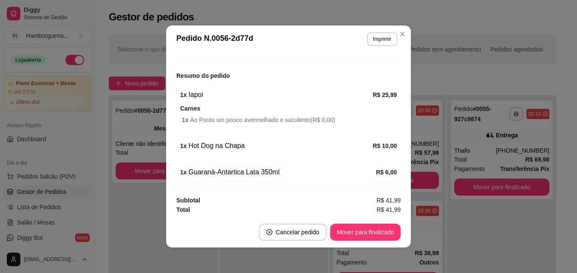
scroll to position [94, 0]
click at [354, 230] on button "Mover para finalizado" at bounding box center [365, 232] width 71 height 17
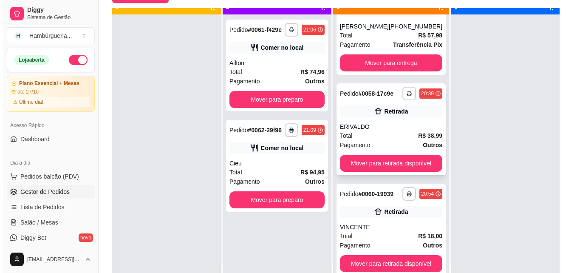
scroll to position [24, 0]
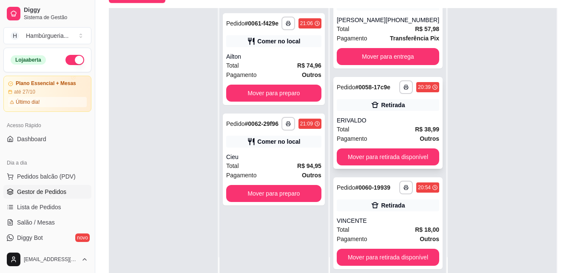
click at [373, 98] on div "**********" at bounding box center [387, 123] width 109 height 92
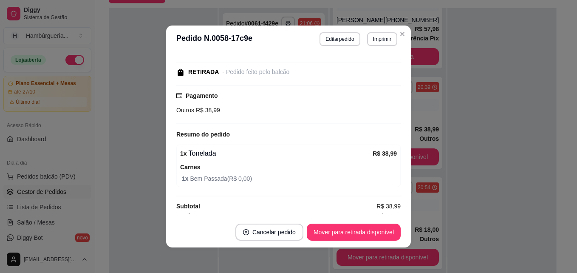
scroll to position [106, 0]
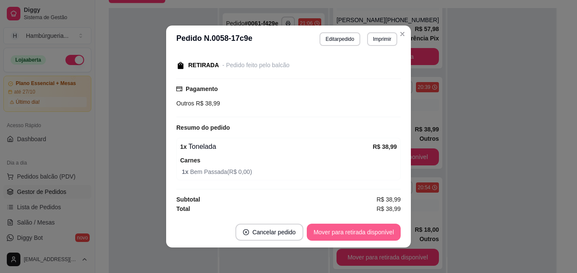
click at [369, 232] on button "Mover para retirada disponível" at bounding box center [354, 232] width 94 height 17
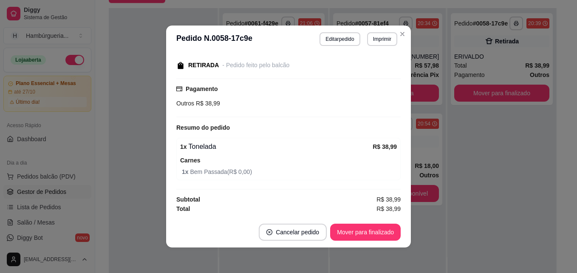
scroll to position [0, 0]
click at [370, 241] on footer "Cancelar pedido Mover para finalizado" at bounding box center [288, 232] width 245 height 31
click at [368, 224] on button "Mover para finalizado" at bounding box center [365, 232] width 71 height 17
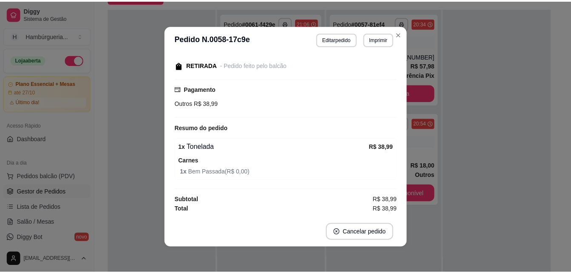
scroll to position [69, 0]
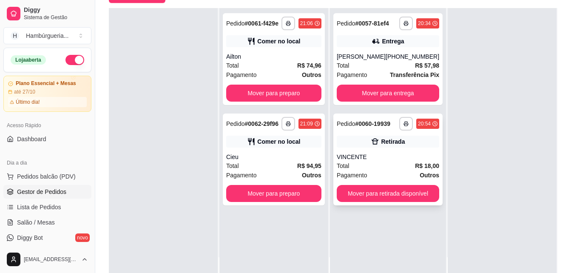
click at [375, 163] on div "Total R$ 18,00" at bounding box center [388, 165] width 102 height 9
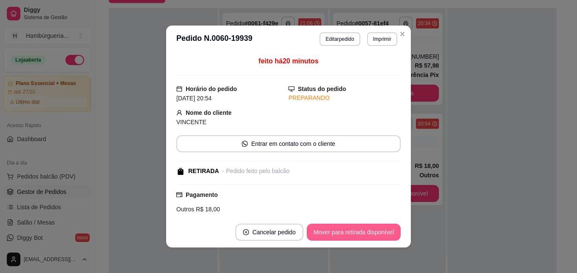
click at [372, 235] on button "Mover para retirada disponível" at bounding box center [354, 232] width 94 height 17
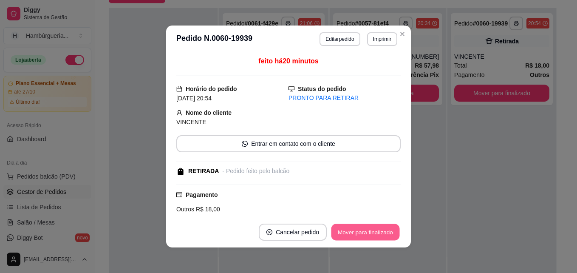
click at [383, 236] on button "Mover para finalizado" at bounding box center [366, 232] width 68 height 17
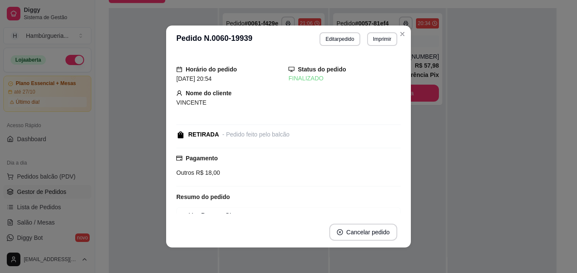
click at [406, 37] on header "**********" at bounding box center [288, 39] width 245 height 27
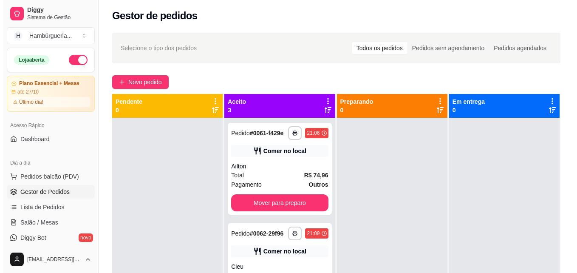
scroll to position [0, 0]
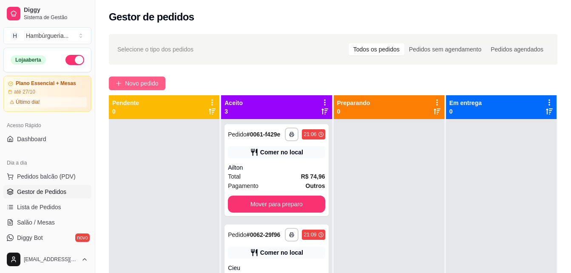
click at [143, 81] on span "Novo pedido" at bounding box center [142, 83] width 34 height 9
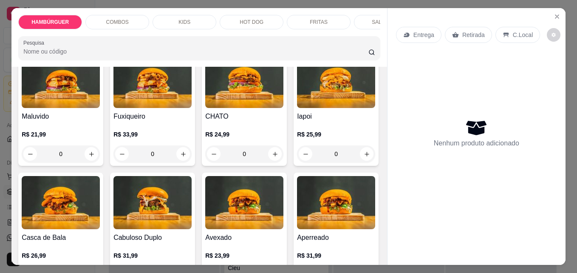
scroll to position [213, 0]
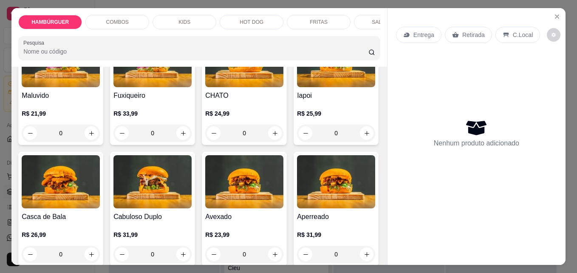
click at [100, 136] on div "0" at bounding box center [61, 133] width 78 height 17
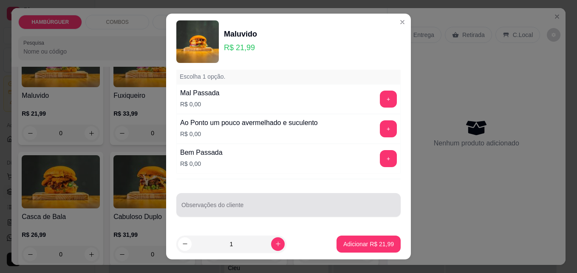
scroll to position [14, 0]
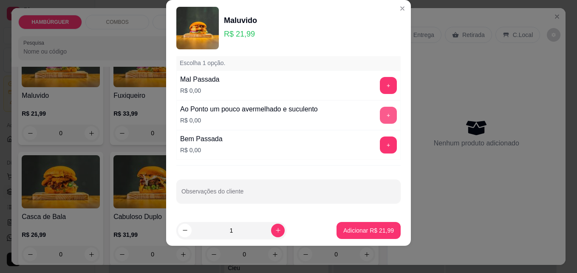
click at [380, 119] on button "+" at bounding box center [388, 115] width 17 height 17
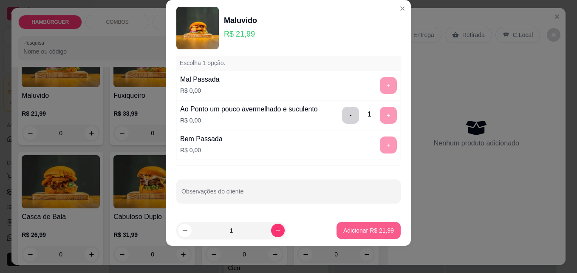
click at [370, 230] on p "Adicionar R$ 21,99" at bounding box center [368, 230] width 51 height 9
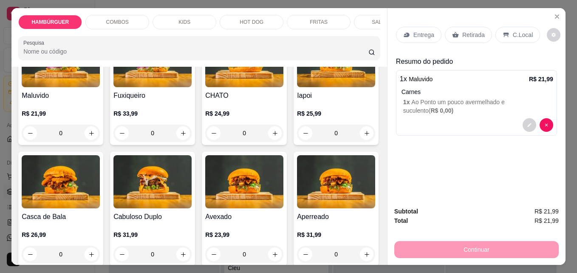
click at [513, 31] on p "C.Local" at bounding box center [523, 35] width 20 height 9
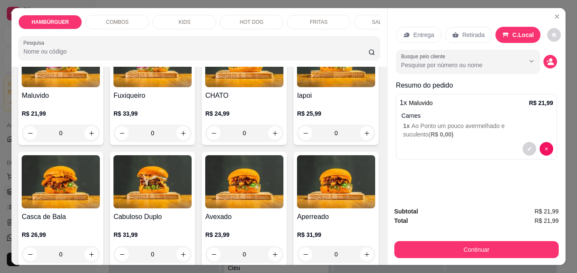
click at [468, 37] on div "Retirada" at bounding box center [468, 35] width 47 height 16
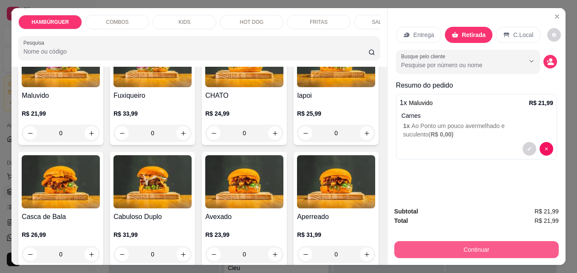
click at [477, 241] on button "Continuar" at bounding box center [476, 249] width 165 height 17
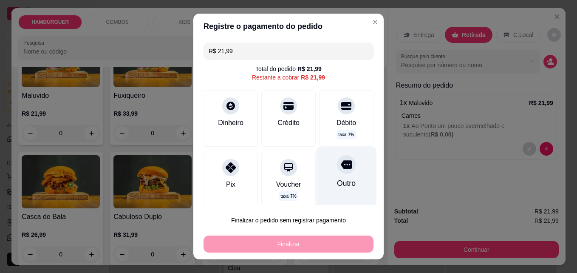
click at [340, 182] on div "Outro" at bounding box center [346, 183] width 19 height 11
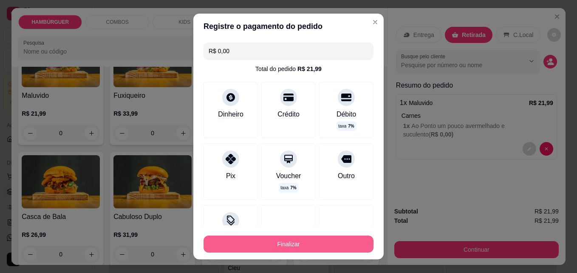
click at [329, 244] on button "Finalizar" at bounding box center [289, 244] width 170 height 17
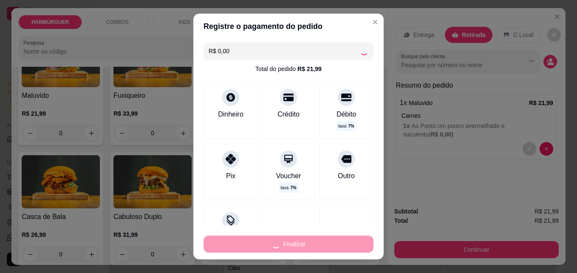
type input "-R$ 21,99"
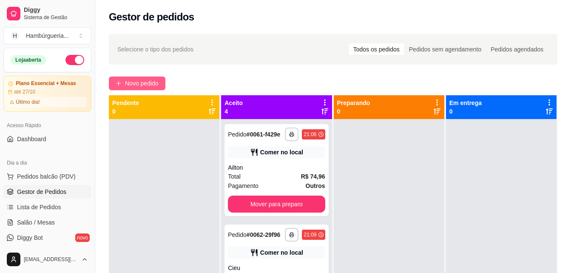
click at [116, 83] on icon "plus" at bounding box center [119, 83] width 6 height 6
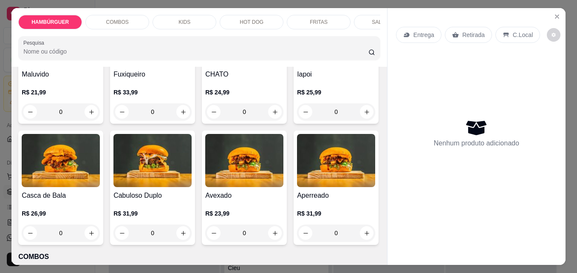
scroll to position [255, 0]
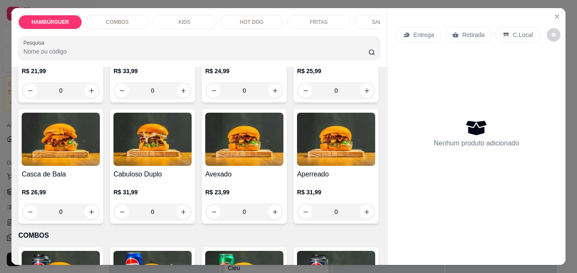
click at [100, 216] on div "0" at bounding box center [61, 211] width 78 height 17
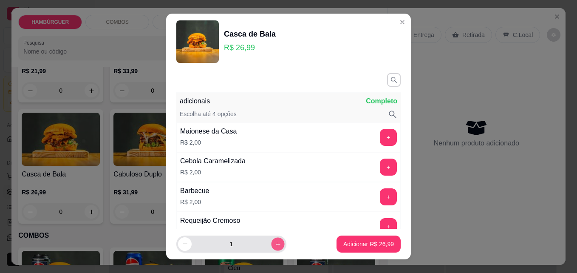
click at [271, 249] on button "increase-product-quantity" at bounding box center [277, 243] width 13 height 13
click at [271, 248] on button "increase-product-quantity" at bounding box center [278, 244] width 14 height 14
click at [271, 248] on button "increase-product-quantity" at bounding box center [277, 243] width 13 height 13
type input "5"
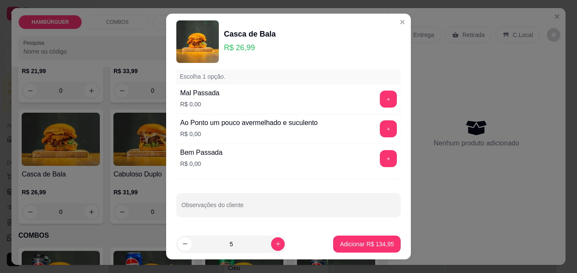
scroll to position [14, 0]
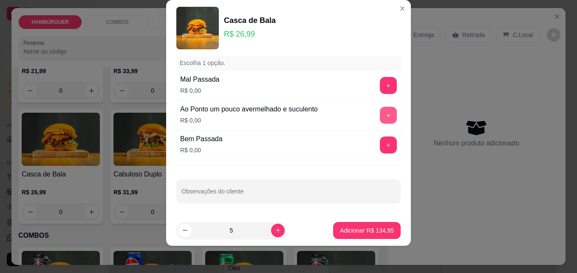
click at [380, 117] on button "+" at bounding box center [388, 115] width 17 height 17
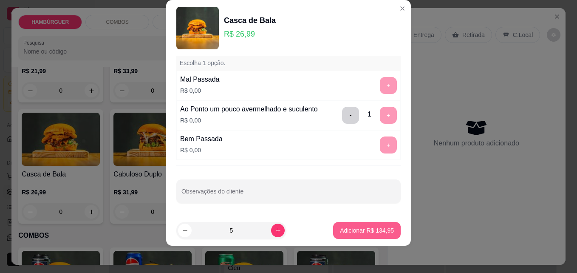
click at [367, 228] on p "Adicionar R$ 134,95" at bounding box center [367, 230] width 54 height 9
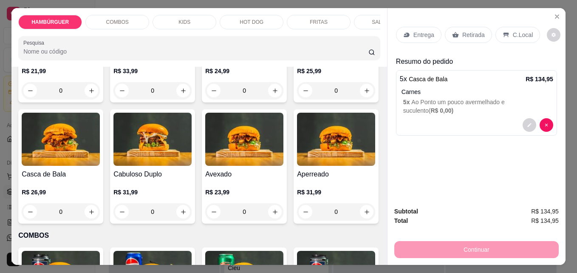
click at [468, 34] on p "Retirada" at bounding box center [474, 35] width 23 height 9
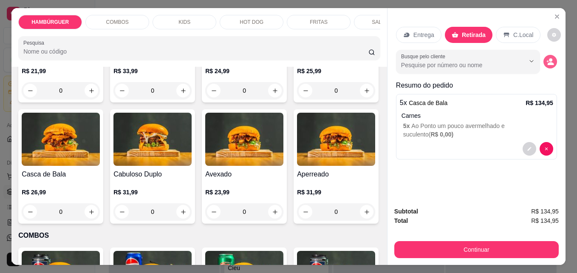
click at [544, 61] on button "decrease-product-quantity" at bounding box center [551, 62] width 14 height 14
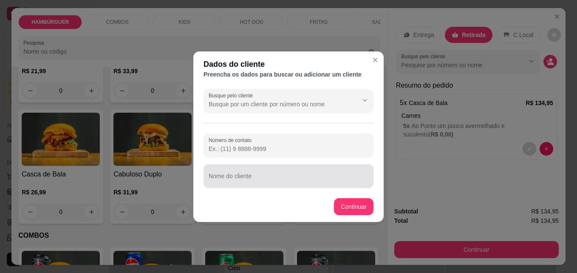
click at [281, 173] on div at bounding box center [289, 175] width 160 height 17
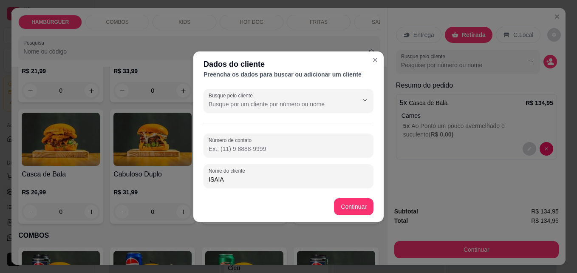
type input "ISAIAS"
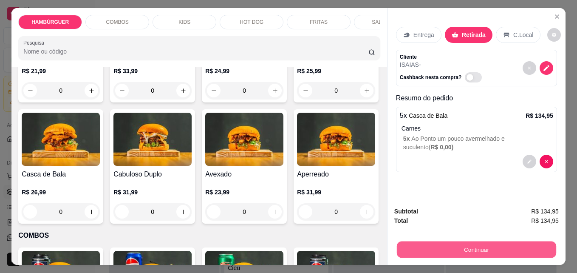
click at [490, 242] on button "Continuar" at bounding box center [476, 249] width 159 height 17
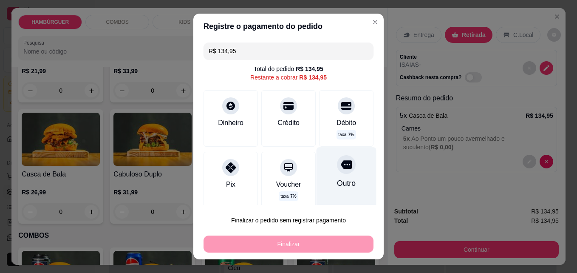
click at [347, 187] on div "Outro" at bounding box center [347, 178] width 60 height 62
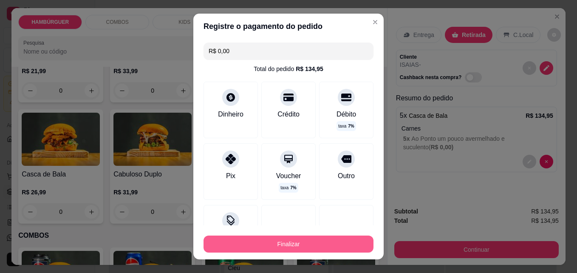
click at [324, 241] on button "Finalizar" at bounding box center [289, 244] width 170 height 17
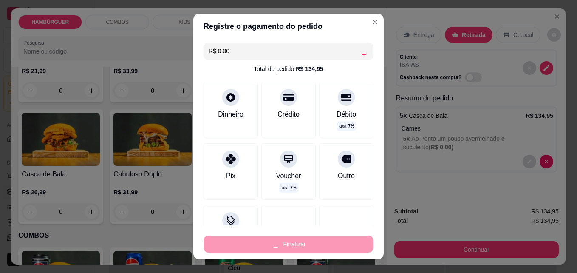
type input "-R$ 134,95"
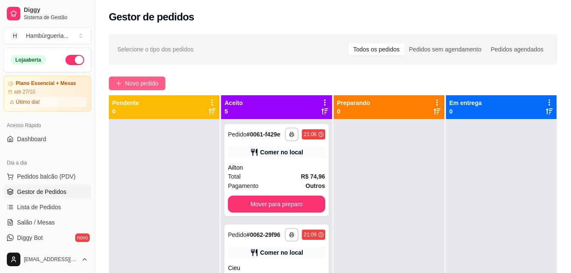
click at [128, 80] on span "Novo pedido" at bounding box center [142, 83] width 34 height 9
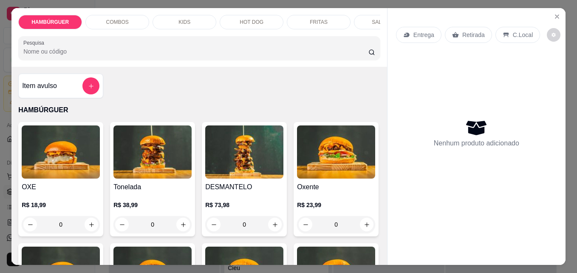
click at [91, 227] on div "0" at bounding box center [61, 224] width 78 height 17
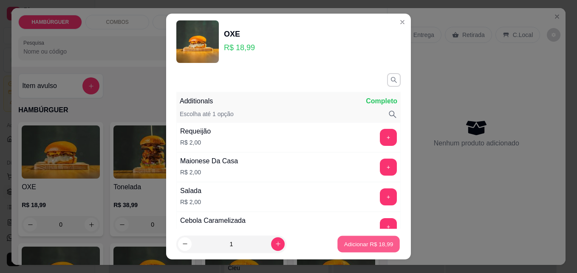
click at [338, 249] on button "Adicionar R$ 18,99" at bounding box center [369, 244] width 62 height 17
type input "1"
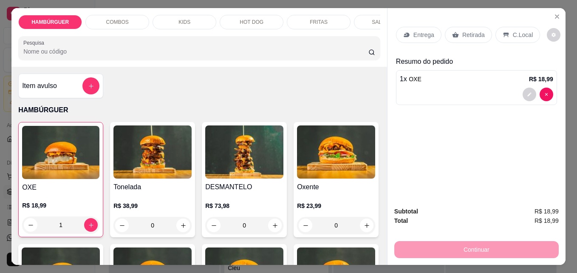
click at [463, 35] on p "Retirada" at bounding box center [474, 35] width 23 height 9
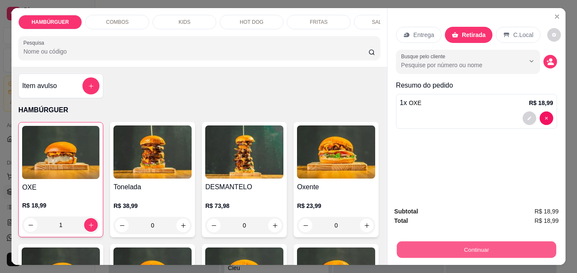
click at [457, 244] on button "Continuar" at bounding box center [476, 249] width 159 height 17
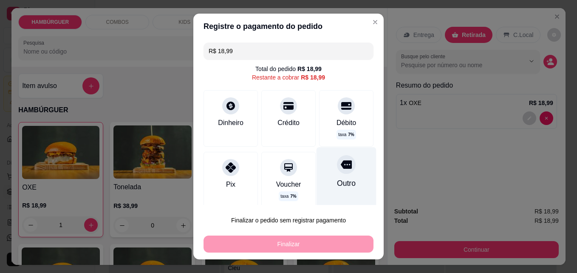
click at [328, 173] on div "Outro" at bounding box center [347, 178] width 60 height 62
type input "R$ 0,00"
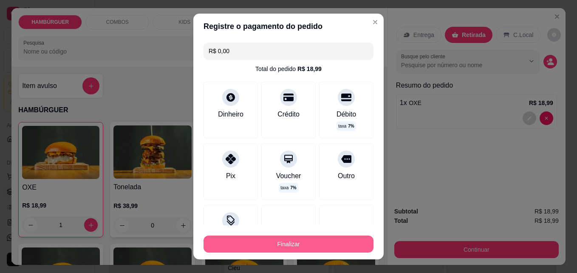
click at [335, 241] on button "Finalizar" at bounding box center [289, 244] width 170 height 17
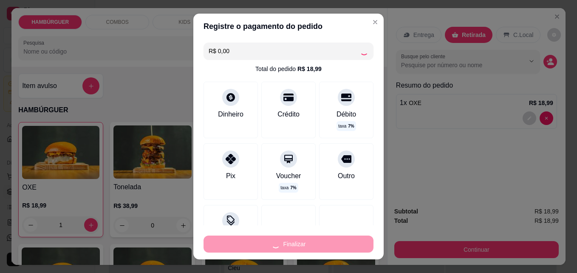
type input "0"
type input "-R$ 18,99"
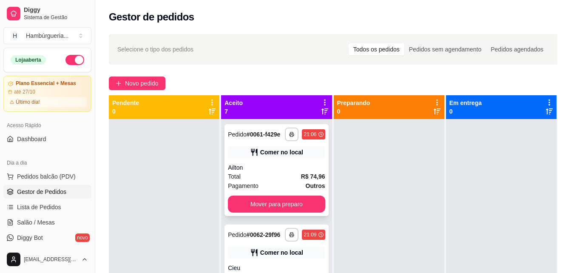
click at [264, 156] on div "Comer no local" at bounding box center [281, 152] width 43 height 9
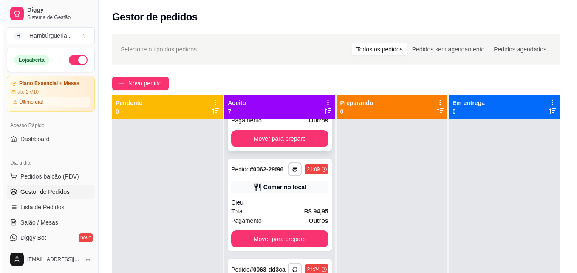
scroll to position [85, 0]
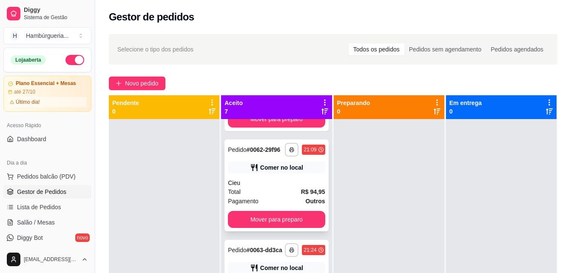
click at [289, 187] on div "**********" at bounding box center [276, 185] width 104 height 92
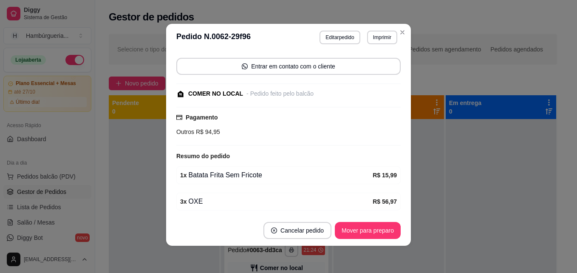
scroll to position [33, 0]
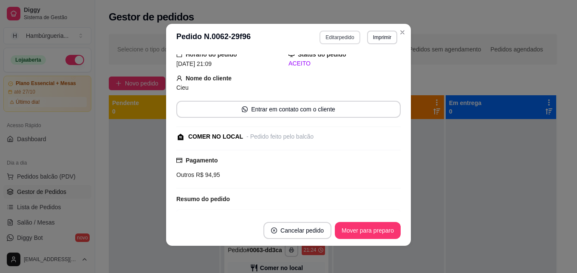
click at [343, 35] on button "Editar pedido" at bounding box center [340, 38] width 40 height 14
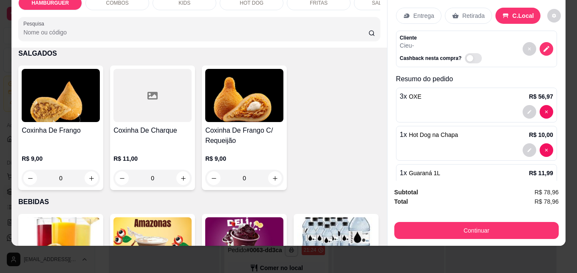
scroll to position [1233, 0]
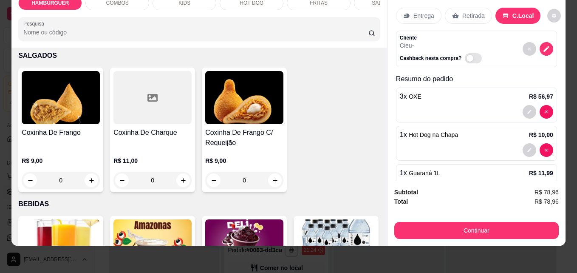
click at [90, 40] on div "0" at bounding box center [61, 31] width 78 height 17
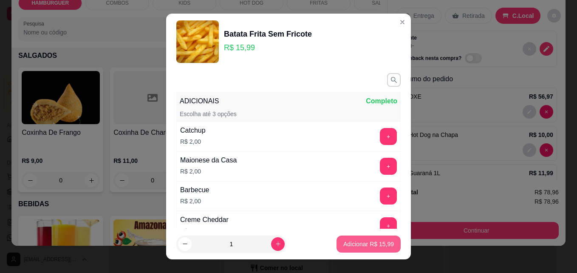
click at [353, 245] on p "Adicionar R$ 15,99" at bounding box center [368, 244] width 51 height 9
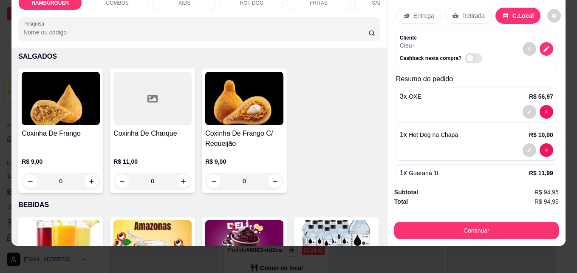
click at [88, 41] on div "1" at bounding box center [60, 32] width 77 height 17
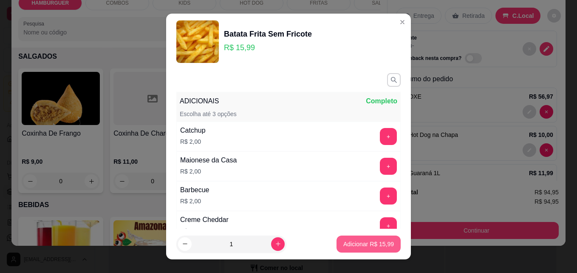
click at [375, 244] on p "Adicionar R$ 15,99" at bounding box center [368, 244] width 51 height 9
type input "2"
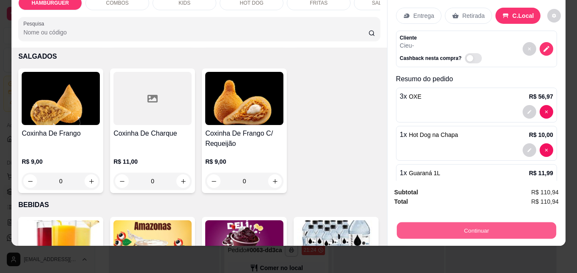
click at [523, 222] on button "Continuar" at bounding box center [476, 230] width 159 height 17
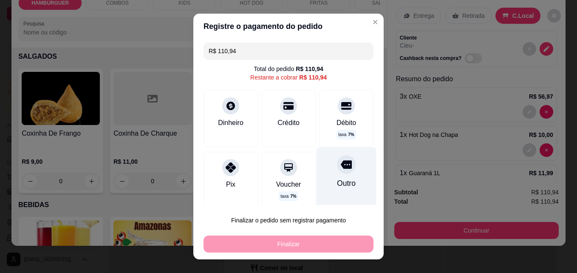
click at [346, 165] on div "Outro" at bounding box center [347, 178] width 60 height 62
type input "R$ 0,00"
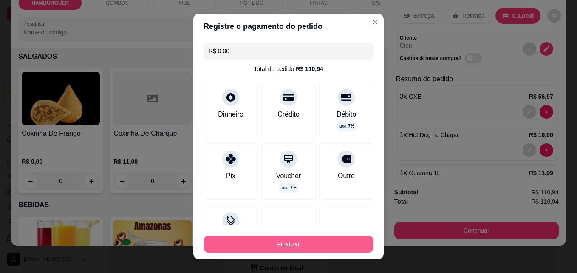
click at [319, 245] on button "Finalizar" at bounding box center [289, 244] width 170 height 17
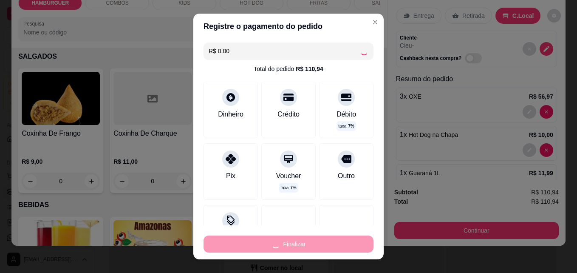
type input "0"
type input "-R$ 110,94"
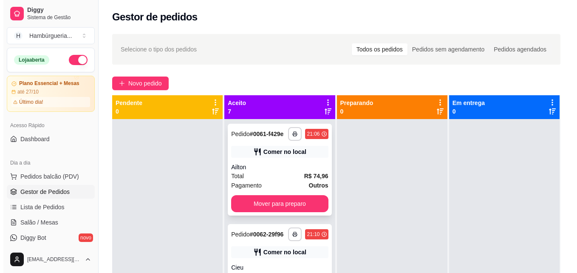
scroll to position [0, 0]
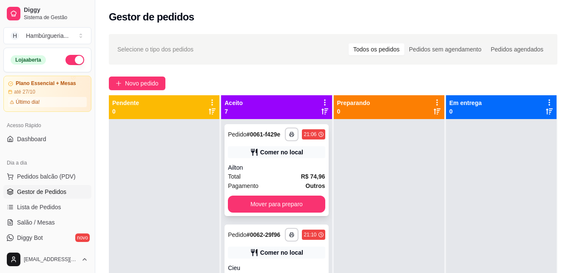
click at [290, 181] on div "Total R$ 74,96" at bounding box center [276, 176] width 97 height 9
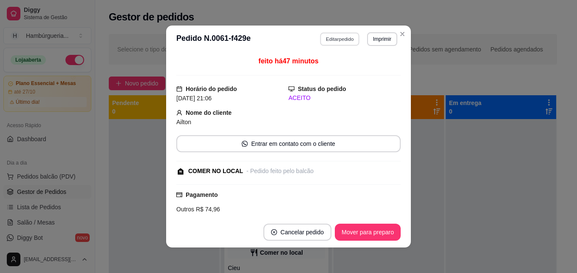
click at [335, 35] on button "Editar pedido" at bounding box center [341, 38] width 40 height 13
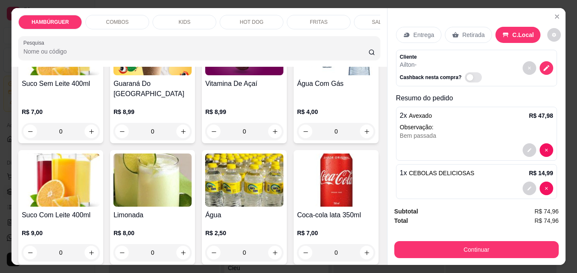
scroll to position [1488, 0]
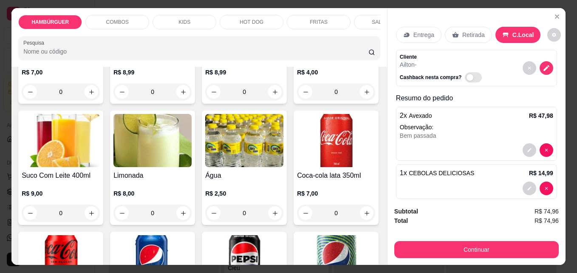
type input "2"
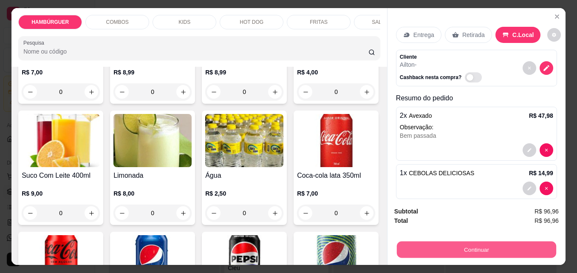
click at [432, 241] on button "Continuar" at bounding box center [476, 249] width 159 height 17
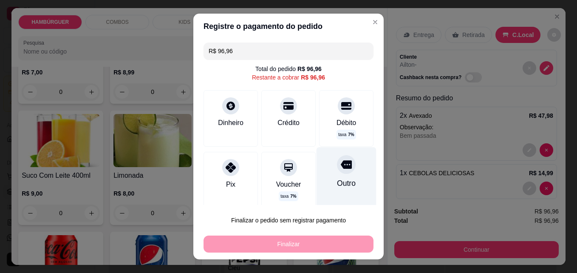
click at [323, 176] on div "Outro" at bounding box center [347, 178] width 60 height 62
type input "R$ 0,00"
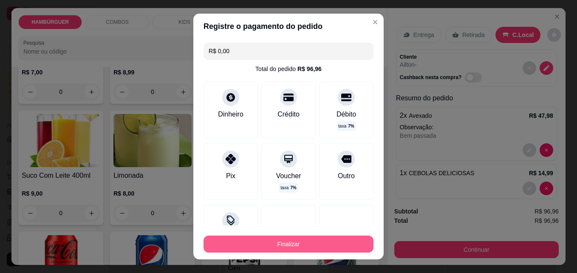
click at [320, 245] on button "Finalizar" at bounding box center [289, 244] width 170 height 17
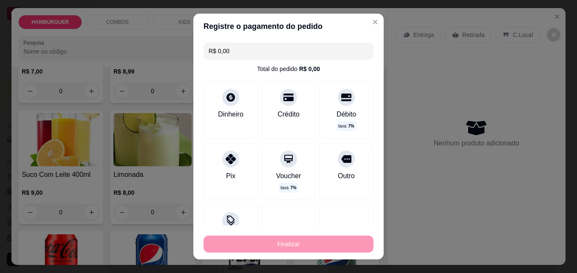
type input "0"
type input "-R$ 96,96"
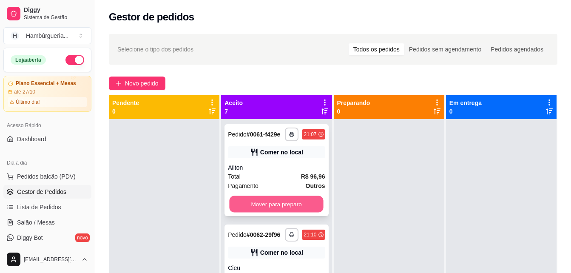
click at [278, 211] on button "Mover para preparo" at bounding box center [277, 204] width 94 height 17
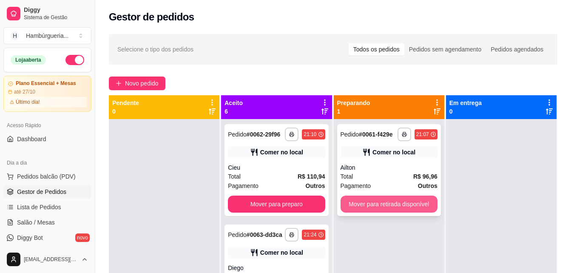
click at [410, 203] on button "Mover para retirada disponível" at bounding box center [389, 204] width 97 height 17
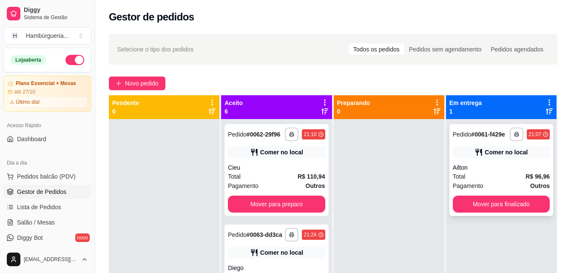
click at [506, 214] on div "**********" at bounding box center [501, 170] width 104 height 92
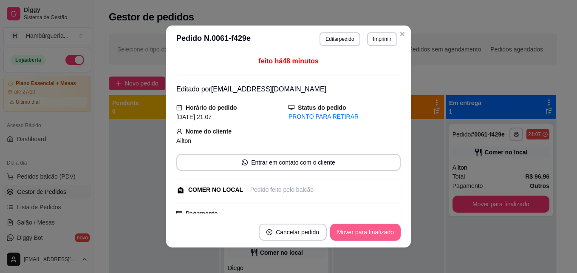
click at [365, 233] on button "Mover para finalizado" at bounding box center [365, 232] width 71 height 17
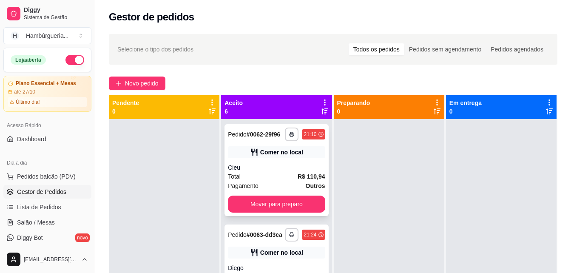
click at [257, 165] on div "**********" at bounding box center [276, 170] width 104 height 92
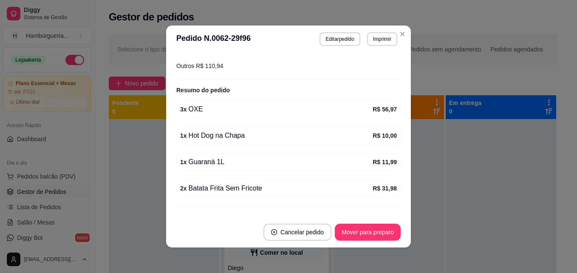
scroll to position [170, 0]
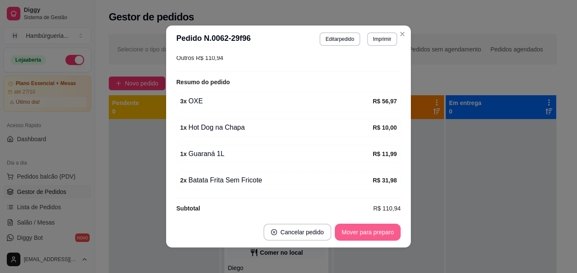
click at [359, 233] on button "Mover para preparo" at bounding box center [368, 232] width 66 height 17
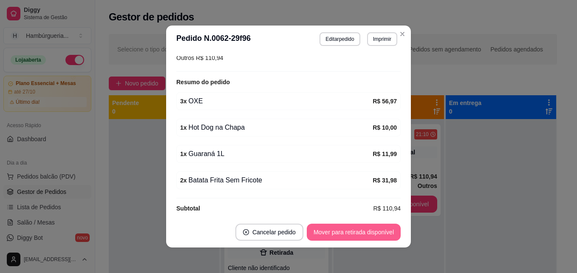
click at [359, 233] on button "Mover para retirada disponível" at bounding box center [354, 232] width 94 height 17
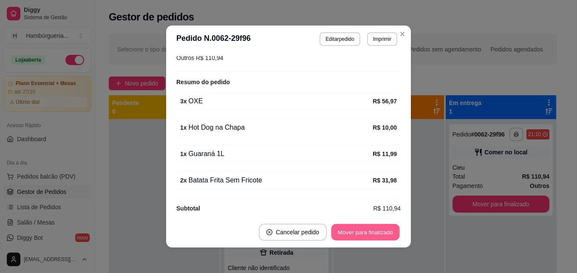
click at [359, 233] on button "Mover para finalizado" at bounding box center [366, 232] width 68 height 17
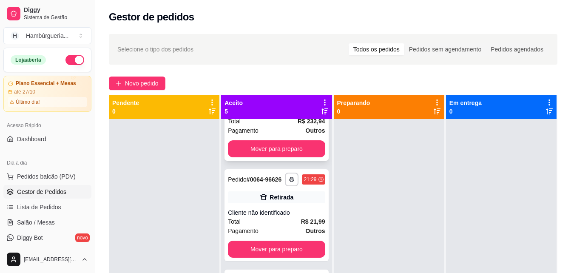
scroll to position [85, 0]
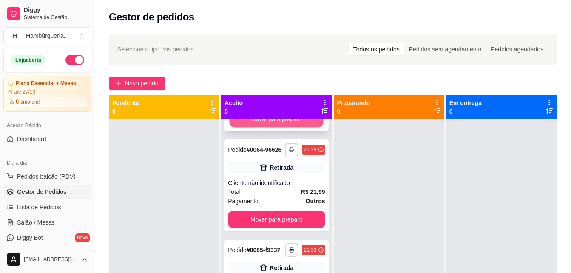
click at [279, 125] on button "Mover para preparo" at bounding box center [277, 119] width 94 height 17
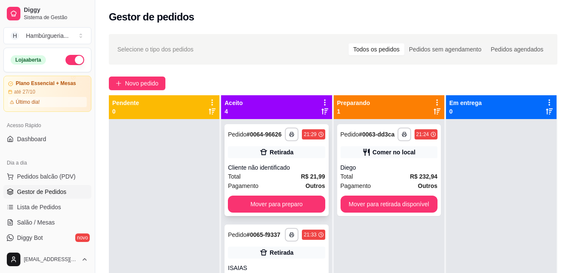
click at [278, 172] on div "Cliente não identificado" at bounding box center [276, 167] width 97 height 9
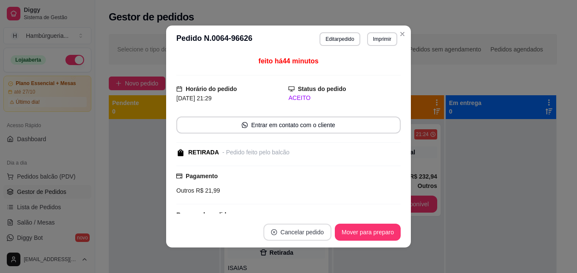
click at [295, 233] on button "Cancelar pedido" at bounding box center [298, 232] width 68 height 17
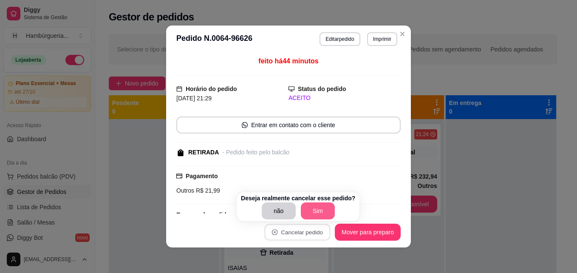
click at [316, 219] on button "Sim" at bounding box center [318, 210] width 34 height 17
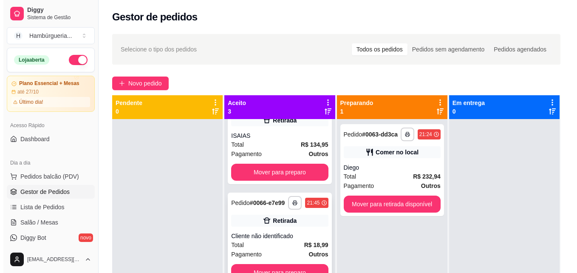
scroll to position [57, 0]
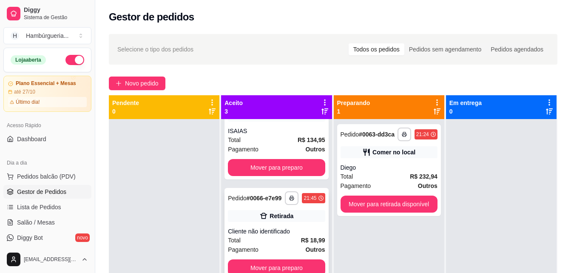
click at [263, 236] on div "Total R$ 18,99" at bounding box center [276, 240] width 97 height 9
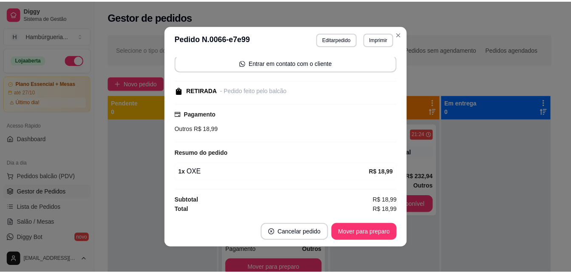
scroll to position [62, 0]
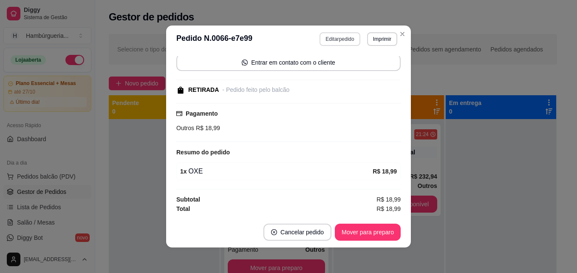
click at [329, 36] on button "Editar pedido" at bounding box center [340, 39] width 40 height 14
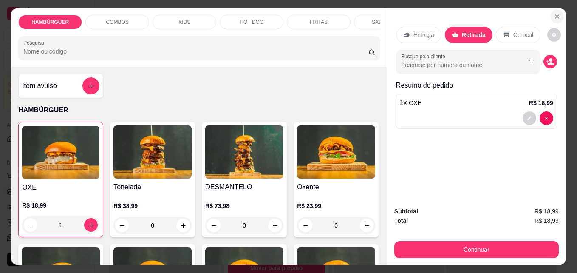
click at [551, 12] on button "Close" at bounding box center [558, 17] width 14 height 14
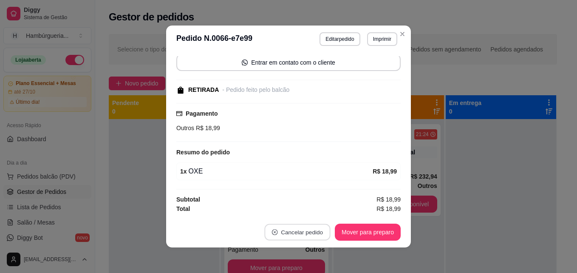
click at [290, 229] on button "Cancelar pedido" at bounding box center [297, 232] width 66 height 17
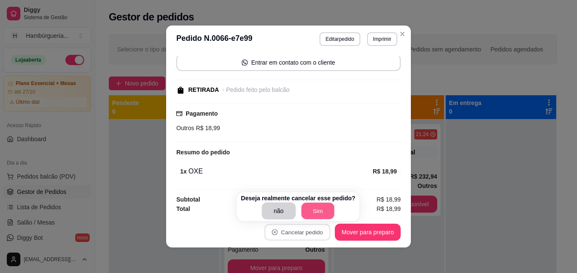
click at [309, 207] on button "Sim" at bounding box center [317, 211] width 33 height 17
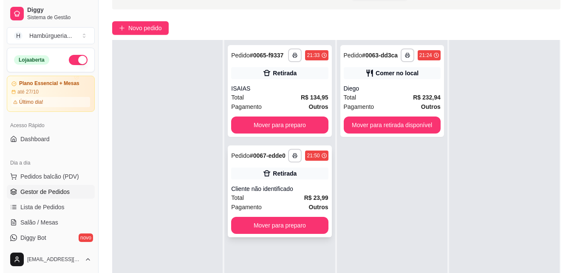
scroll to position [85, 0]
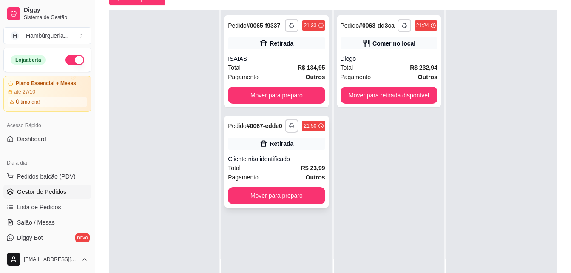
click at [281, 167] on div "Total R$ 23,99" at bounding box center [276, 167] width 97 height 9
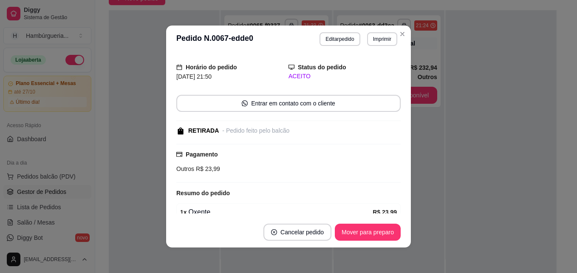
scroll to position [2, 0]
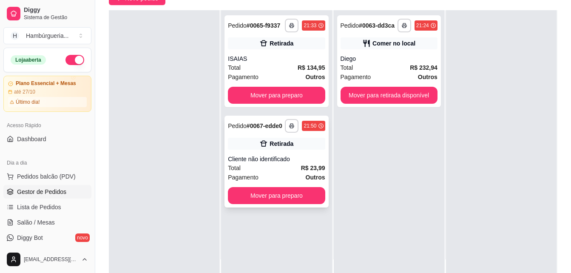
click at [316, 139] on div "Retirada" at bounding box center [276, 144] width 97 height 12
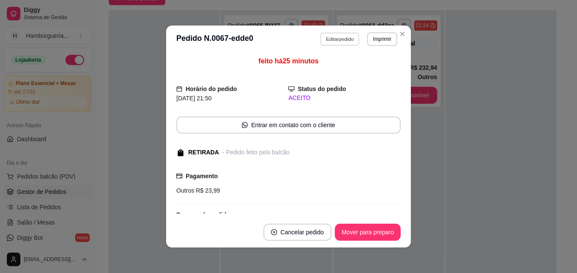
click at [342, 44] on button "Editar pedido" at bounding box center [341, 38] width 40 height 13
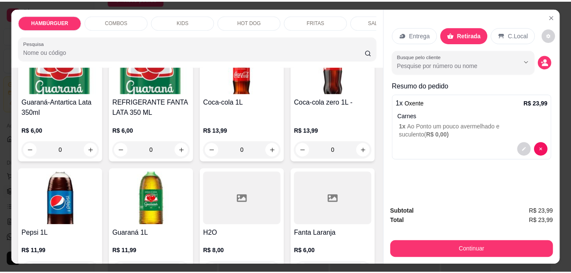
scroll to position [1828, 0]
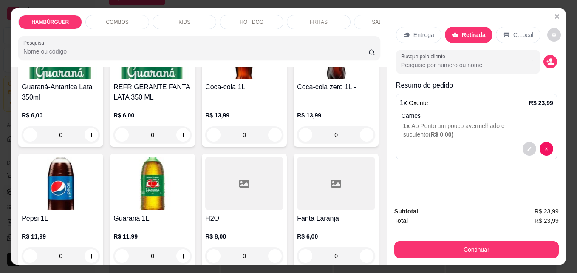
type input "1"
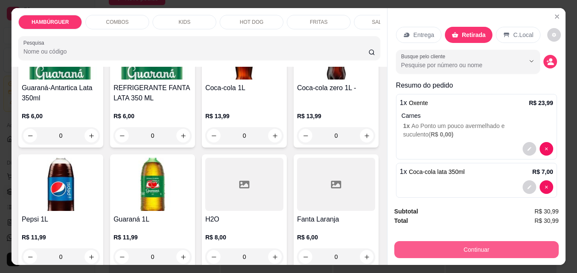
click at [443, 241] on button "Continuar" at bounding box center [476, 249] width 165 height 17
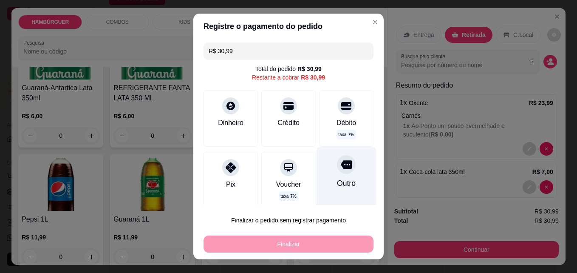
click at [337, 184] on div "Outro" at bounding box center [346, 183] width 19 height 11
type input "R$ 0,00"
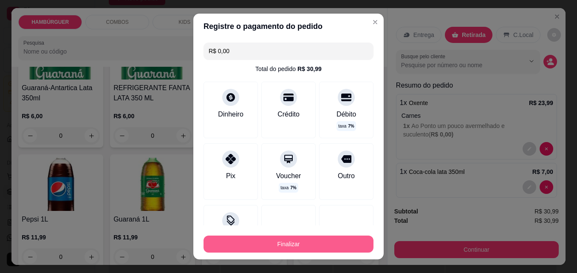
click at [325, 239] on button "Finalizar" at bounding box center [289, 244] width 170 height 17
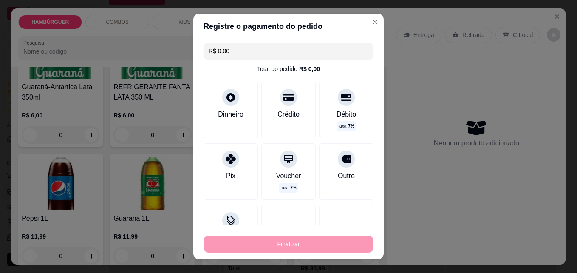
type input "0"
type input "-R$ 30,99"
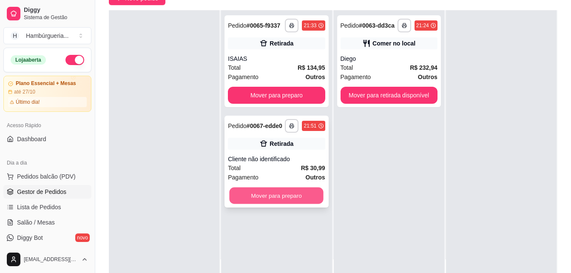
click at [302, 193] on button "Mover para preparo" at bounding box center [277, 195] width 94 height 17
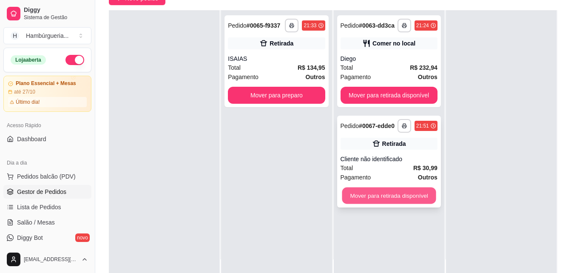
click at [394, 196] on button "Mover para retirada disponível" at bounding box center [389, 195] width 94 height 17
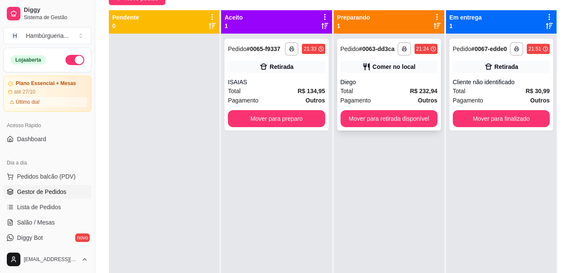
scroll to position [0, 0]
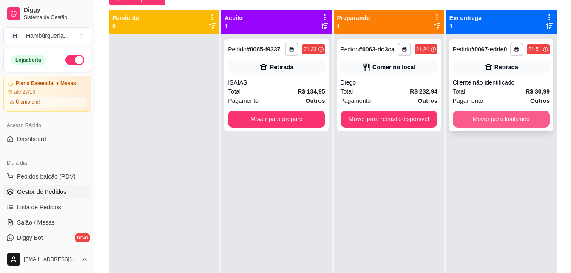
click at [524, 113] on button "Mover para finalizado" at bounding box center [501, 119] width 97 height 17
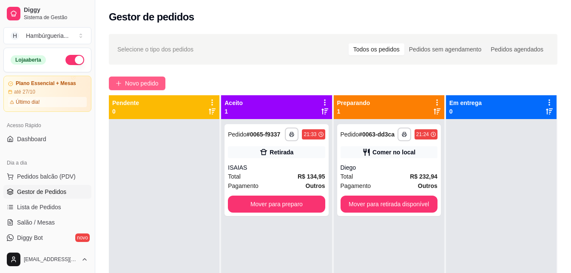
click at [142, 82] on span "Novo pedido" at bounding box center [142, 83] width 34 height 9
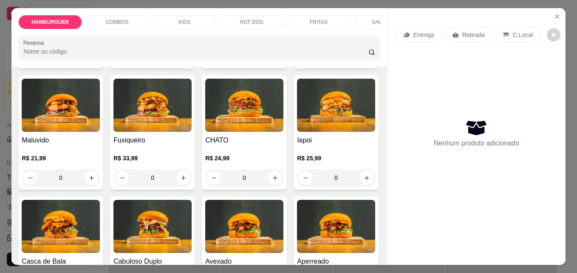
scroll to position [170, 0]
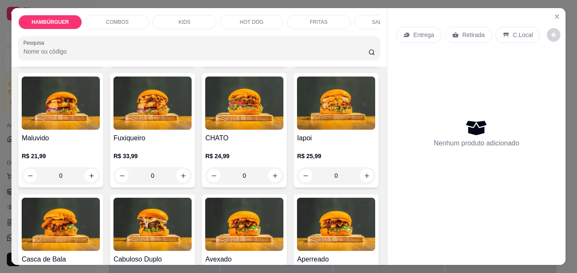
click at [297, 63] on div "0" at bounding box center [336, 54] width 78 height 17
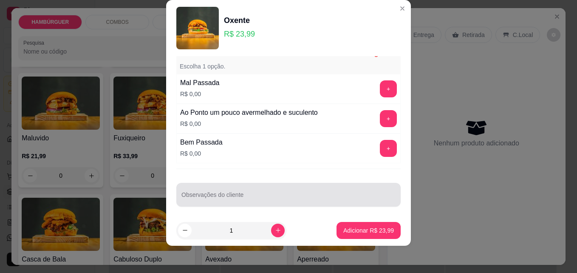
scroll to position [543, 0]
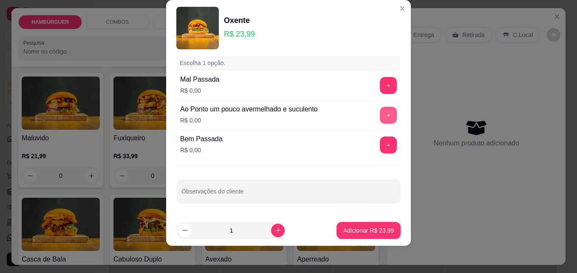
click at [380, 109] on button "+" at bounding box center [388, 115] width 17 height 17
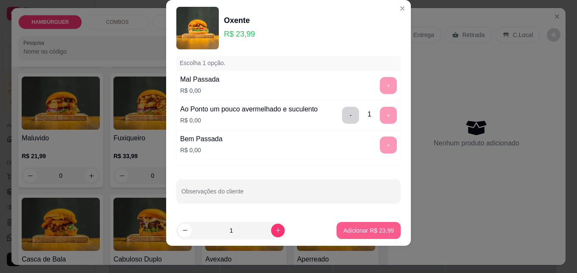
click at [364, 236] on button "Adicionar R$ 23,99" at bounding box center [369, 230] width 64 height 17
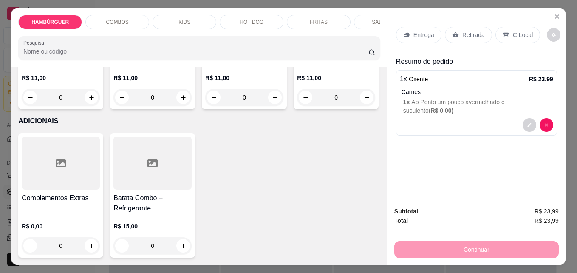
scroll to position [2508, 0]
click at [89, 99] on icon "increase-product-quantity" at bounding box center [91, 97] width 4 height 4
type input "1"
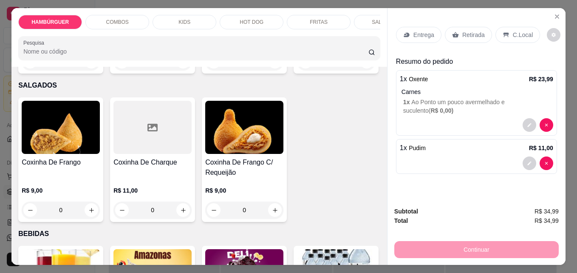
scroll to position [1190, 0]
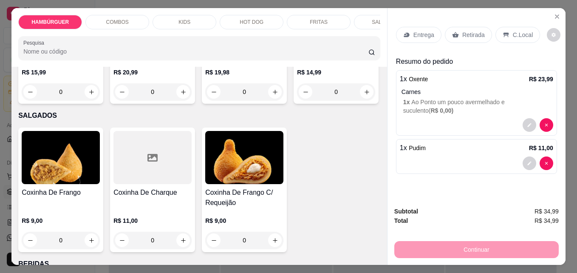
click at [89, 100] on div "0" at bounding box center [61, 91] width 78 height 17
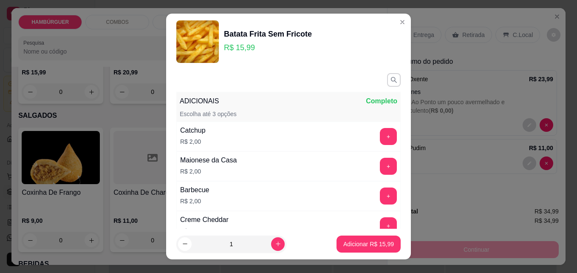
scroll to position [97, 0]
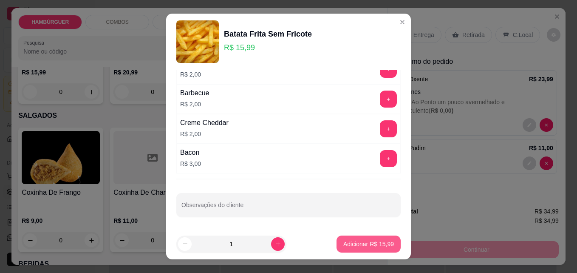
click at [355, 236] on button "Adicionar R$ 15,99" at bounding box center [369, 244] width 64 height 17
type input "1"
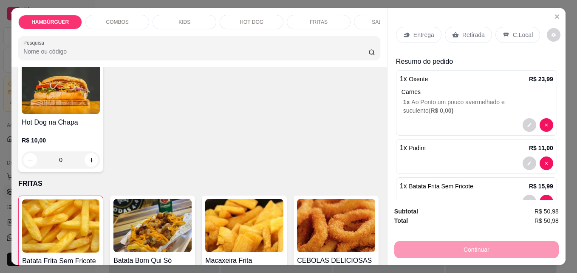
scroll to position [935, 0]
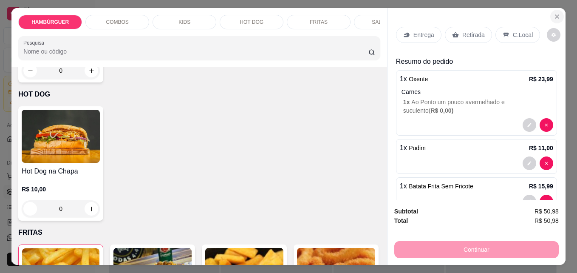
click at [556, 15] on icon "Close" at bounding box center [557, 16] width 3 height 3
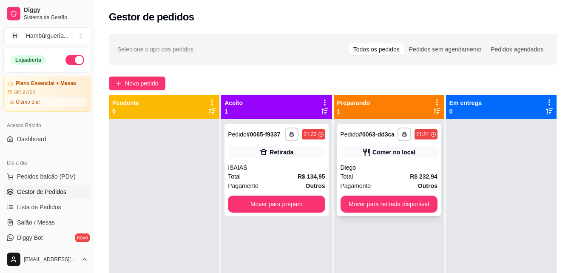
click at [347, 189] on span "Pagamento" at bounding box center [356, 185] width 31 height 9
click at [298, 183] on div "Pagamento Outros" at bounding box center [276, 185] width 97 height 9
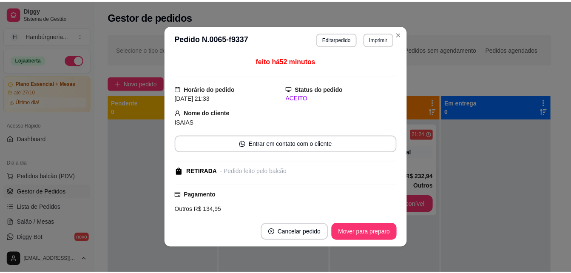
scroll to position [106, 0]
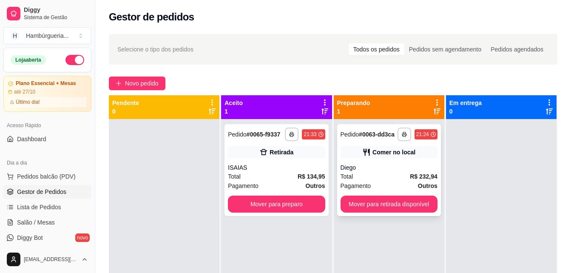
click at [427, 156] on div "Comer no local" at bounding box center [389, 152] width 97 height 12
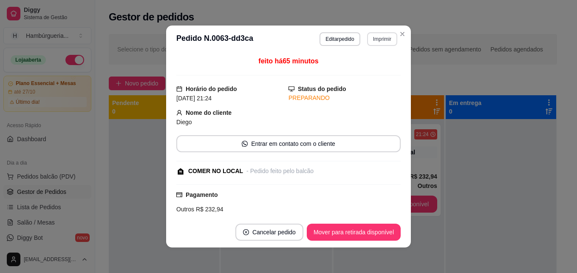
click at [379, 41] on button "Imprimir" at bounding box center [382, 39] width 30 height 14
click at [337, 73] on button "IMPRESSORA" at bounding box center [364, 69] width 62 height 14
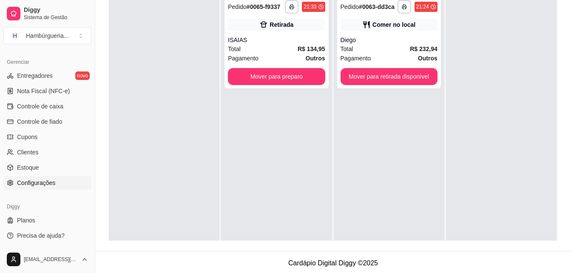
scroll to position [130, 0]
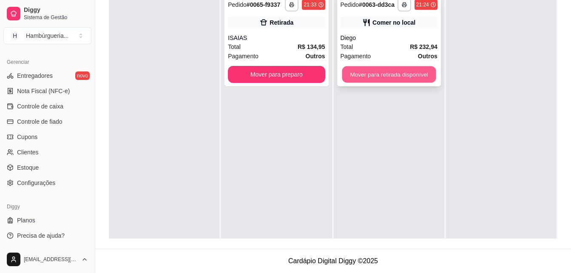
click at [356, 77] on button "Mover para retirada disponível" at bounding box center [389, 74] width 94 height 17
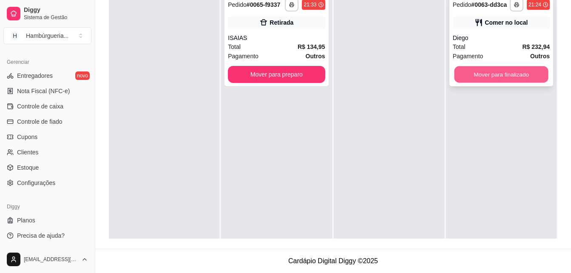
click at [492, 75] on button "Mover para finalizado" at bounding box center [501, 74] width 94 height 17
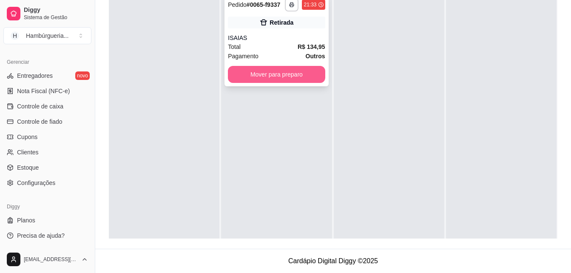
click at [278, 77] on button "Mover para preparo" at bounding box center [276, 74] width 97 height 17
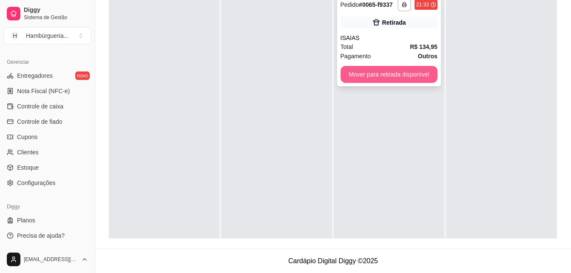
click at [389, 78] on button "Mover para retirada disponível" at bounding box center [389, 74] width 97 height 17
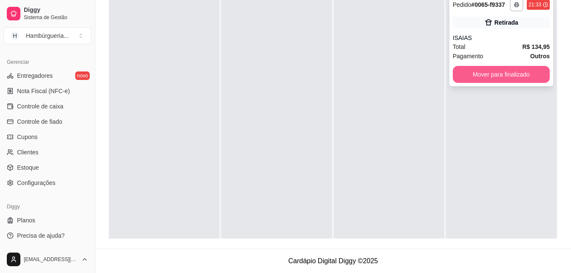
click at [474, 78] on button "Mover para finalizado" at bounding box center [501, 74] width 97 height 17
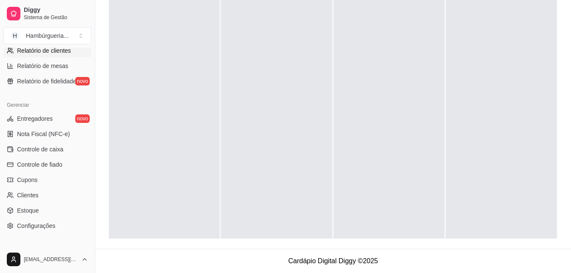
scroll to position [308, 0]
click at [48, 146] on span "Controle de caixa" at bounding box center [40, 149] width 46 height 9
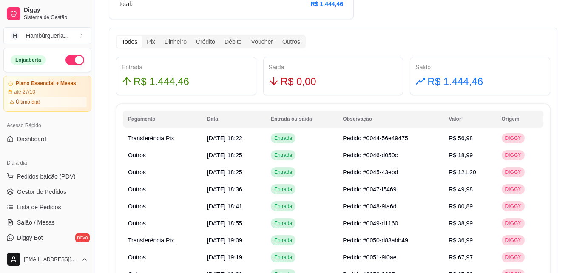
click at [76, 60] on button "button" at bounding box center [74, 60] width 19 height 10
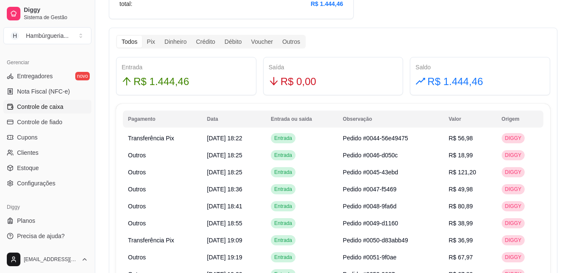
scroll to position [351, 0]
click at [60, 74] on link "Entregadores novo" at bounding box center [47, 76] width 88 height 14
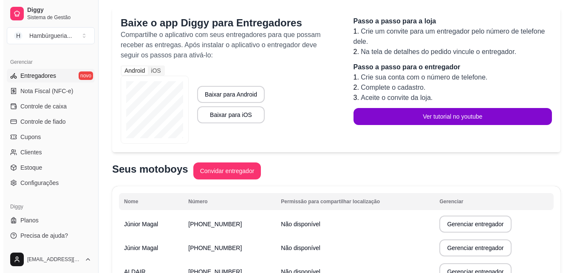
scroll to position [150, 0]
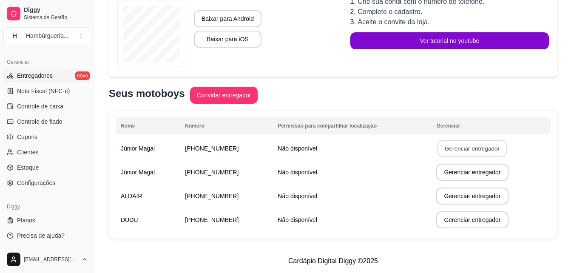
click at [480, 150] on button "Gerenciar entregador" at bounding box center [472, 148] width 70 height 17
select select "30"
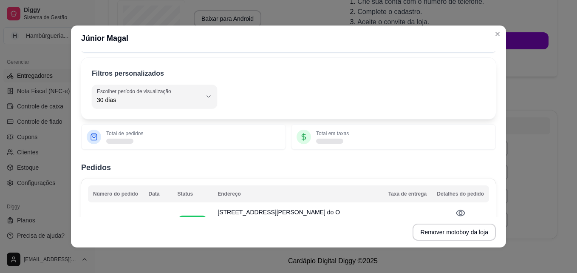
scroll to position [43, 0]
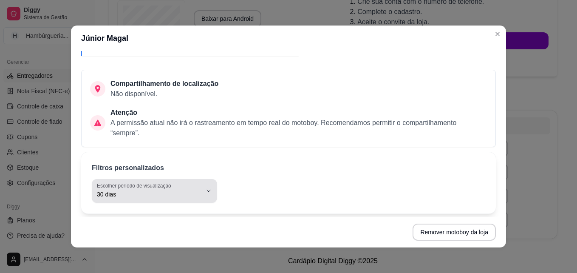
click at [196, 190] on div "30 dias" at bounding box center [149, 190] width 105 height 17
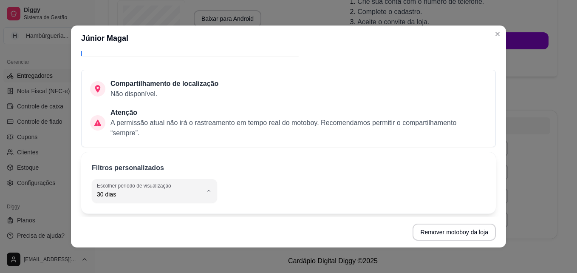
click at [146, 80] on span "Hoje" at bounding box center [146, 84] width 97 height 8
type input "0"
select select "0"
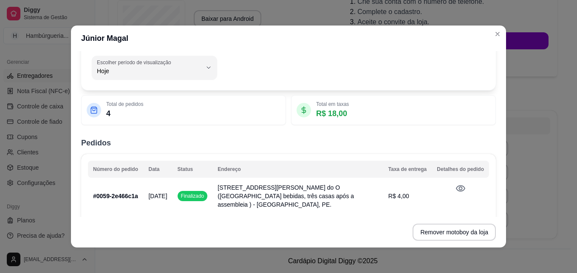
scroll to position [153, 0]
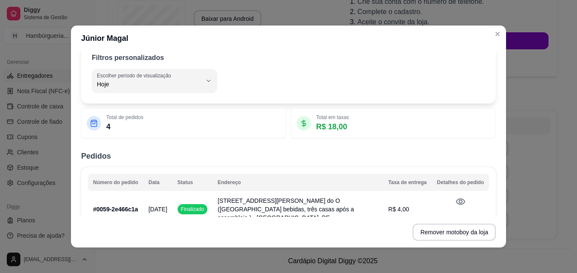
click at [493, 42] on header "Júnior Magal" at bounding box center [288, 39] width 435 height 26
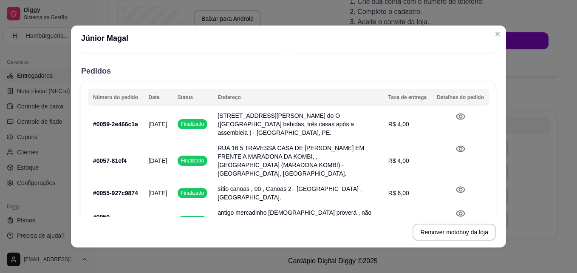
scroll to position [280, 0]
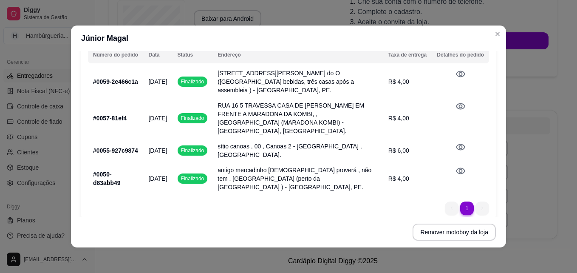
click at [456, 71] on icon at bounding box center [461, 74] width 10 height 10
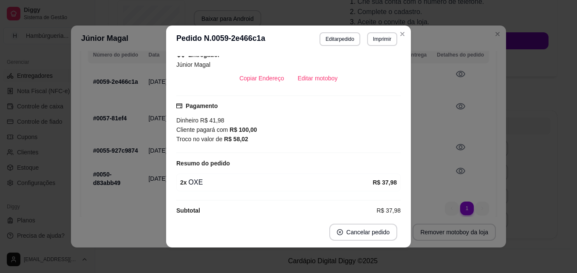
scroll to position [205, 0]
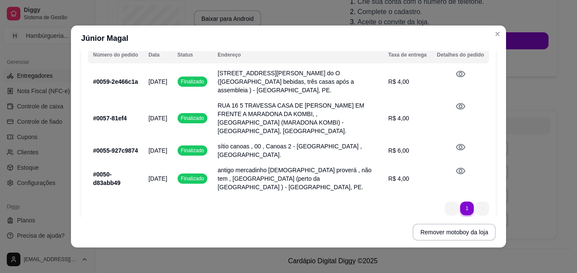
click at [456, 166] on icon at bounding box center [461, 171] width 10 height 10
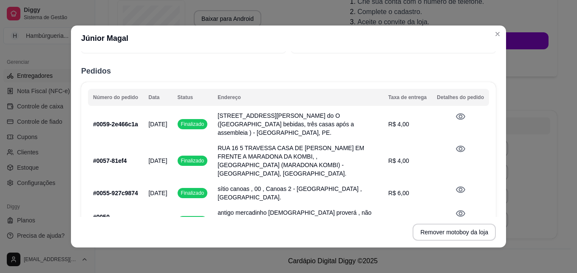
scroll to position [280, 0]
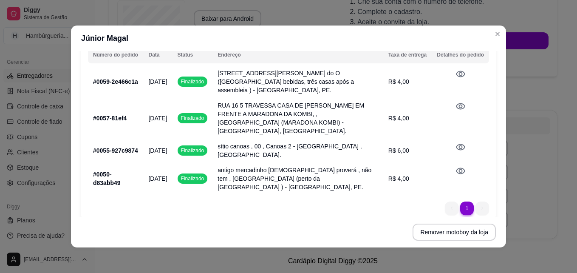
click at [456, 74] on icon at bounding box center [461, 74] width 10 height 10
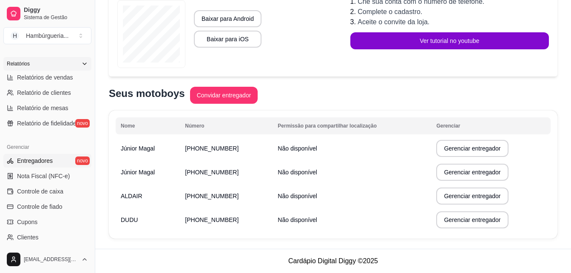
scroll to position [351, 0]
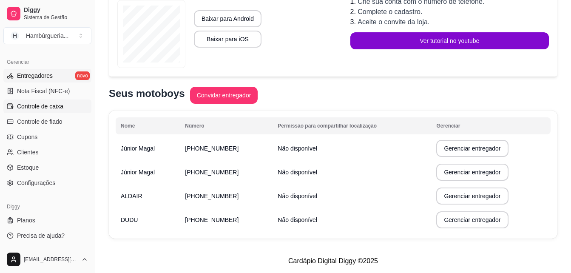
click at [61, 109] on span "Controle de caixa" at bounding box center [40, 106] width 46 height 9
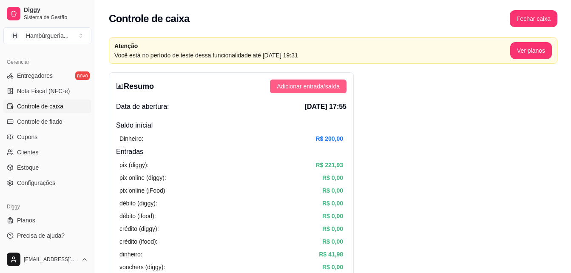
click at [307, 88] on span "Adicionar entrada/saída" at bounding box center [308, 86] width 63 height 9
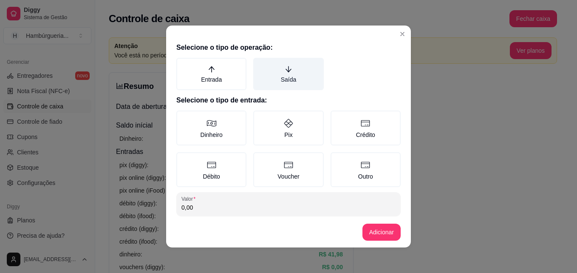
click at [271, 85] on label "Saída" at bounding box center [288, 74] width 70 height 32
click at [260, 64] on button "Saída" at bounding box center [256, 60] width 7 height 7
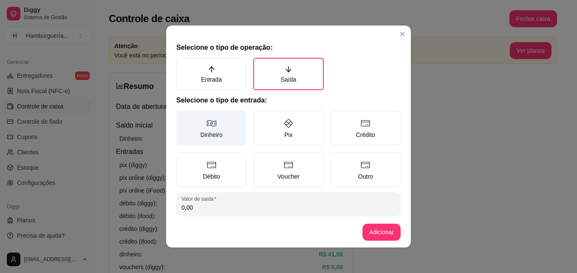
click at [229, 137] on label "Dinheiro" at bounding box center [211, 128] width 70 height 35
click at [183, 117] on button "Dinheiro" at bounding box center [179, 113] width 7 height 7
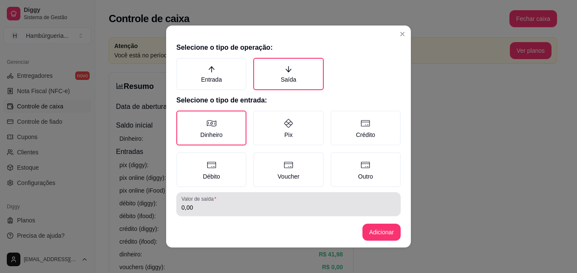
click at [227, 209] on input "0,00" at bounding box center [289, 207] width 214 height 9
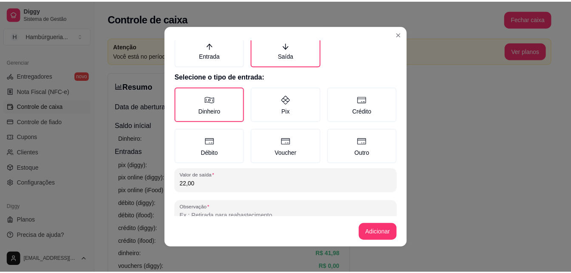
scroll to position [45, 0]
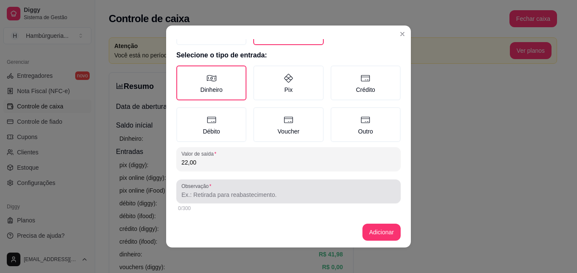
type input "22,00"
click at [242, 193] on input "Observação" at bounding box center [289, 194] width 214 height 9
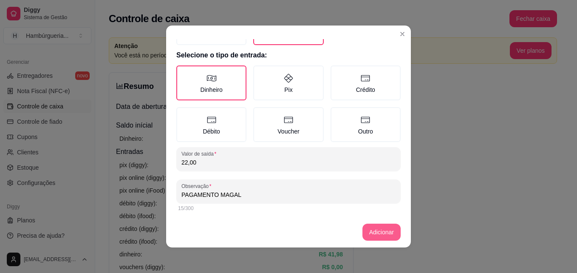
type input "PAGAMENTO MAGAL"
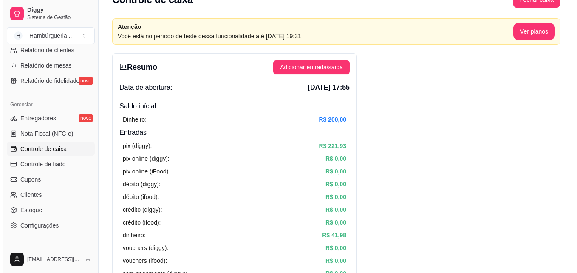
scroll to position [0, 0]
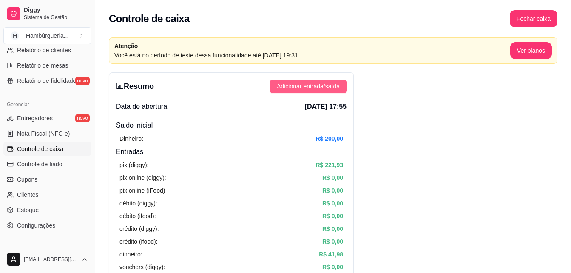
click at [295, 88] on span "Adicionar entrada/saída" at bounding box center [308, 86] width 63 height 9
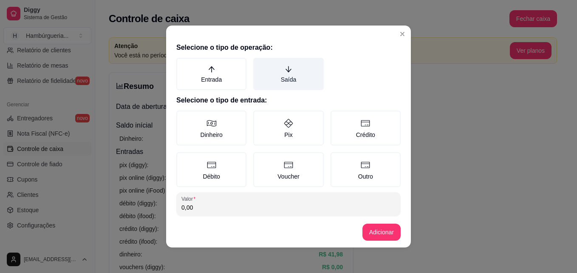
click at [288, 71] on label "Saída" at bounding box center [288, 74] width 70 height 32
click at [260, 64] on button "Saída" at bounding box center [256, 60] width 7 height 7
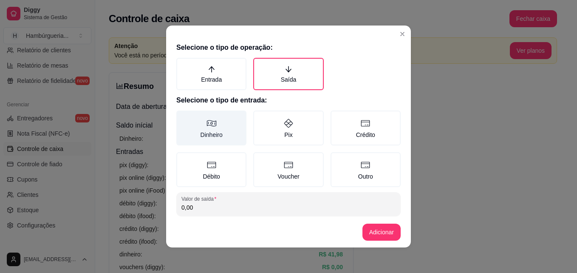
click at [226, 125] on label "Dinheiro" at bounding box center [211, 128] width 70 height 35
click at [183, 117] on button "Dinheiro" at bounding box center [179, 113] width 7 height 7
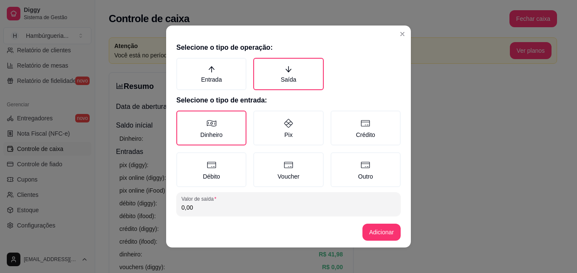
click at [239, 205] on input "0,00" at bounding box center [289, 207] width 214 height 9
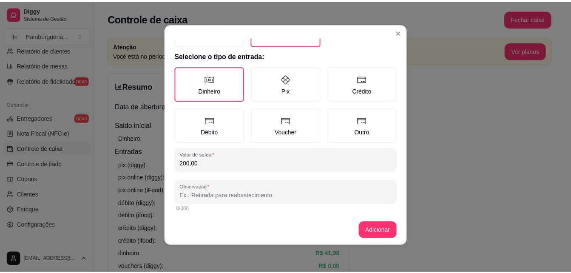
scroll to position [45, 0]
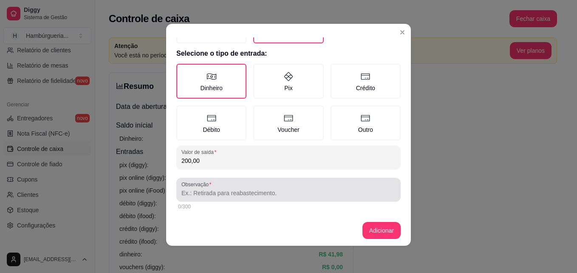
type input "200,00"
click at [237, 193] on input "Observação" at bounding box center [289, 193] width 214 height 9
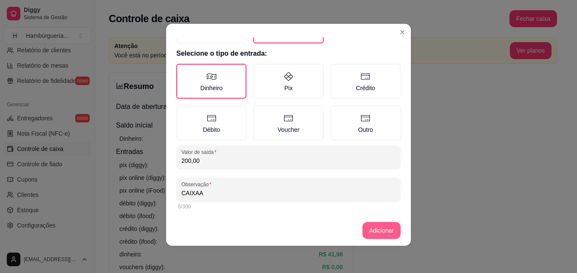
type input "CAIXAA"
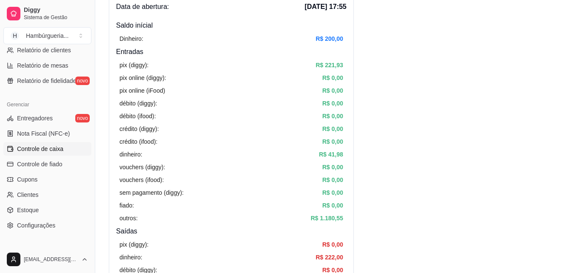
scroll to position [85, 0]
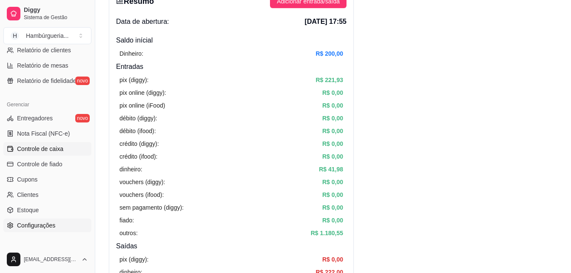
click at [68, 228] on link "Configurações" at bounding box center [47, 226] width 88 height 14
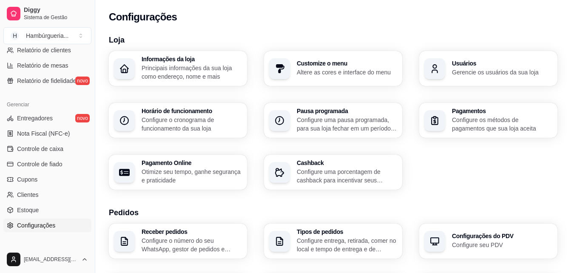
click at [168, 106] on div "Horário de funcionamento Configure o cronograma de funcionamento da sua loja" at bounding box center [178, 120] width 138 height 35
click at [181, 79] on p "Principais informações da sua loja como endereço, nome e mais" at bounding box center [192, 72] width 100 height 17
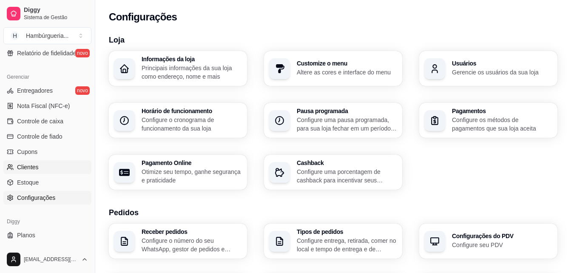
scroll to position [351, 0]
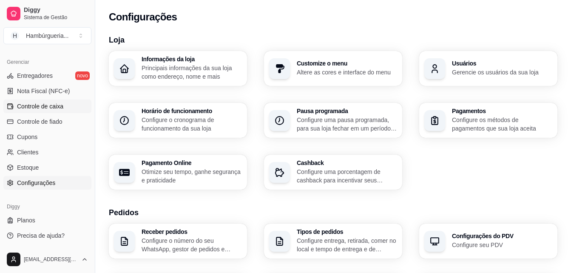
click at [54, 103] on span "Controle de caixa" at bounding box center [40, 106] width 46 height 9
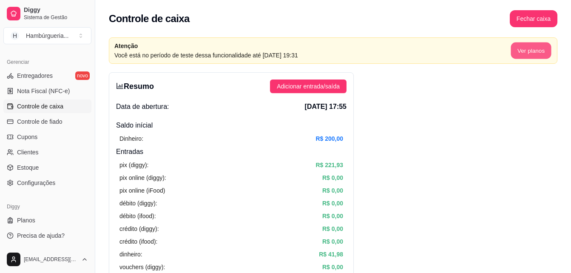
click at [528, 54] on button "Ver planos" at bounding box center [531, 51] width 40 height 17
